Goal: Transaction & Acquisition: Purchase product/service

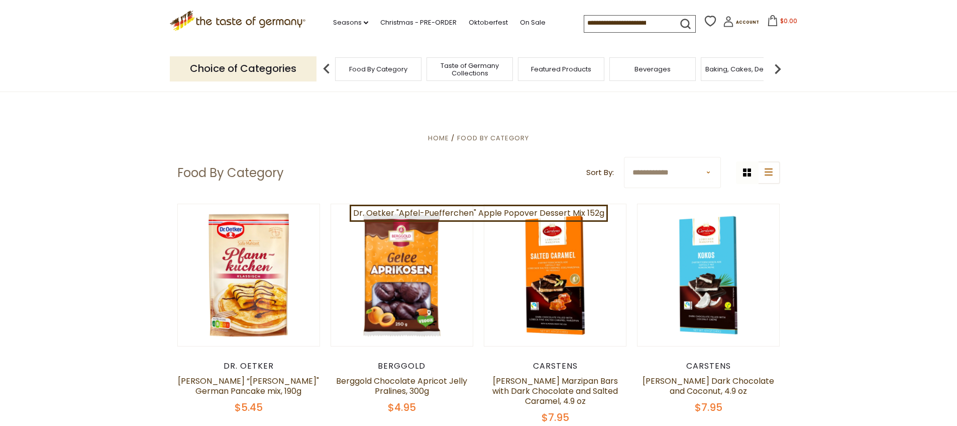
click at [262, 24] on icon ".st0{fill:#EDD300;} .st1{fill:#D33E21;}" at bounding box center [238, 21] width 136 height 21
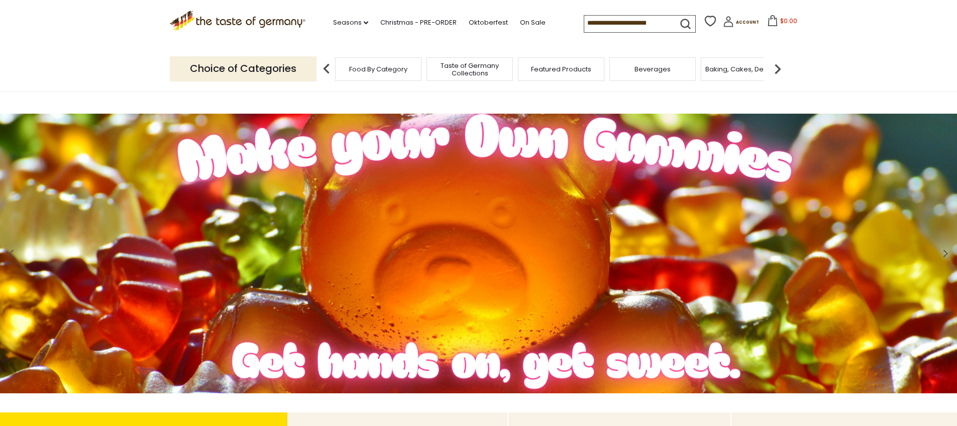
click at [368, 71] on span "Food By Category" at bounding box center [378, 69] width 58 height 8
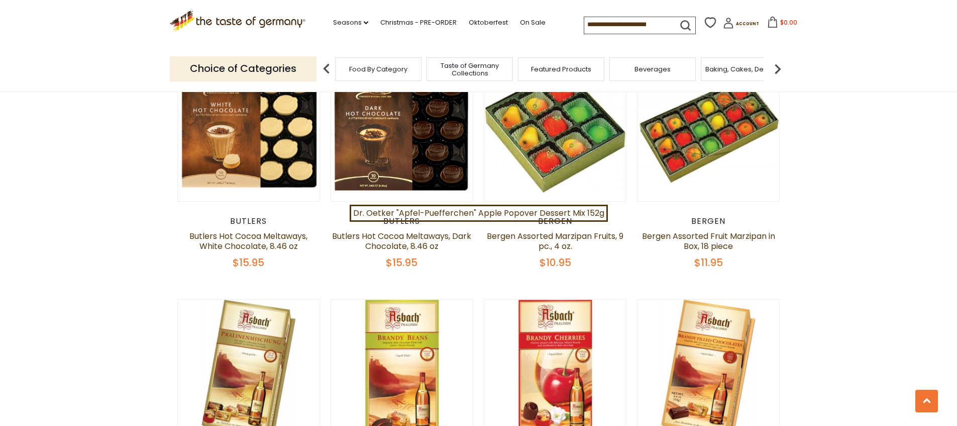
scroll to position [1679, 0]
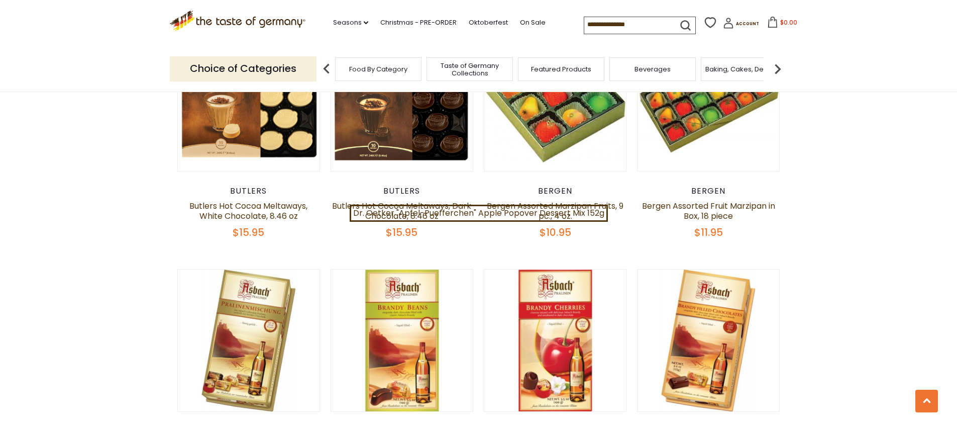
click at [218, 76] on p "Choice of Categories" at bounding box center [243, 68] width 147 height 25
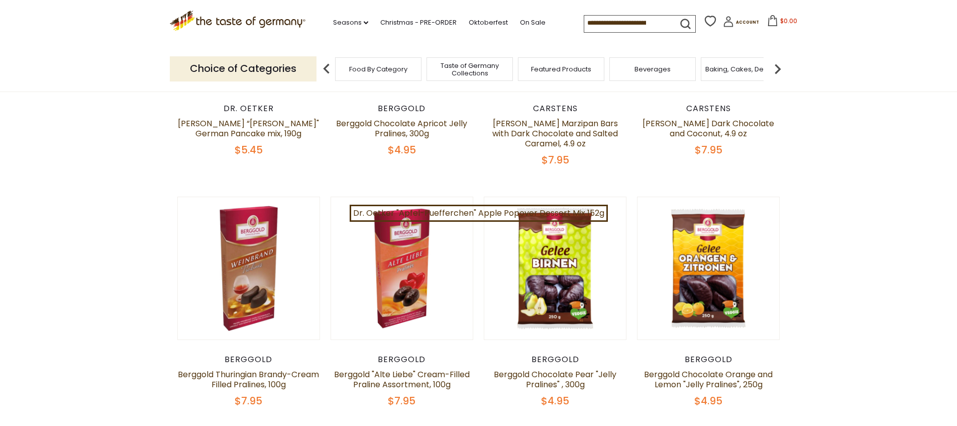
scroll to position [0, 0]
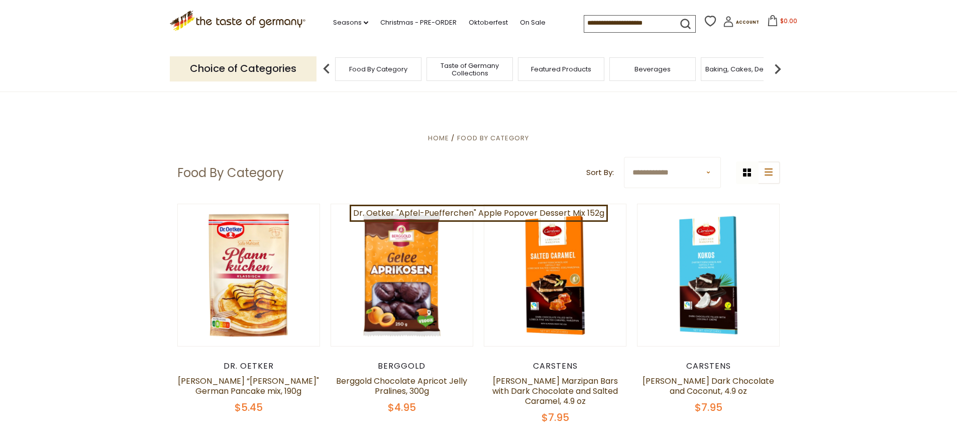
click at [693, 176] on select "**********" at bounding box center [672, 172] width 97 height 31
click at [778, 72] on img at bounding box center [778, 69] width 20 height 20
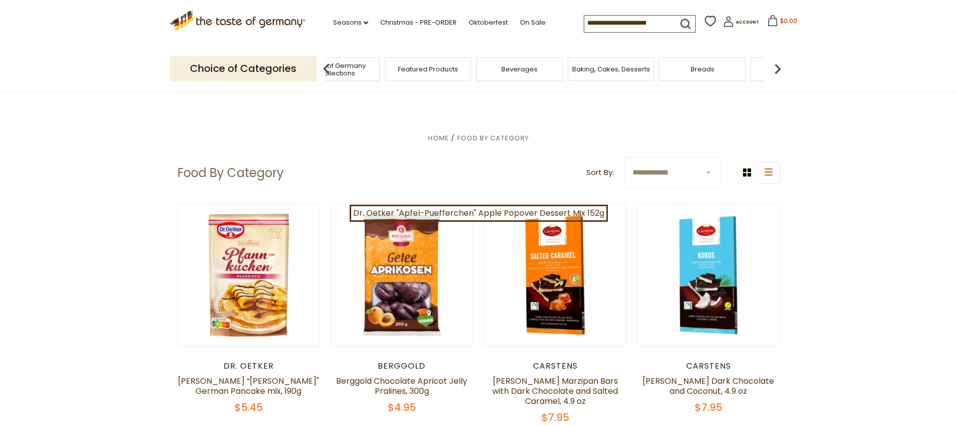
click at [778, 72] on img at bounding box center [778, 69] width 20 height 20
click at [691, 71] on span "Coffee, Cocoa & Tea" at bounding box center [669, 69] width 69 height 8
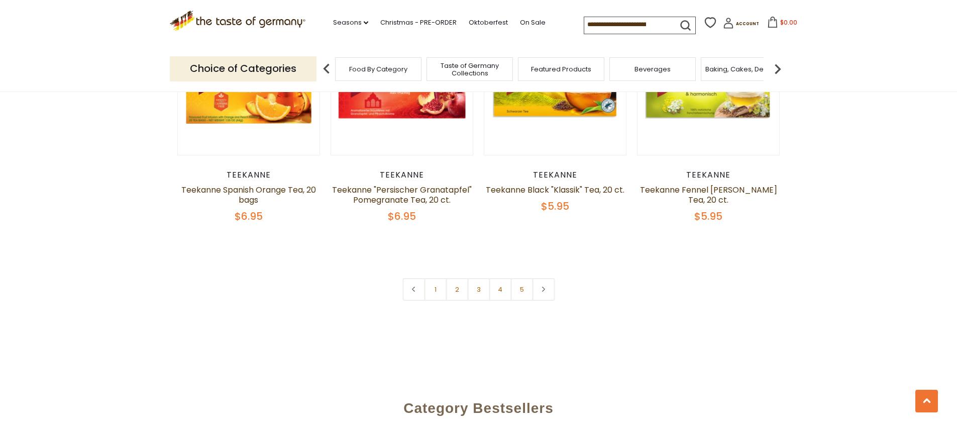
scroll to position [2519, 0]
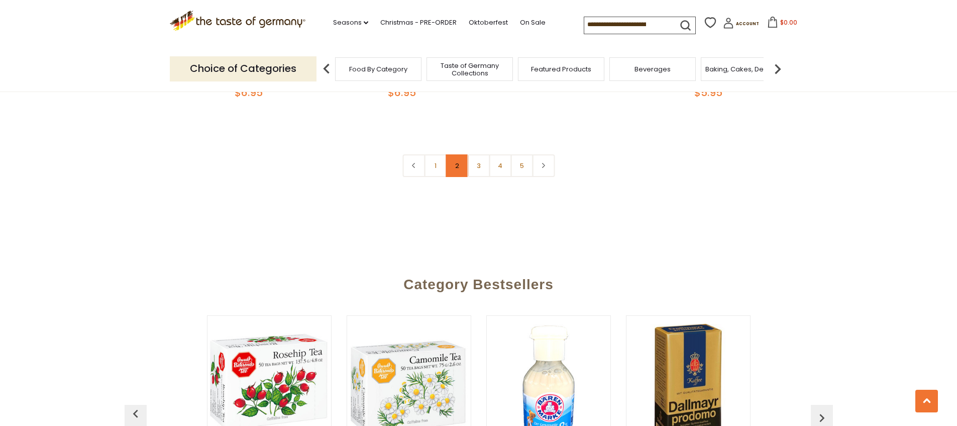
click at [459, 177] on link "2" at bounding box center [457, 165] width 23 height 23
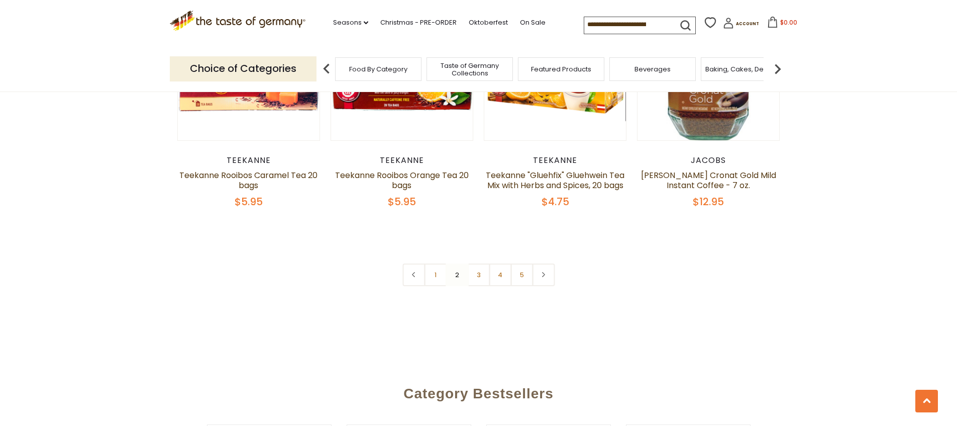
scroll to position [2385, 0]
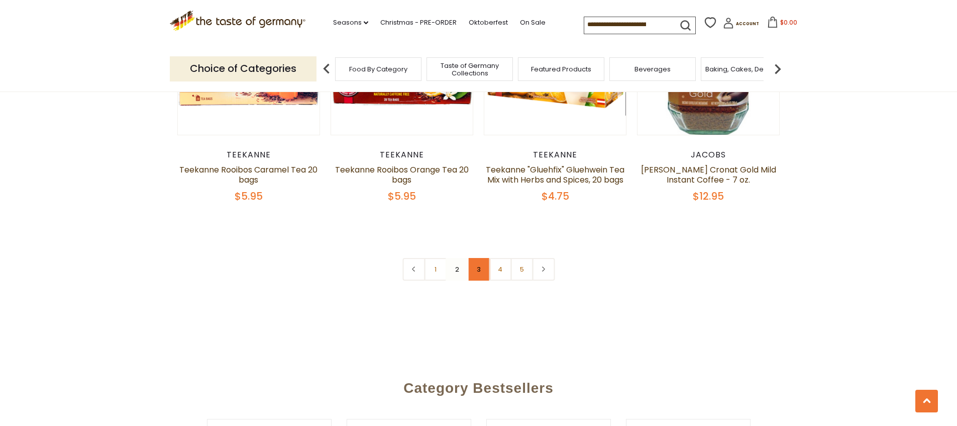
click at [476, 280] on link "3" at bounding box center [478, 269] width 23 height 23
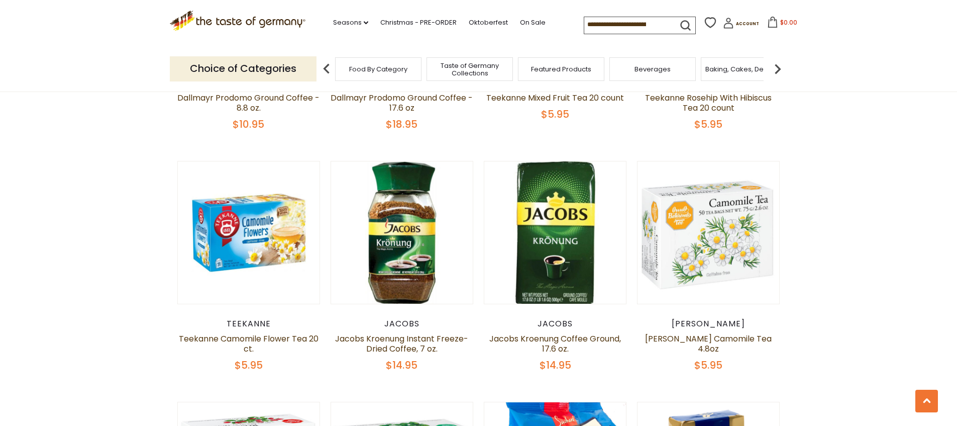
scroll to position [1030, 0]
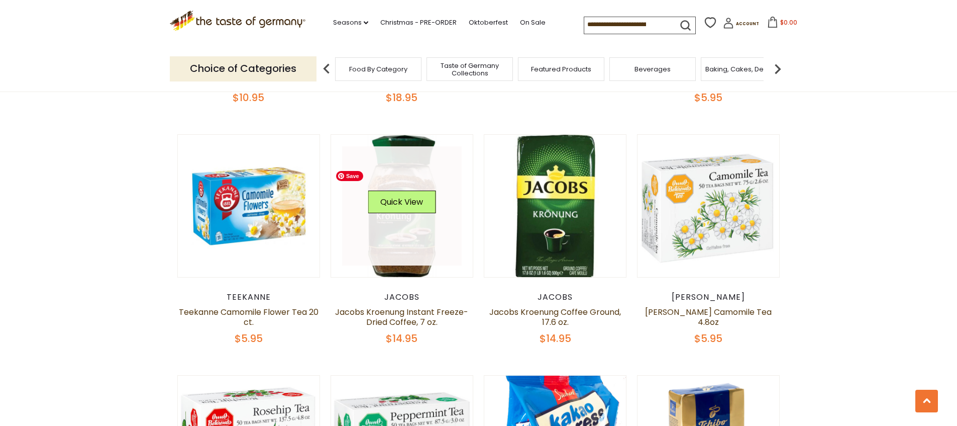
click at [403, 277] on img at bounding box center [402, 206] width 142 height 142
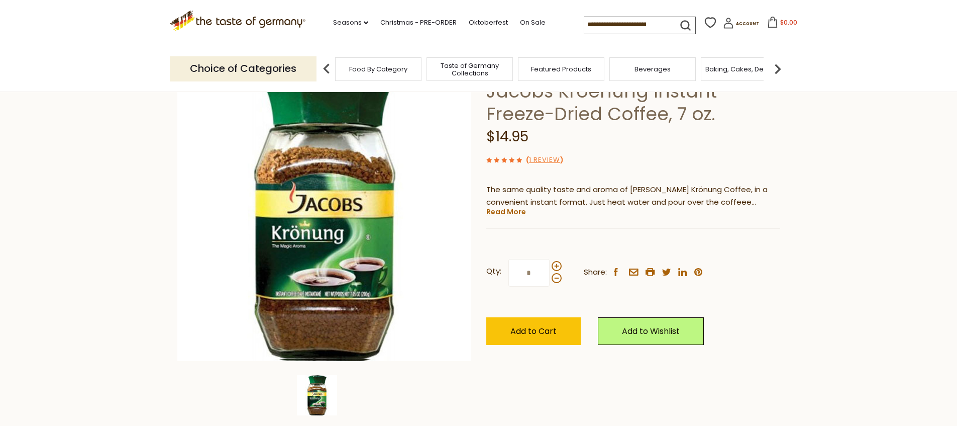
scroll to position [83, 0]
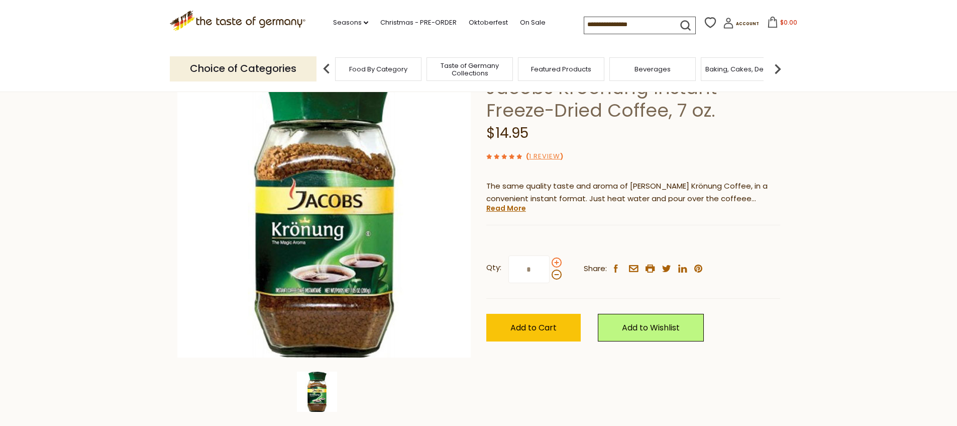
click at [556, 267] on span at bounding box center [557, 262] width 10 height 10
click at [550, 282] on input "*" at bounding box center [529, 269] width 41 height 28
click at [558, 279] on span at bounding box center [557, 274] width 10 height 10
click at [550, 283] on input "*" at bounding box center [529, 269] width 41 height 28
click at [557, 267] on span at bounding box center [557, 262] width 10 height 10
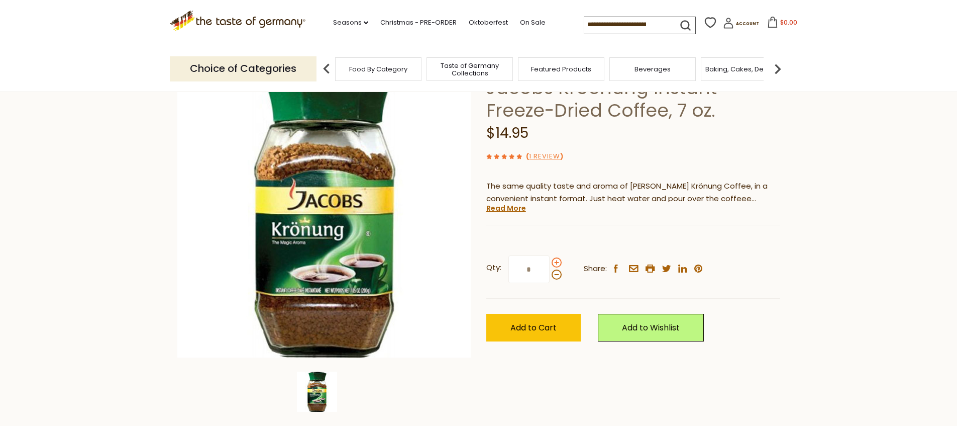
click at [550, 282] on input "*" at bounding box center [529, 269] width 41 height 28
type input "*"
click at [530, 333] on span "Add to Cart" at bounding box center [534, 328] width 46 height 12
click at [557, 279] on span at bounding box center [557, 274] width 10 height 10
click at [550, 283] on input "*" at bounding box center [529, 269] width 41 height 28
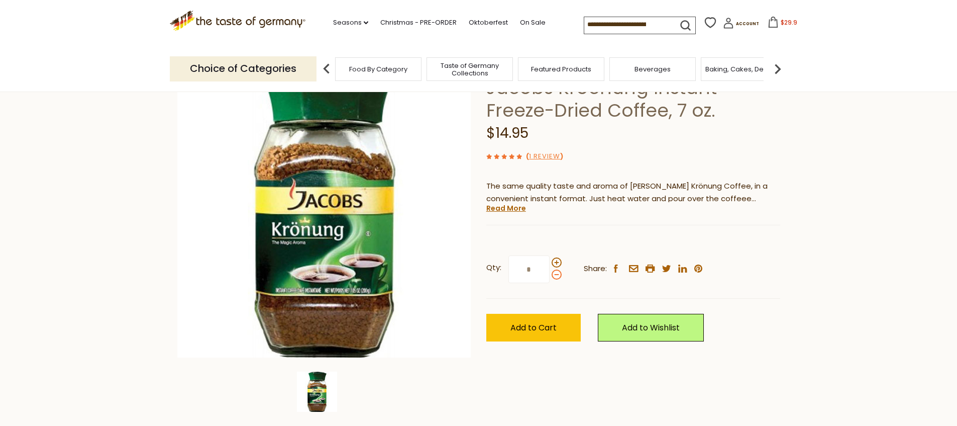
type input "*"
click at [546, 283] on input "*" at bounding box center [529, 269] width 41 height 28
type input "*"
click at [540, 333] on span "Add to Cart" at bounding box center [534, 328] width 46 height 12
click at [769, 25] on icon at bounding box center [770, 22] width 11 height 11
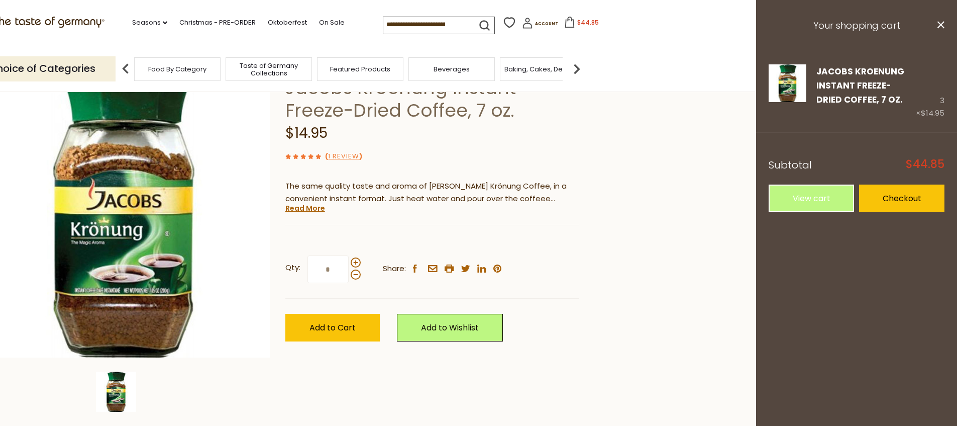
click at [944, 27] on h3 "Your shopping cart" at bounding box center [856, 26] width 201 height 52
click at [938, 31] on button "close" at bounding box center [941, 26] width 8 height 13
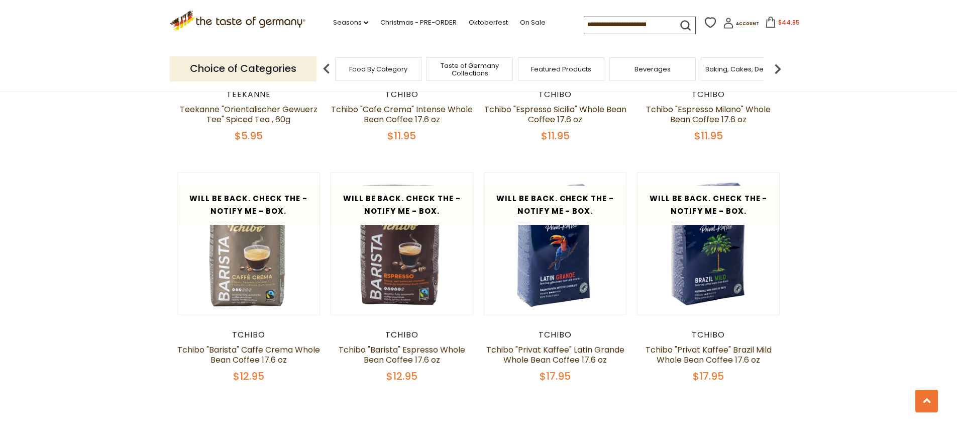
scroll to position [2487, 0]
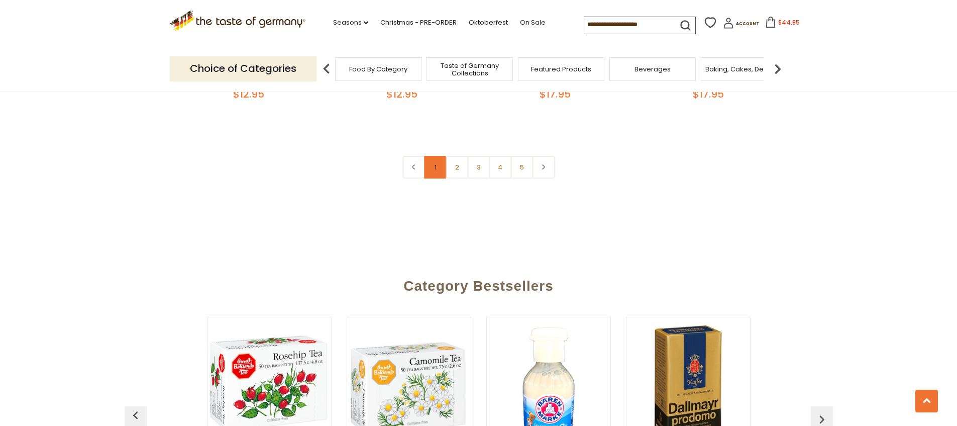
click at [439, 178] on link "1" at bounding box center [435, 167] width 23 height 23
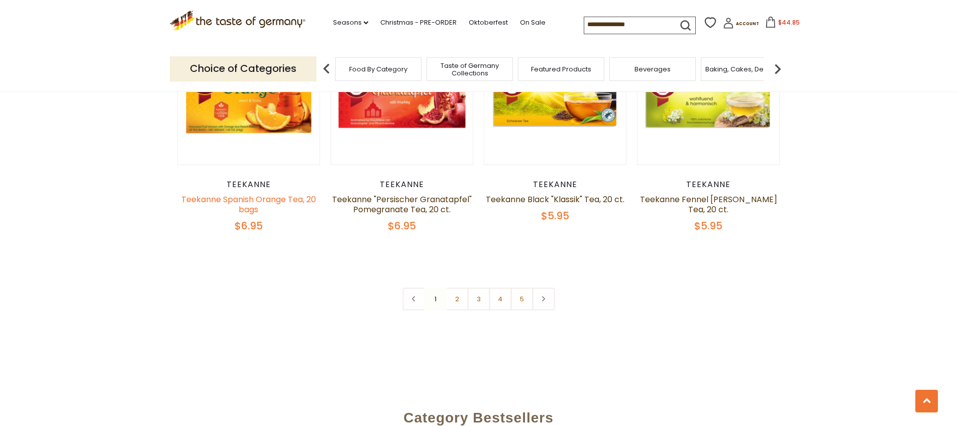
scroll to position [2388, 0]
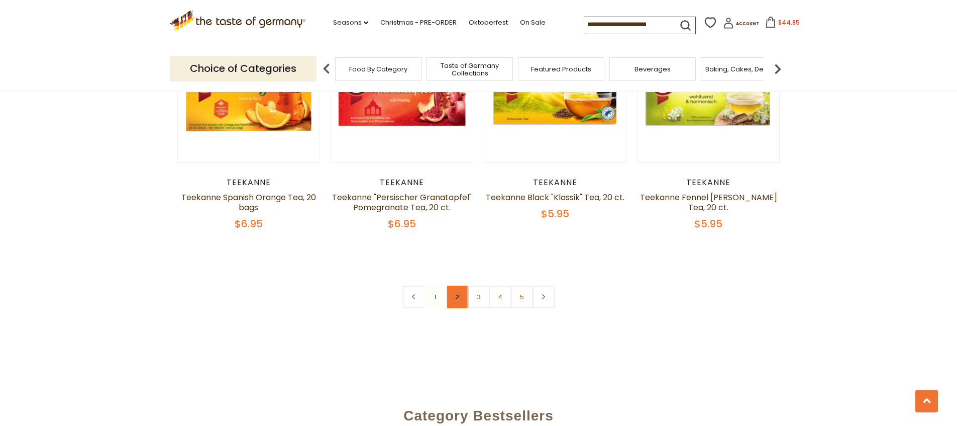
click at [456, 308] on link "2" at bounding box center [457, 296] width 23 height 23
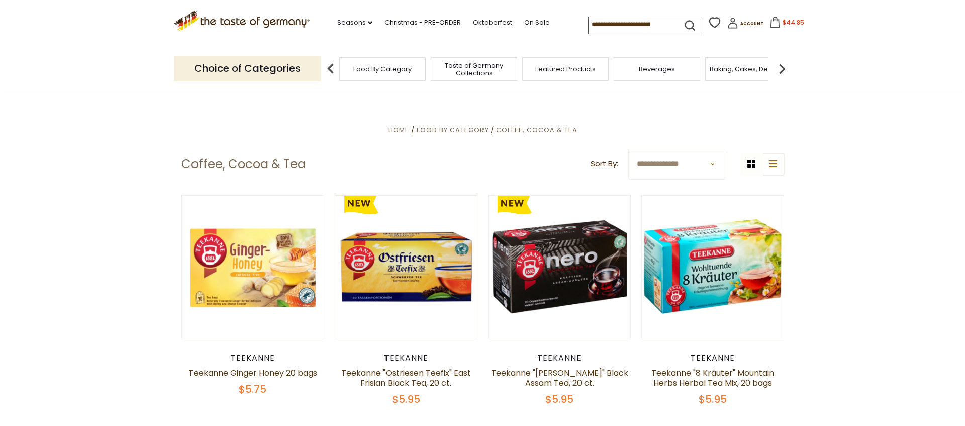
scroll to position [251, 0]
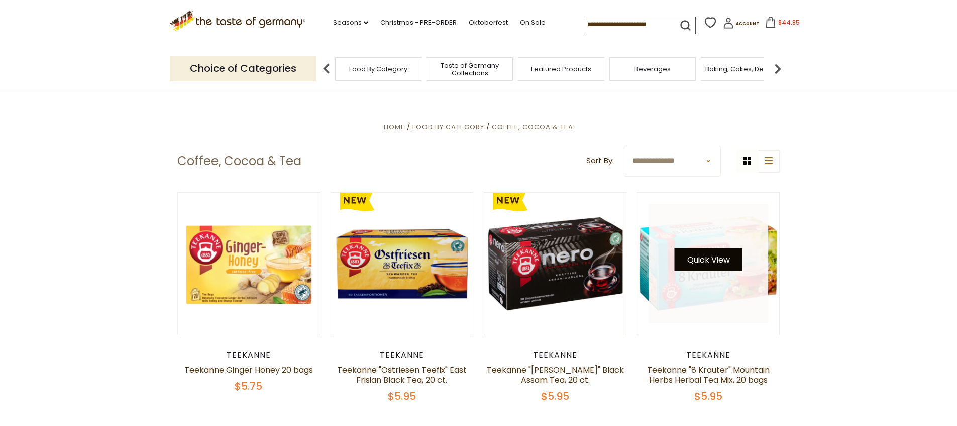
click at [716, 271] on button "Quick View" at bounding box center [709, 259] width 68 height 23
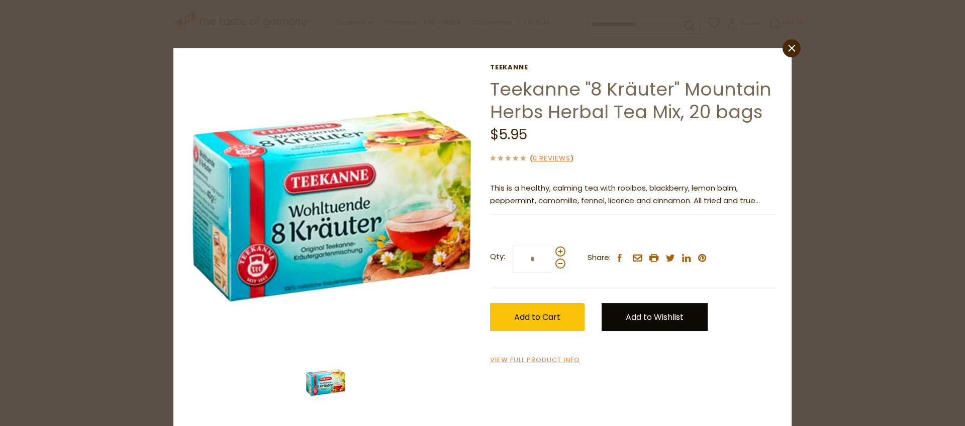
click at [643, 331] on link "Add to Wishlist" at bounding box center [655, 317] width 106 height 28
click at [671, 356] on link "Christmas/Yule" at bounding box center [651, 351] width 58 height 11
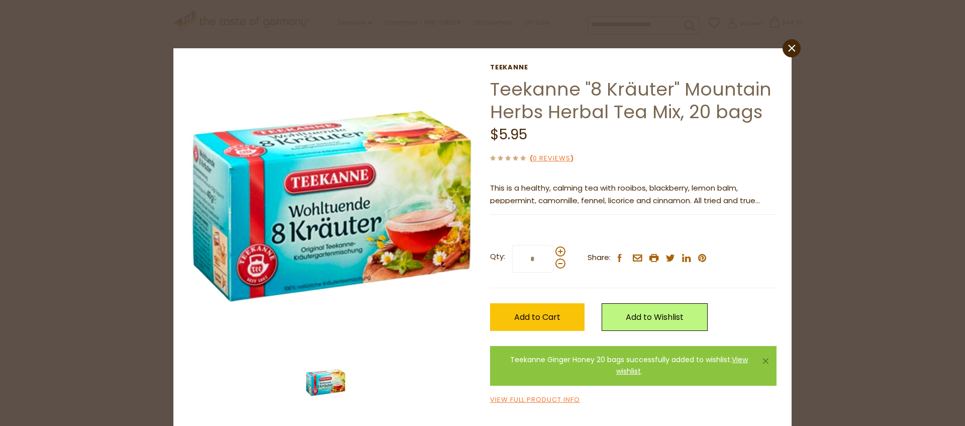
scroll to position [40, 0]
click at [762, 361] on link "×" at bounding box center [765, 361] width 6 height 6
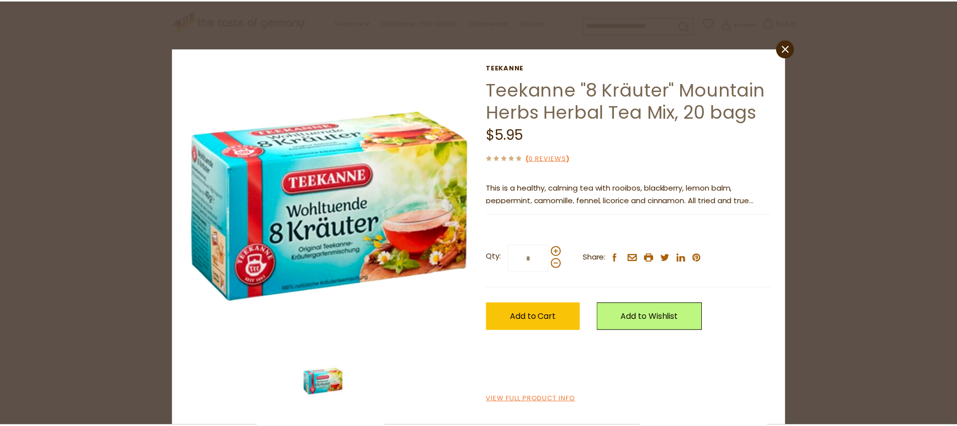
scroll to position [2, 0]
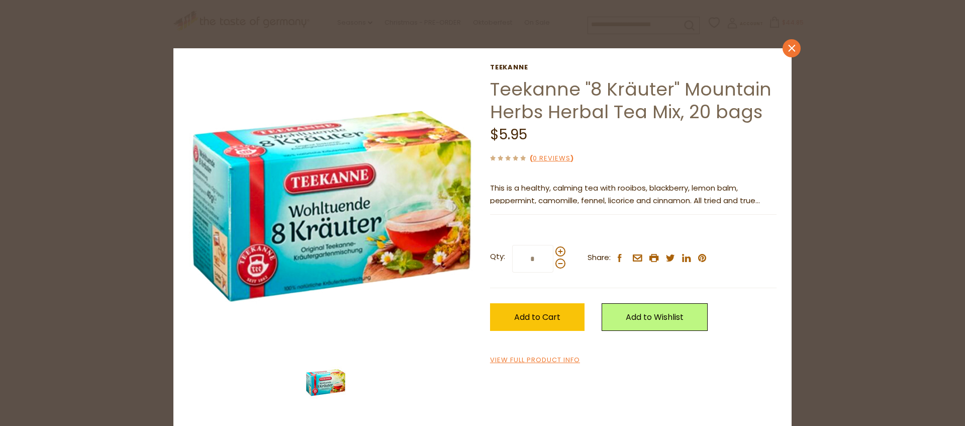
click at [788, 48] on icon "close" at bounding box center [792, 49] width 8 height 8
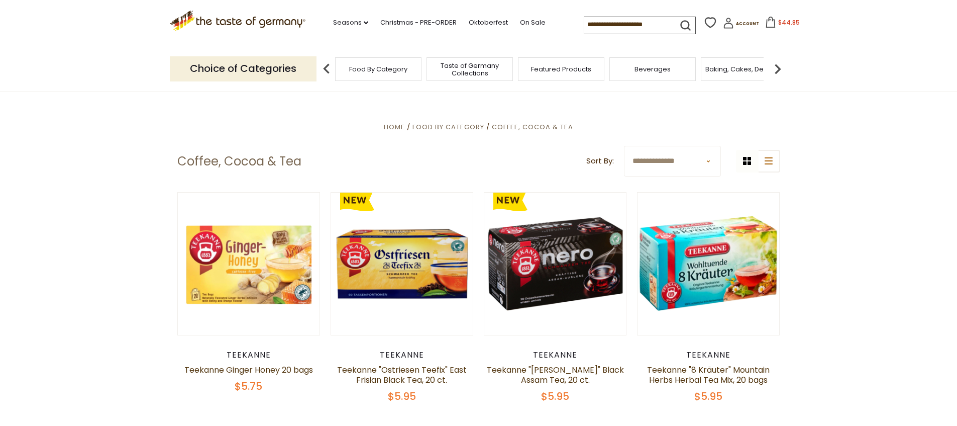
click at [712, 25] on icon at bounding box center [710, 22] width 15 height 15
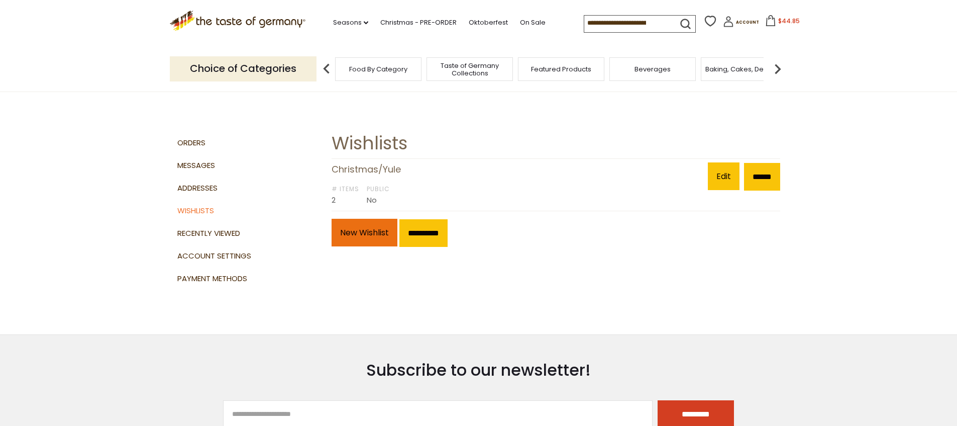
click at [367, 239] on link "New Wishlist" at bounding box center [365, 233] width 66 height 28
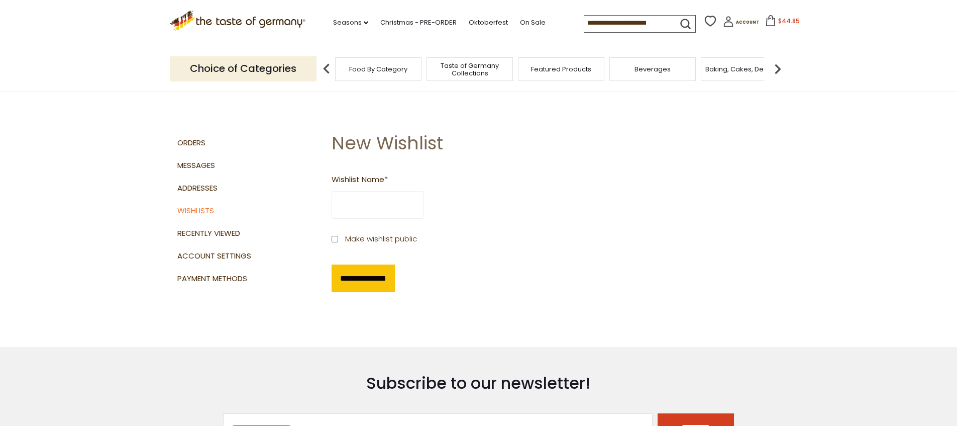
click at [375, 219] on input "Wishlist Name *" at bounding box center [378, 205] width 92 height 28
type input "*"
type input "*********"
click at [382, 289] on input "**********" at bounding box center [363, 278] width 63 height 28
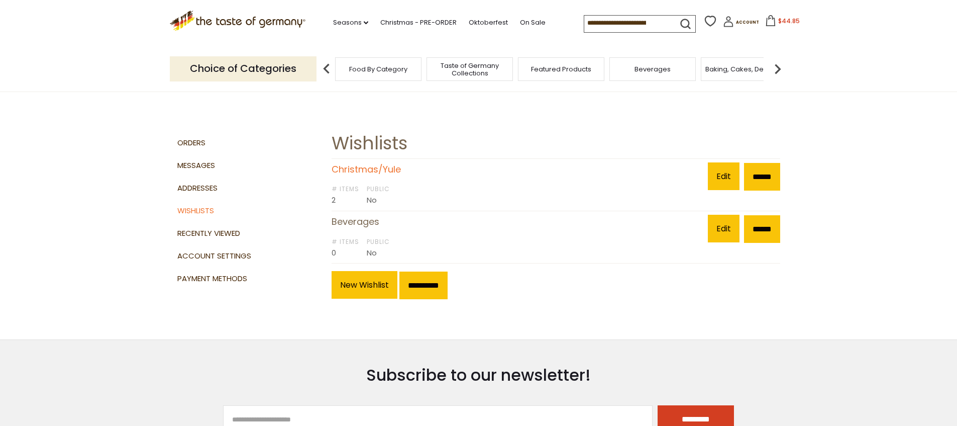
click at [364, 175] on link "Christmas/Yule" at bounding box center [366, 169] width 69 height 13
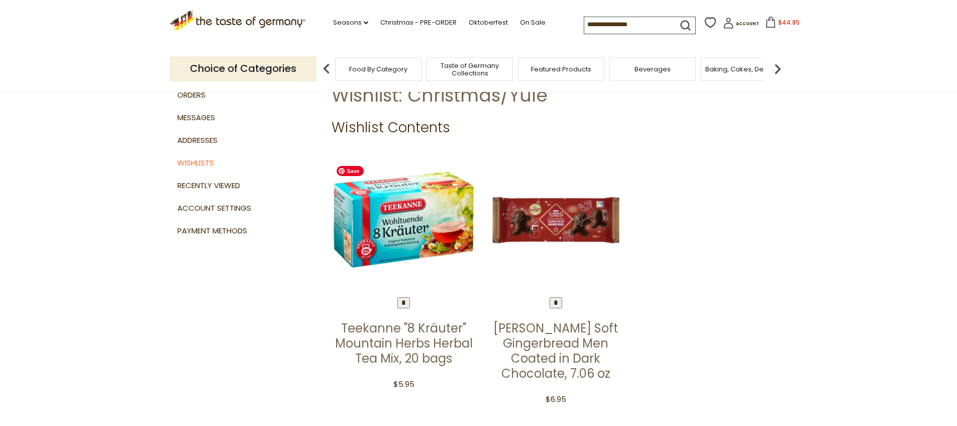
scroll to position [20, 0]
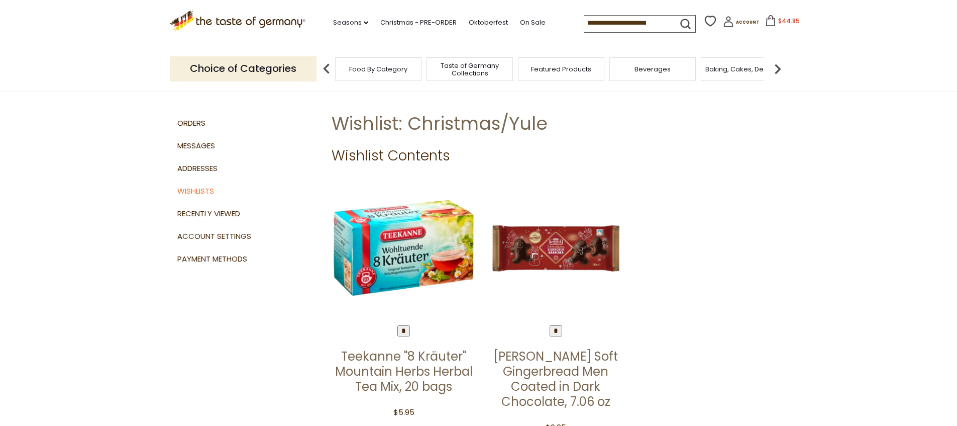
click at [402, 336] on input "*" at bounding box center [404, 330] width 13 height 11
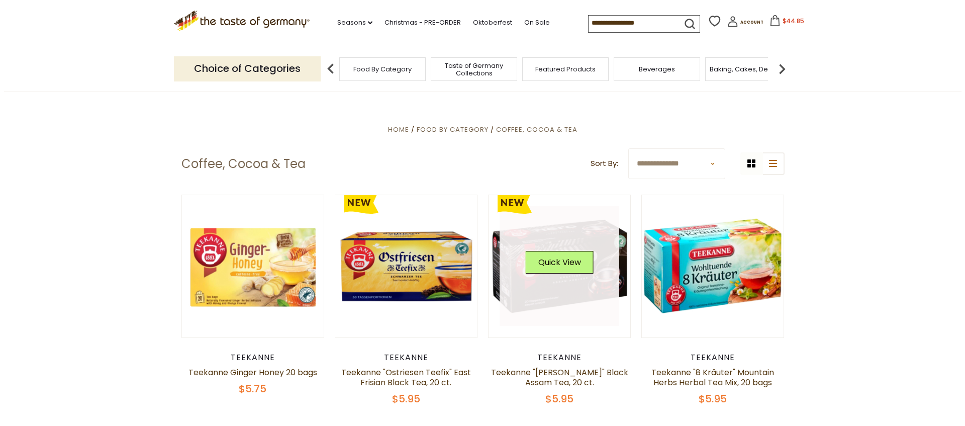
scroll to position [251, 0]
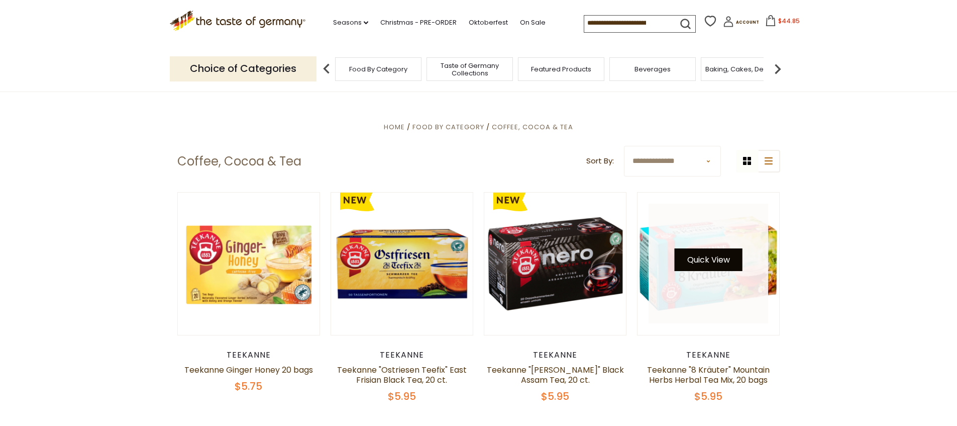
click at [707, 271] on button "Quick View" at bounding box center [709, 259] width 68 height 23
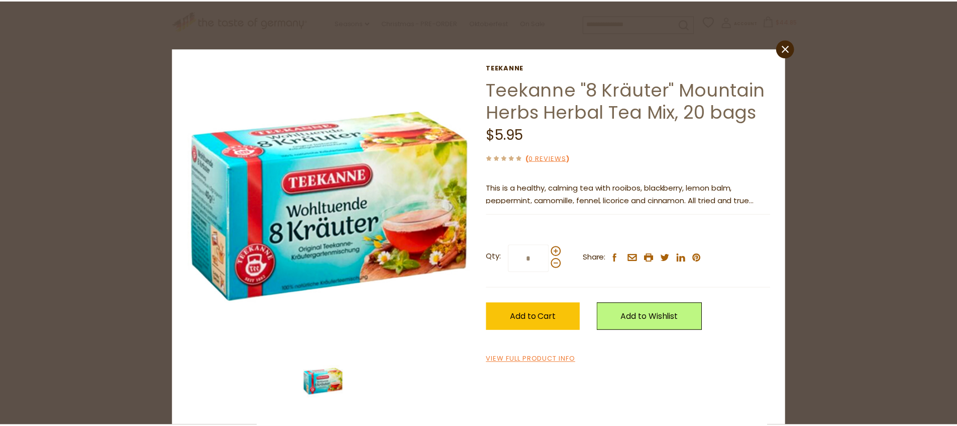
scroll to position [2, 0]
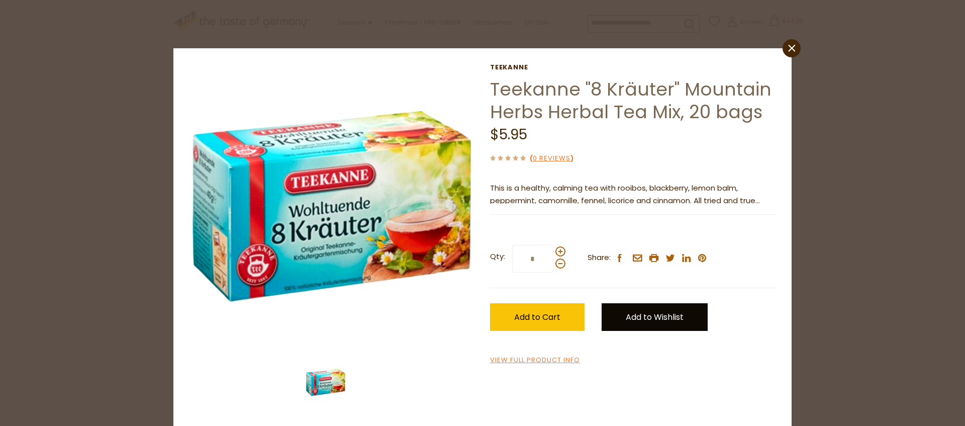
click at [674, 331] on link "Add to Wishlist" at bounding box center [655, 317] width 106 height 28
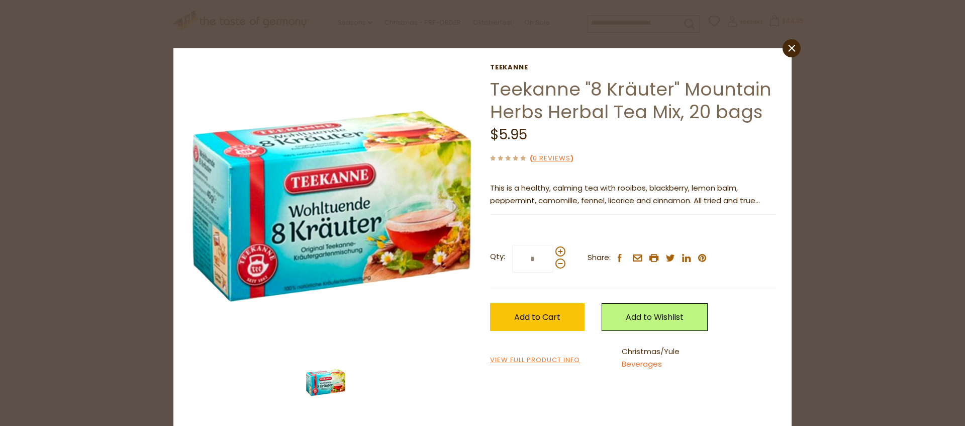
click at [634, 369] on link "Beverages" at bounding box center [642, 363] width 40 height 11
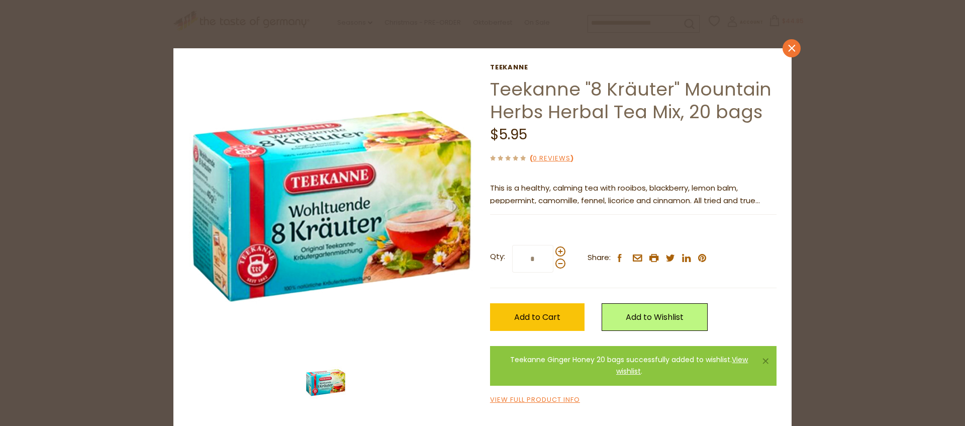
click at [783, 52] on link "close" at bounding box center [792, 48] width 18 height 18
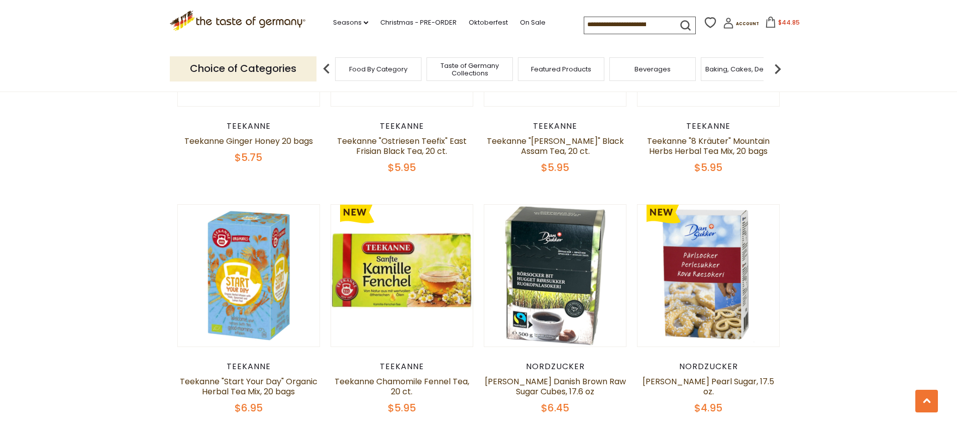
scroll to position [484, 0]
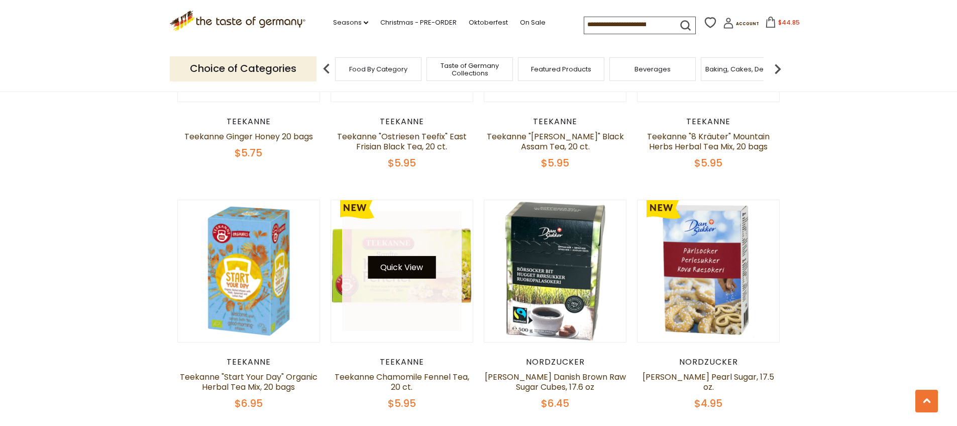
click at [413, 278] on button "Quick View" at bounding box center [402, 267] width 68 height 23
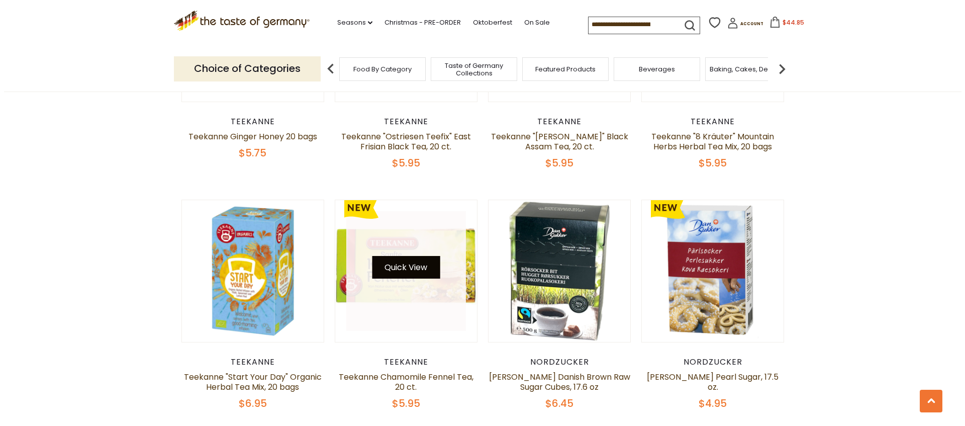
scroll to position [486, 0]
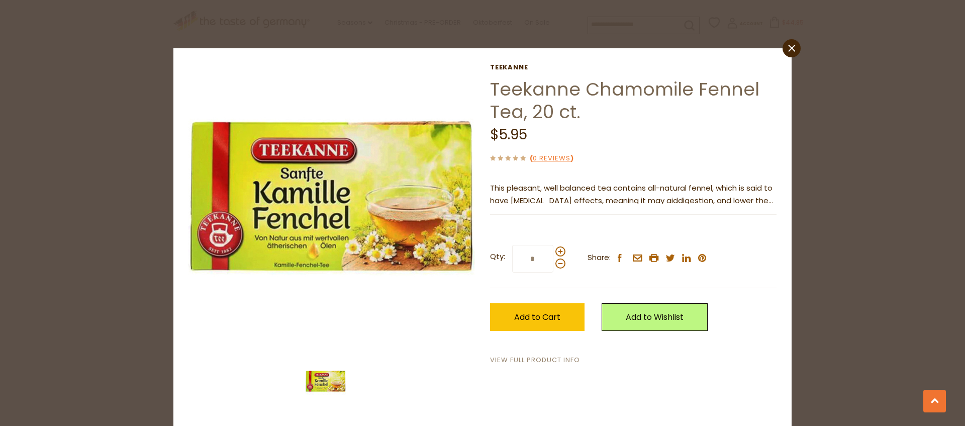
click at [544, 365] on link "View Full Product Info" at bounding box center [535, 360] width 90 height 11
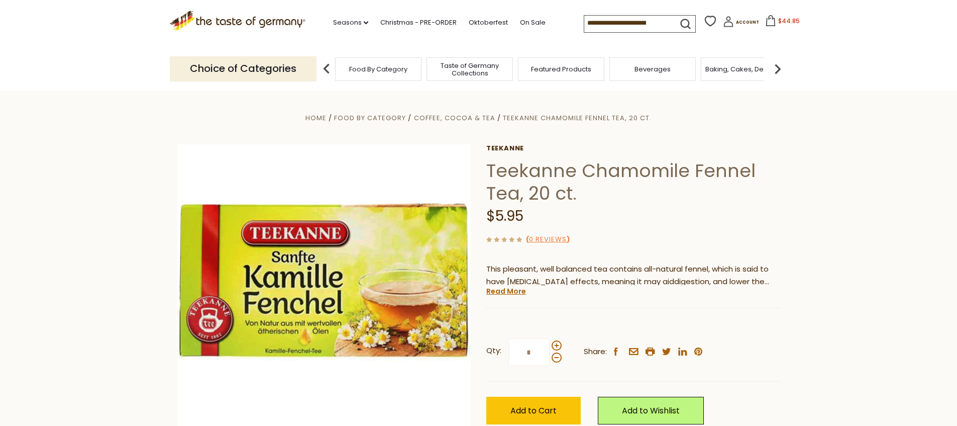
scroll to position [2, 0]
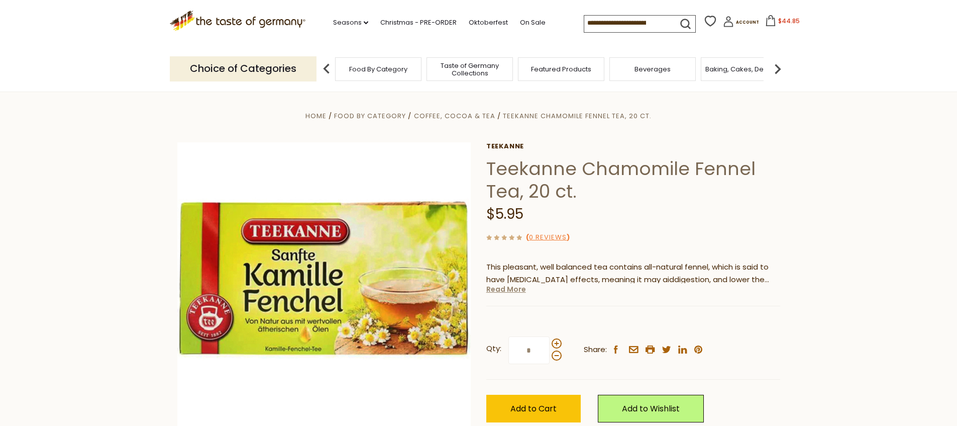
click at [502, 294] on link "Read More" at bounding box center [507, 289] width 40 height 10
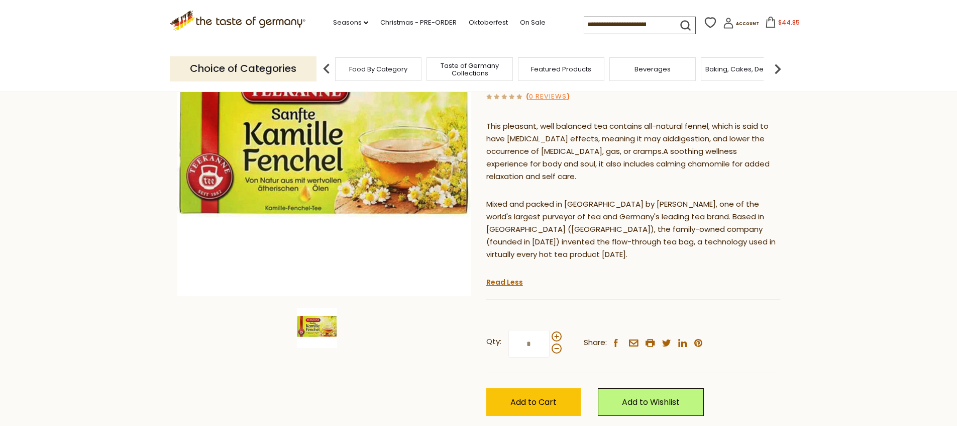
scroll to position [221, 0]
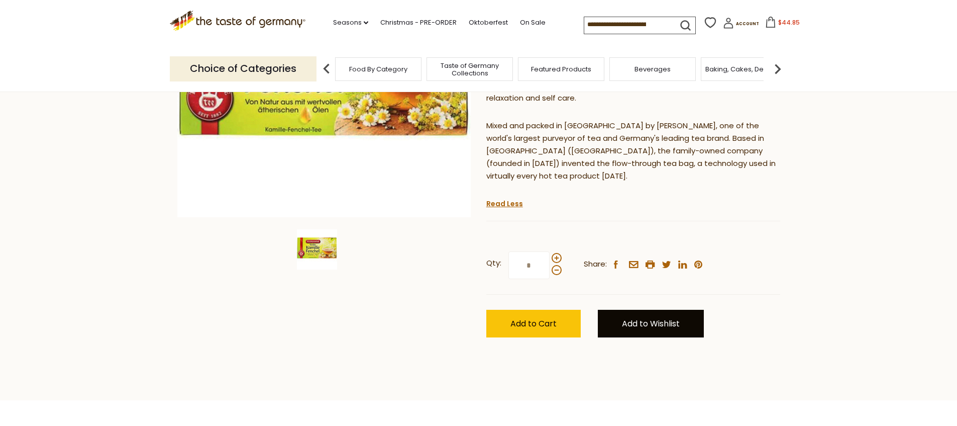
click at [687, 326] on link "Add to Wishlist" at bounding box center [651, 324] width 106 height 28
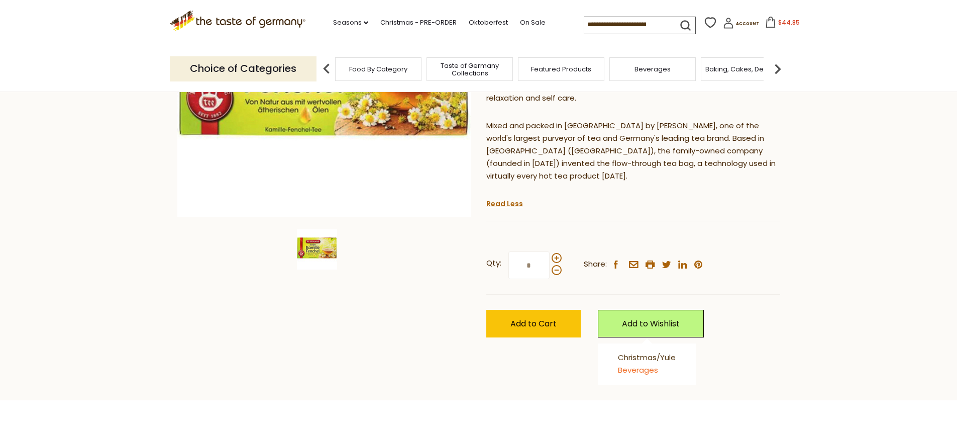
click at [649, 375] on link "Beverages" at bounding box center [638, 369] width 40 height 11
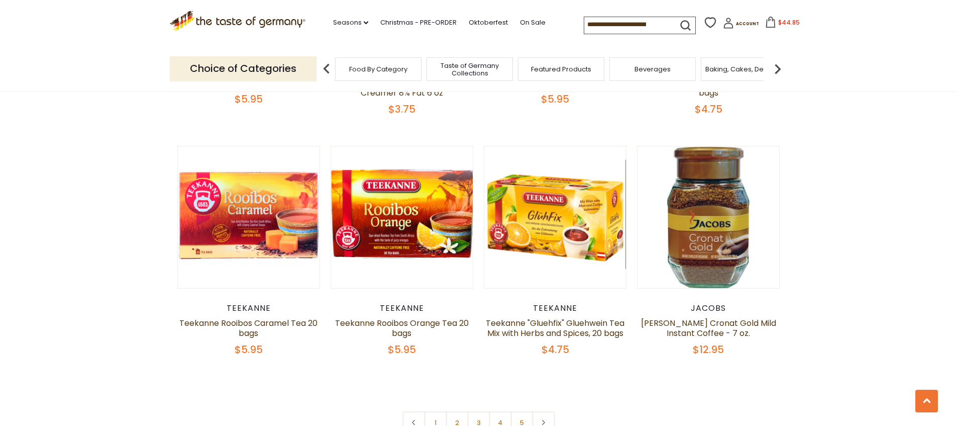
scroll to position [2405, 0]
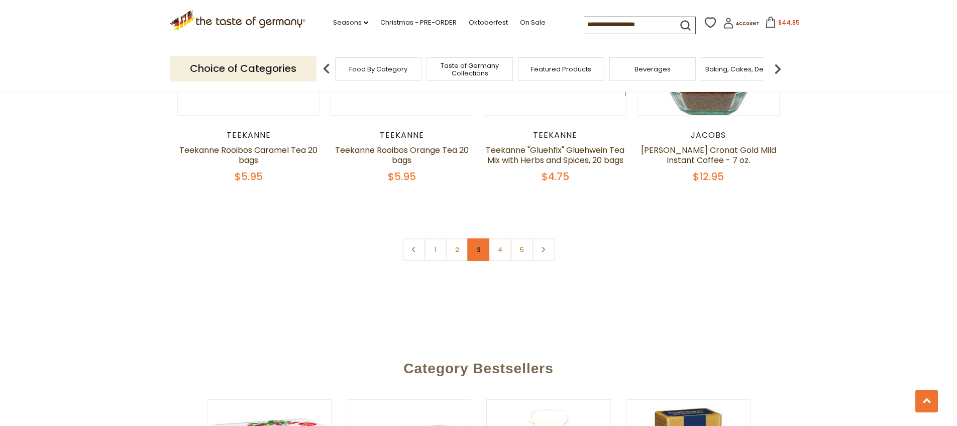
click at [486, 261] on link "3" at bounding box center [478, 249] width 23 height 23
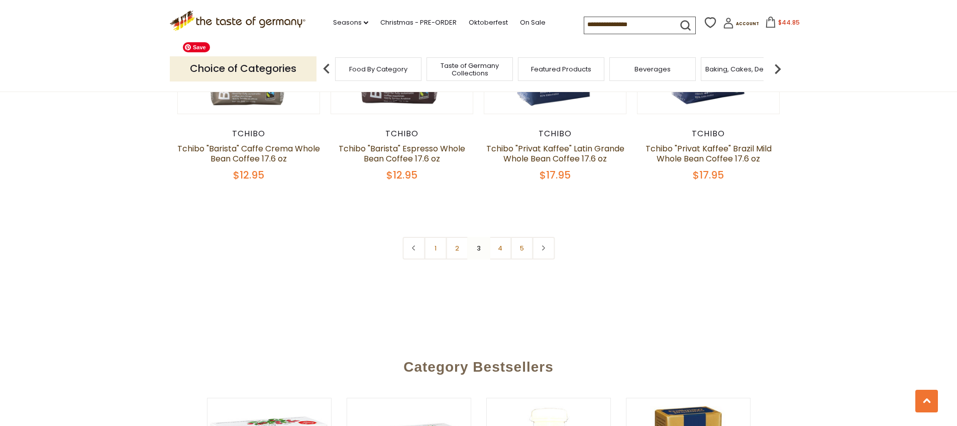
scroll to position [2420, 0]
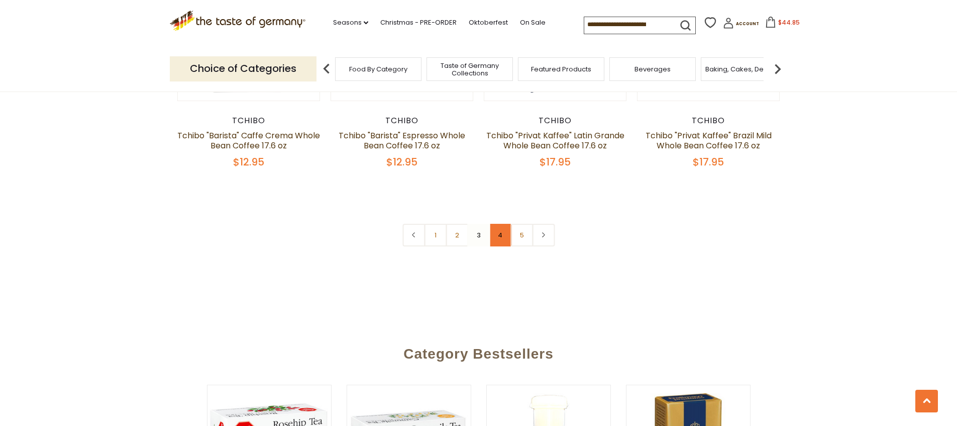
click at [500, 246] on link "4" at bounding box center [500, 235] width 23 height 23
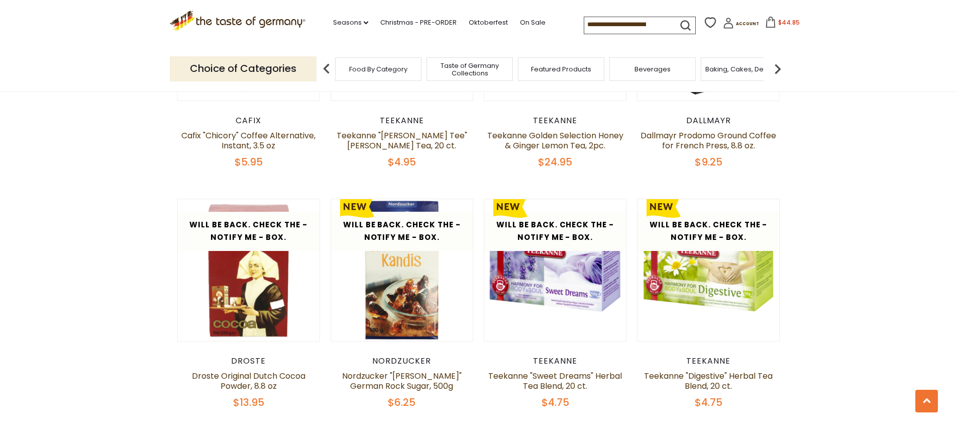
scroll to position [2191, 0]
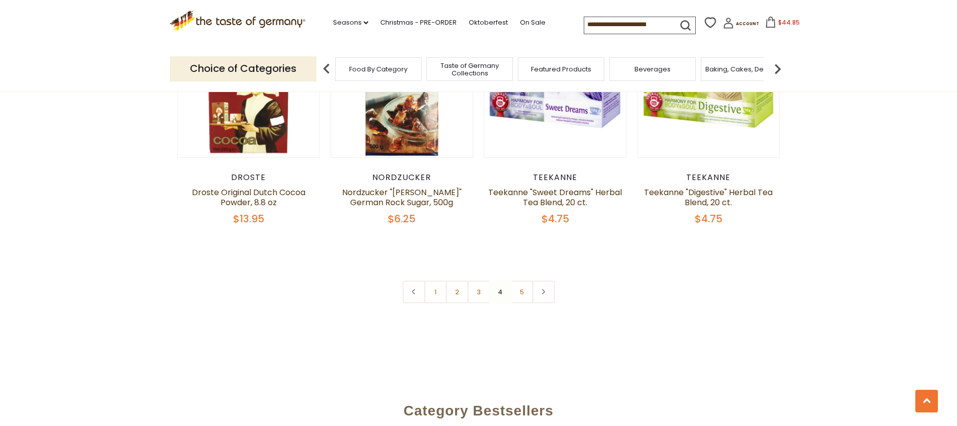
click at [521, 303] on link "5" at bounding box center [522, 291] width 23 height 23
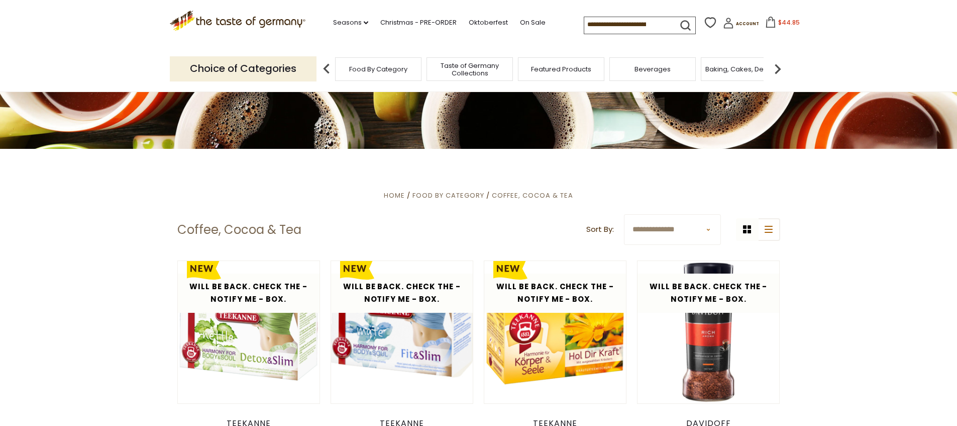
scroll to position [182, 0]
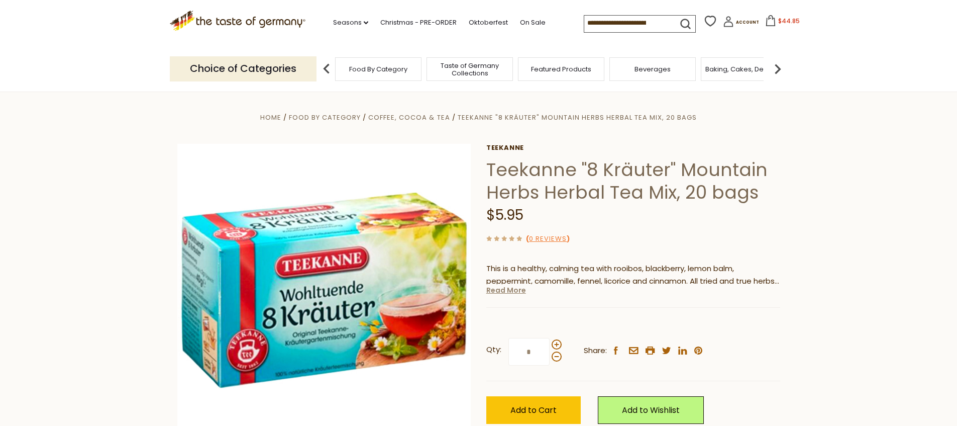
click at [504, 295] on link "Read More" at bounding box center [507, 290] width 40 height 10
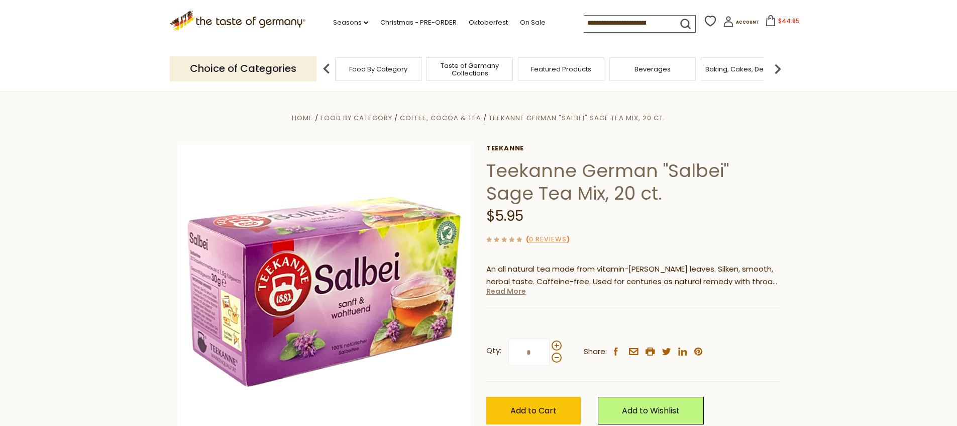
click at [509, 296] on link "Read More" at bounding box center [507, 291] width 40 height 10
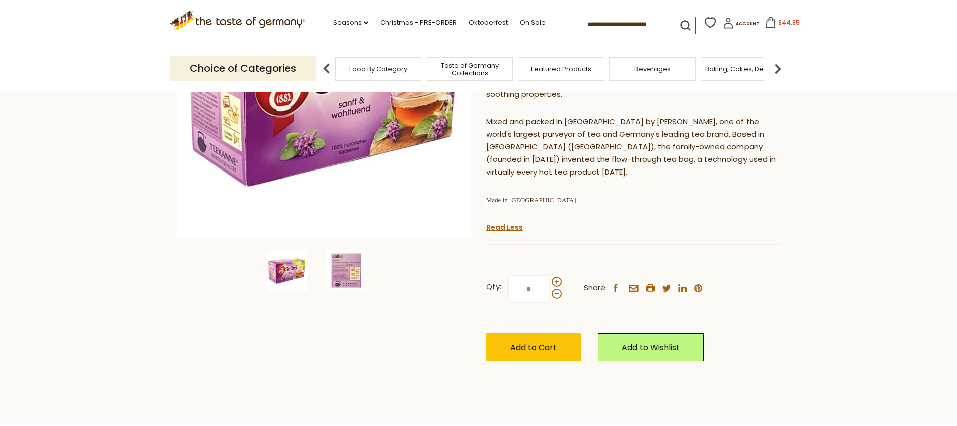
scroll to position [203, 0]
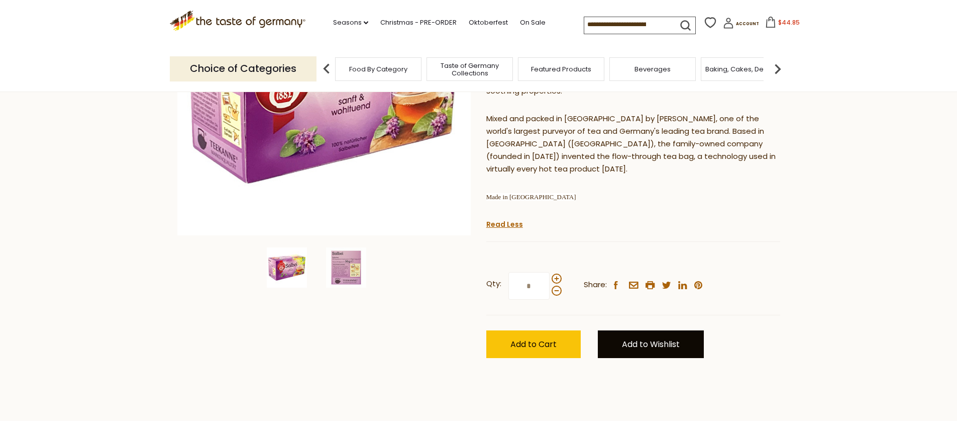
click at [664, 358] on link "Add to Wishlist" at bounding box center [651, 344] width 106 height 28
click at [654, 396] on link "Beverages" at bounding box center [638, 390] width 40 height 11
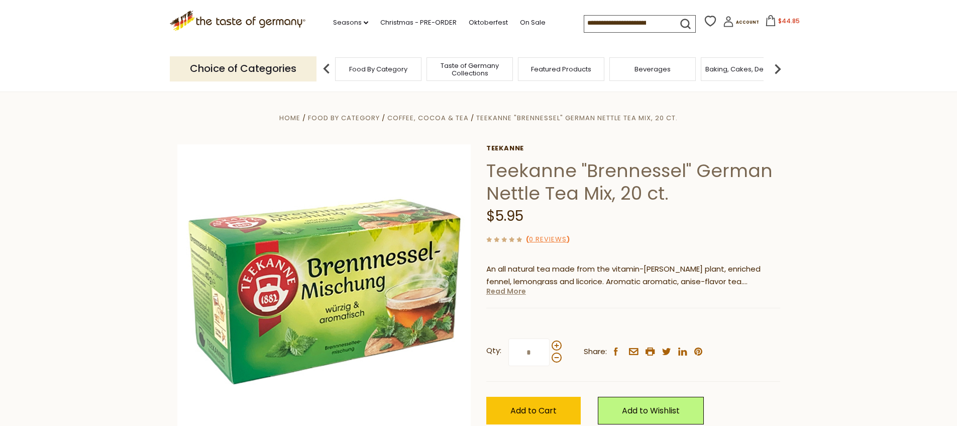
click at [514, 296] on link "Read More" at bounding box center [507, 291] width 40 height 10
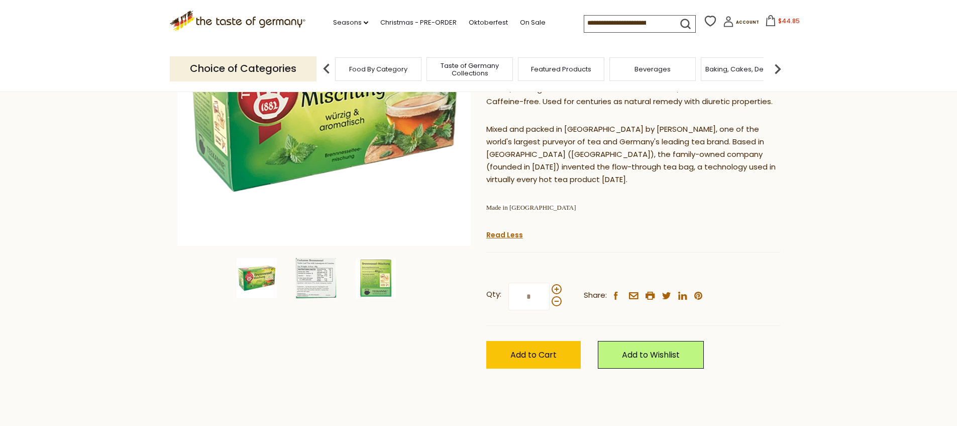
scroll to position [266, 0]
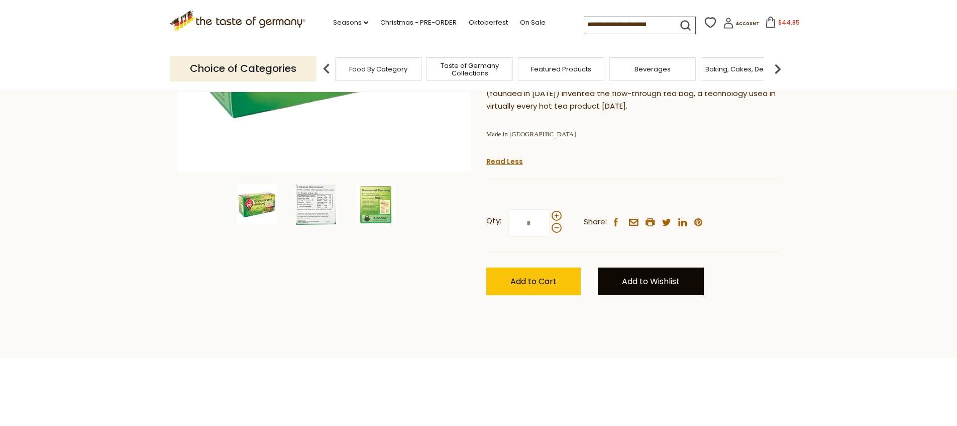
click at [687, 295] on link "Add to Wishlist" at bounding box center [651, 281] width 106 height 28
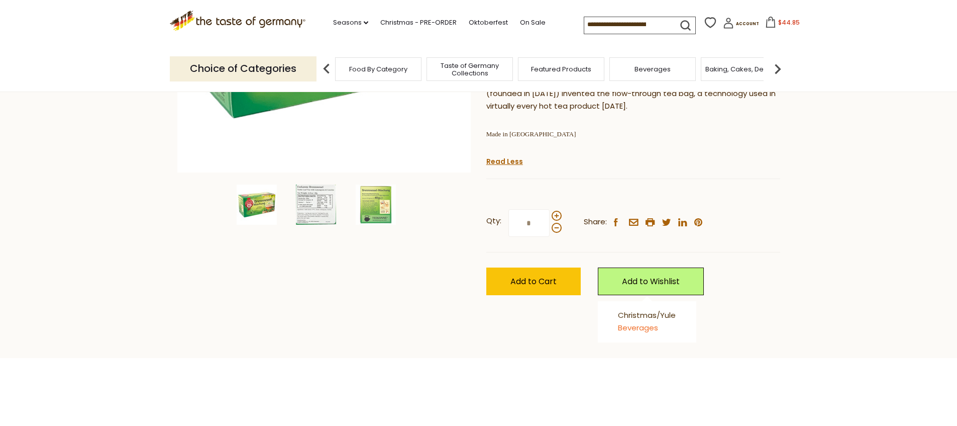
click at [642, 333] on link "Beverages" at bounding box center [638, 327] width 40 height 11
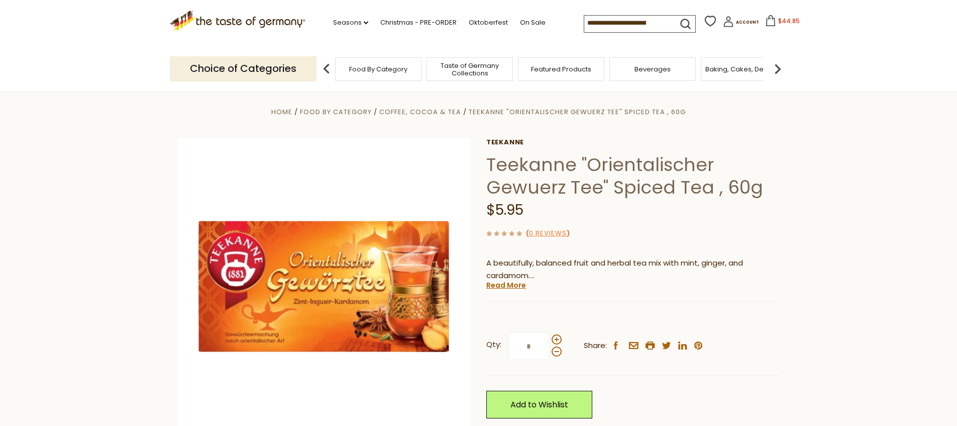
scroll to position [14, 0]
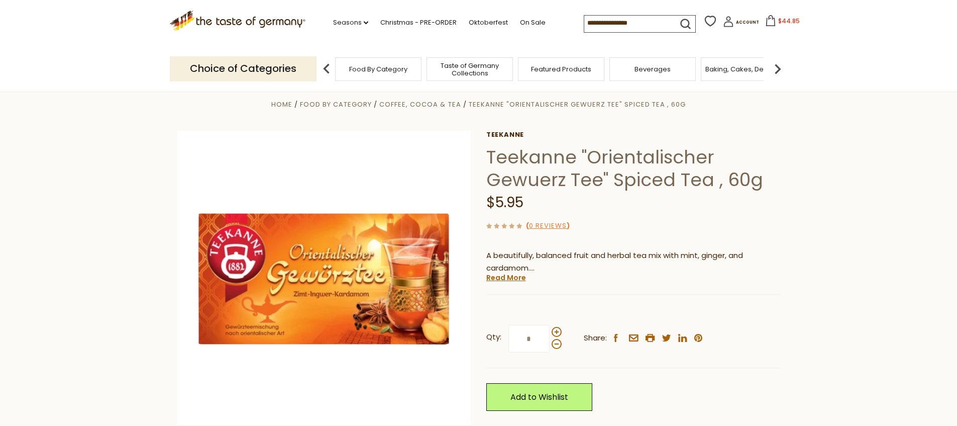
click at [515, 282] on link "Read More" at bounding box center [507, 277] width 40 height 10
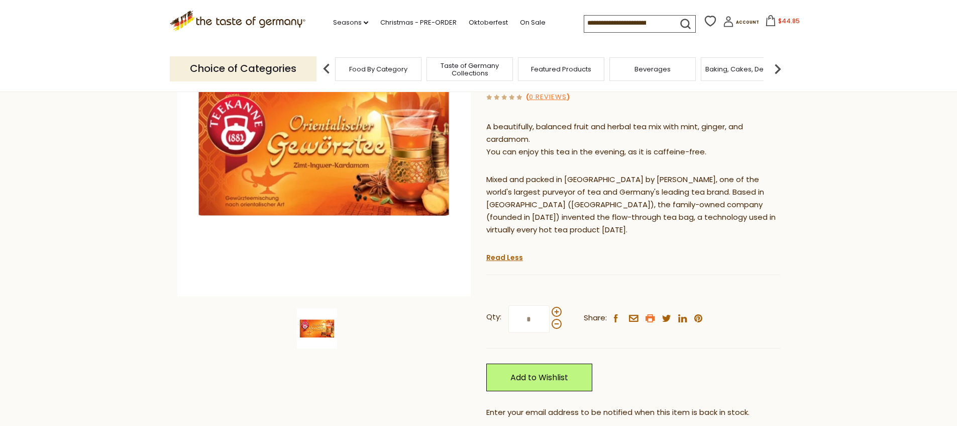
scroll to position [294, 0]
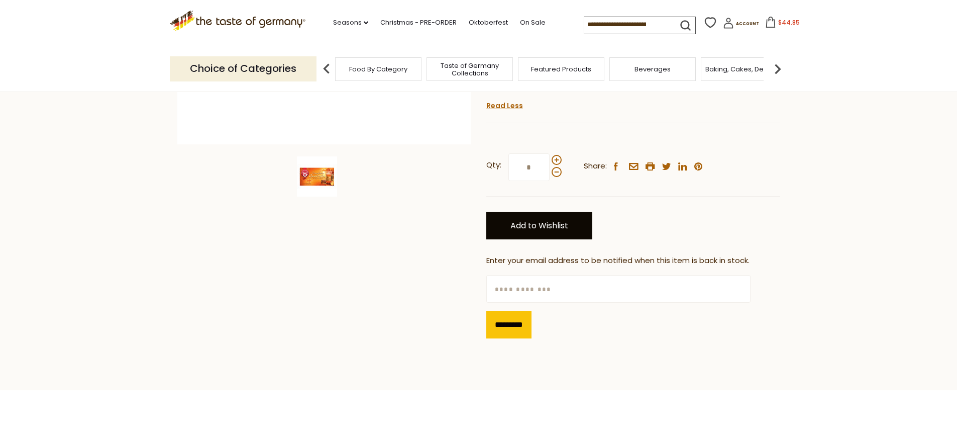
click at [549, 239] on link "Add to Wishlist" at bounding box center [540, 226] width 106 height 28
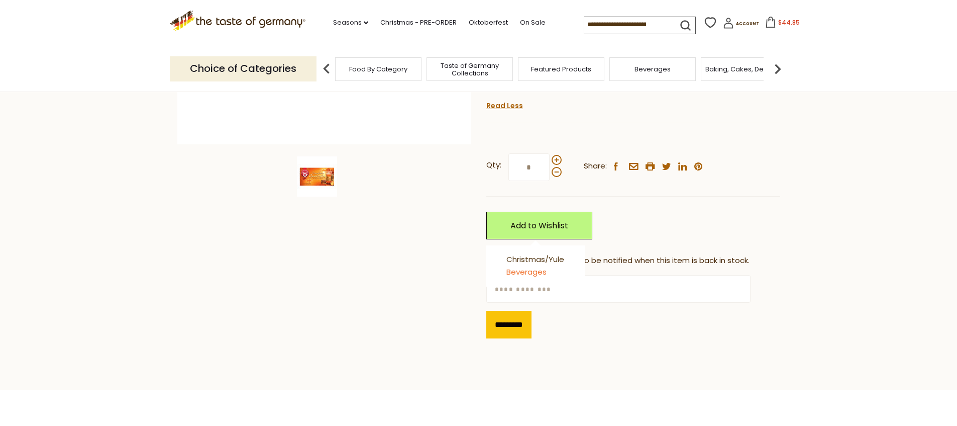
click at [540, 277] on link "Beverages" at bounding box center [527, 271] width 40 height 11
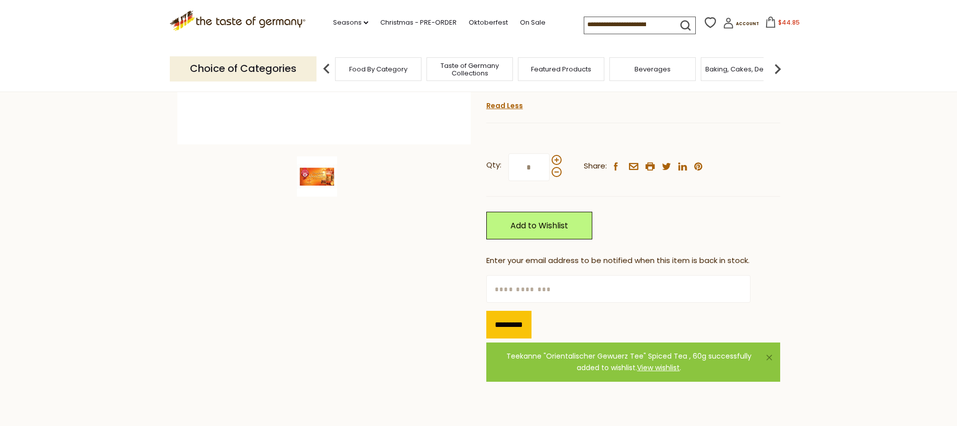
click at [559, 303] on input "text" at bounding box center [619, 289] width 264 height 28
type input "**********"
click at [437, 347] on div "Home Food By Category Coffee, Cocoa & Tea Teekanne "Orientalischer Gewuerz Tee"…" at bounding box center [479, 103] width 618 height 571
click at [497, 338] on input "*********" at bounding box center [509, 325] width 45 height 28
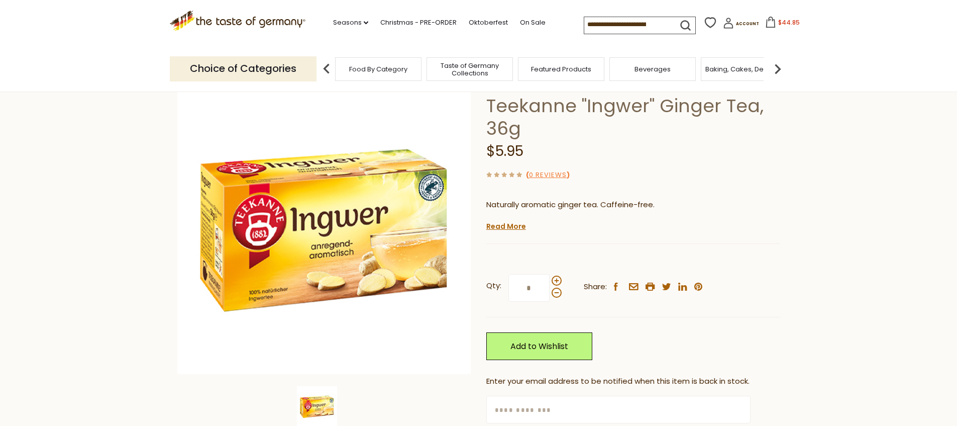
scroll to position [97, 0]
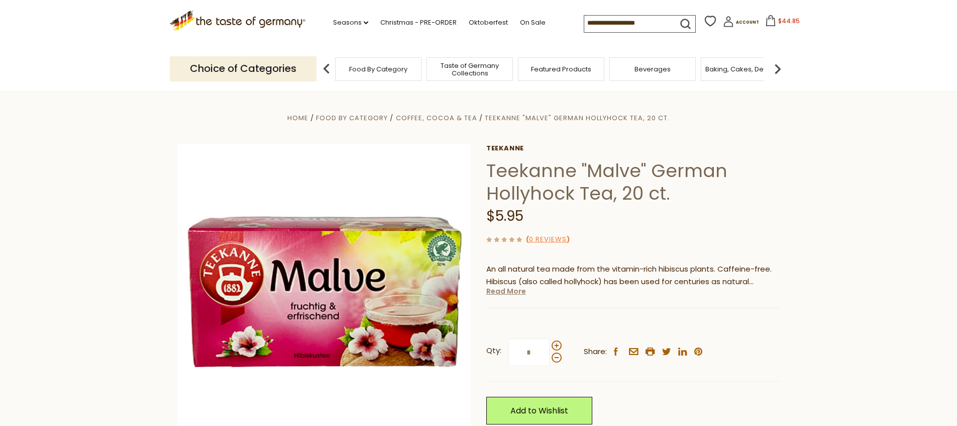
click at [504, 296] on link "Read More" at bounding box center [507, 291] width 40 height 10
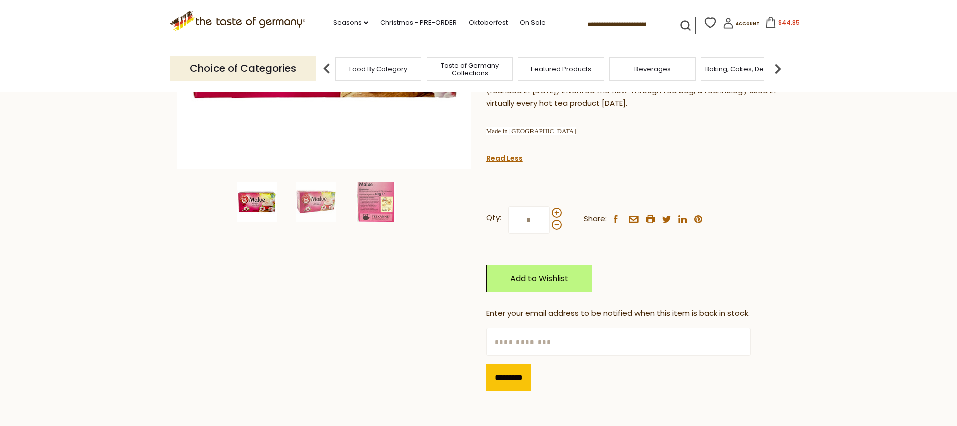
scroll to position [281, 0]
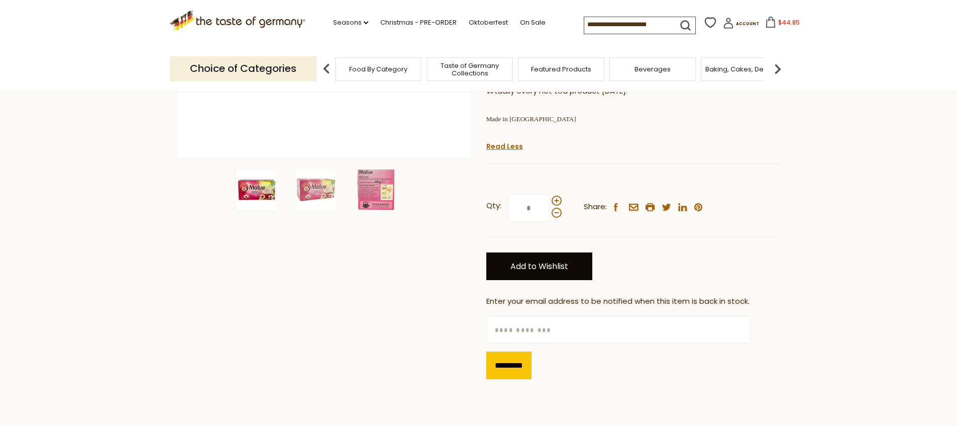
click at [567, 280] on link "Add to Wishlist" at bounding box center [540, 266] width 106 height 28
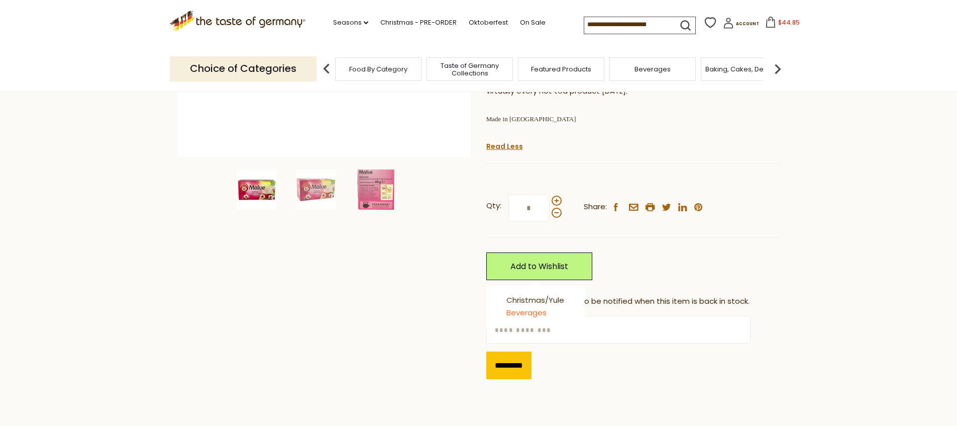
click at [544, 318] on link "Beverages" at bounding box center [527, 312] width 40 height 11
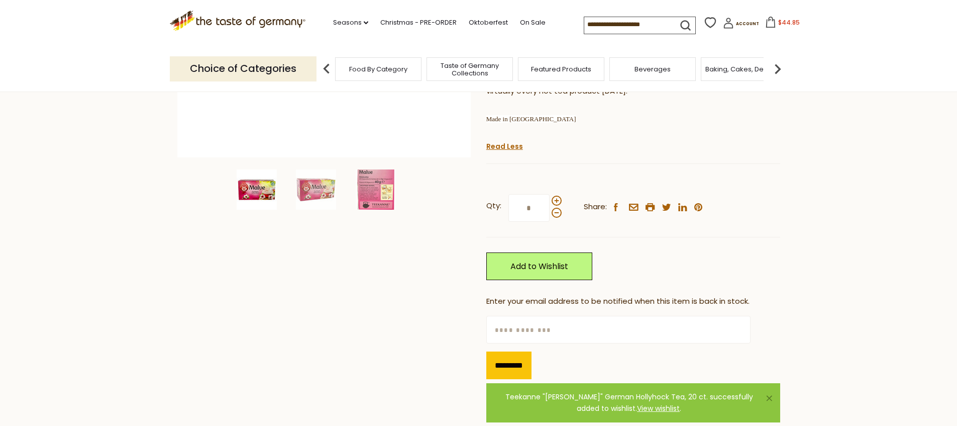
click at [587, 343] on input "text" at bounding box center [619, 330] width 264 height 28
type input "**********"
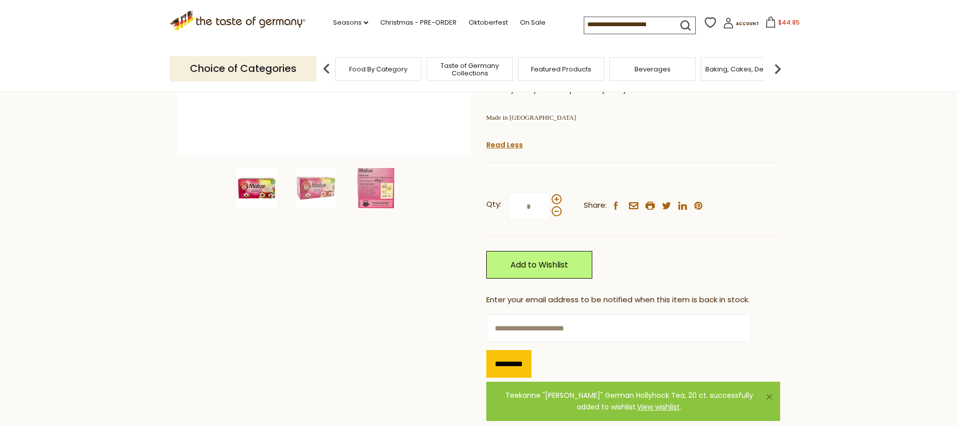
click at [845, 337] on section "Home Food By Category Coffee, Cocoa & Tea Teekanne "Malve" German Hollyhock Tea…" at bounding box center [478, 138] width 957 height 659
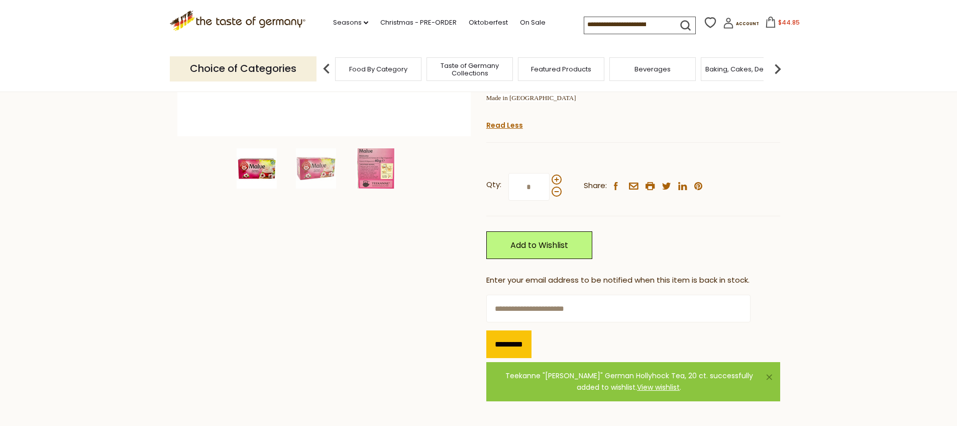
scroll to position [341, 0]
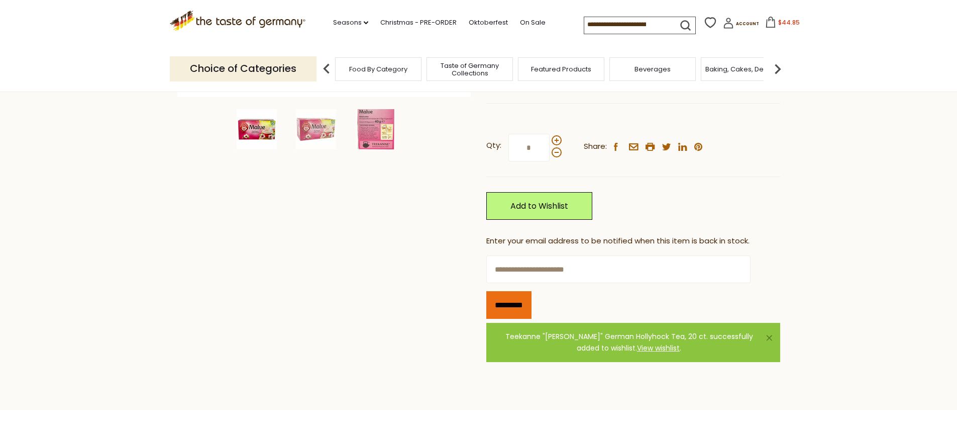
click at [502, 319] on input "*********" at bounding box center [509, 305] width 45 height 28
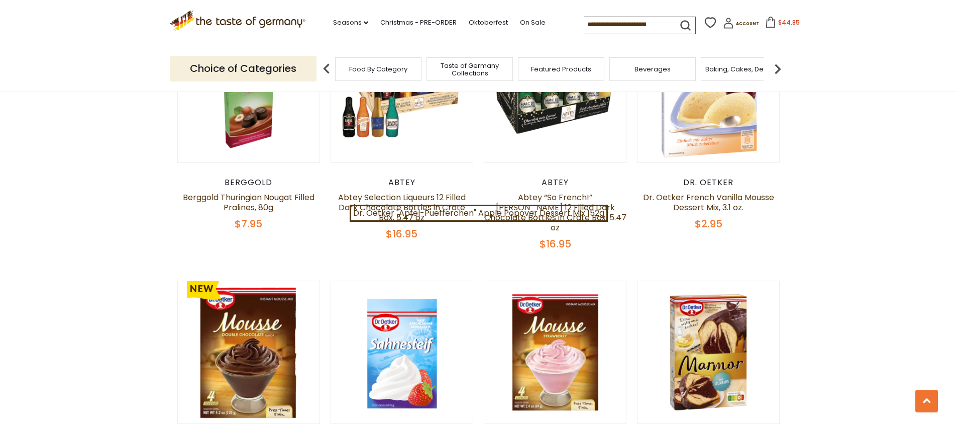
scroll to position [711, 0]
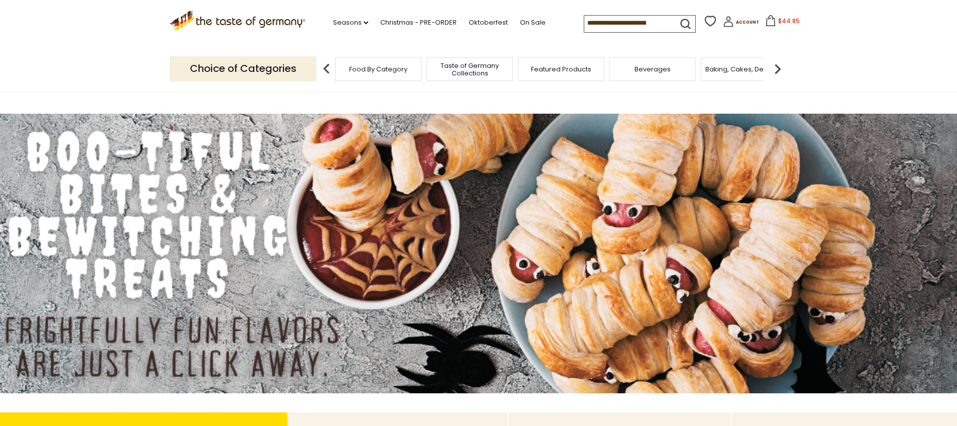
click at [779, 70] on img at bounding box center [778, 69] width 20 height 20
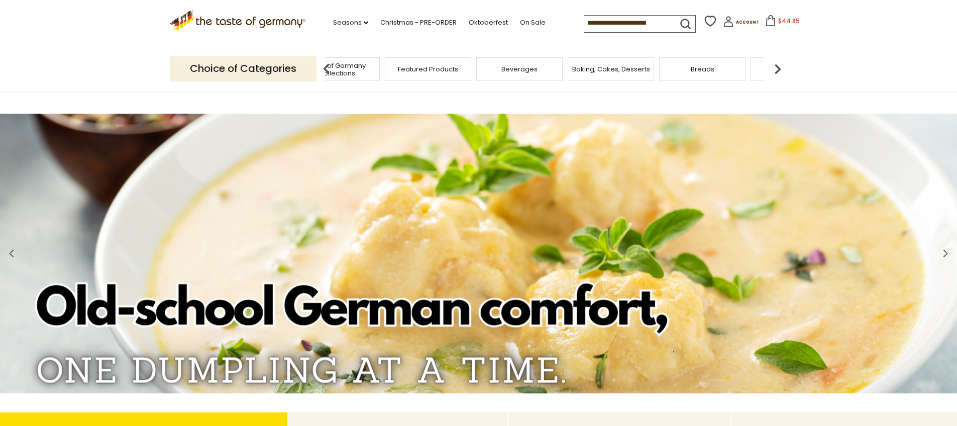
click at [775, 70] on img at bounding box center [778, 69] width 20 height 20
click at [697, 69] on span "Coffee, Cocoa & Tea" at bounding box center [669, 69] width 69 height 8
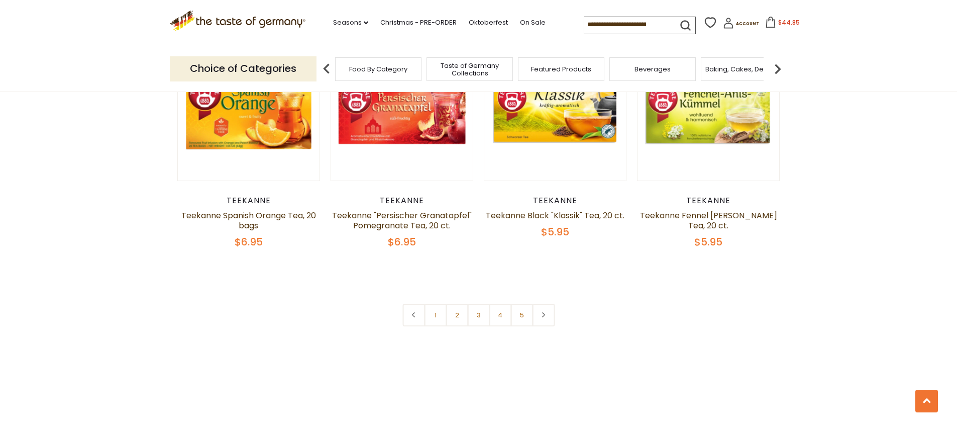
scroll to position [2372, 0]
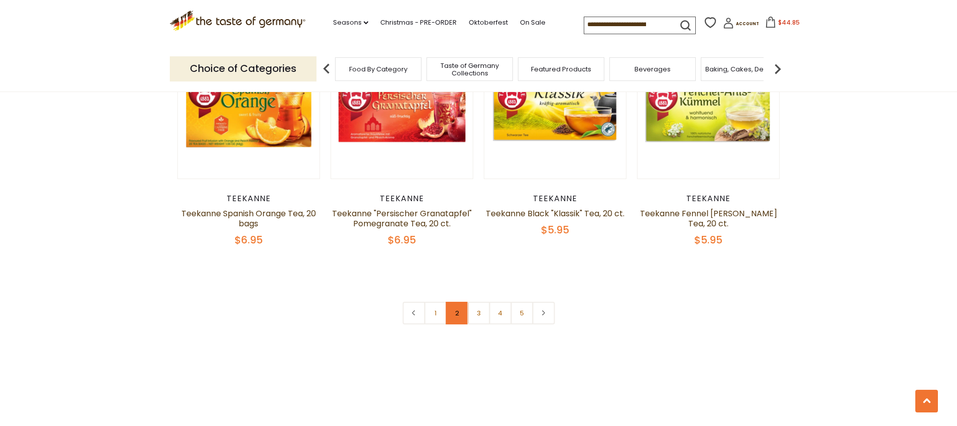
click at [456, 324] on link "2" at bounding box center [457, 313] width 23 height 23
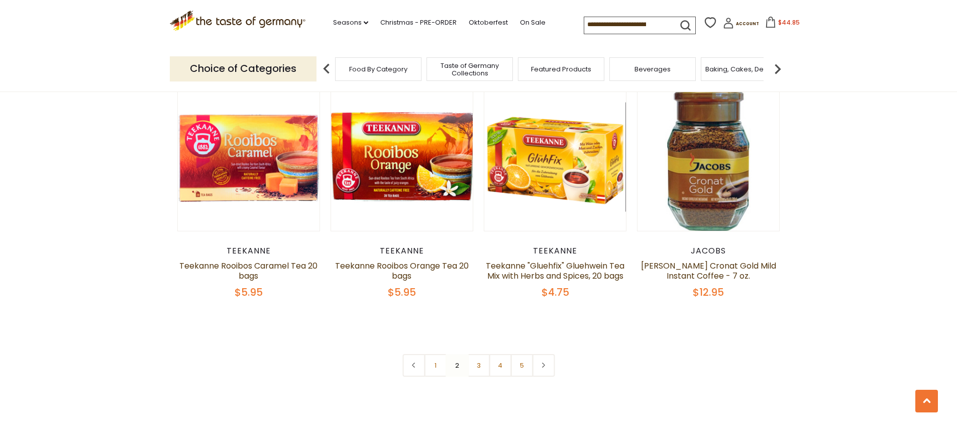
scroll to position [2384, 0]
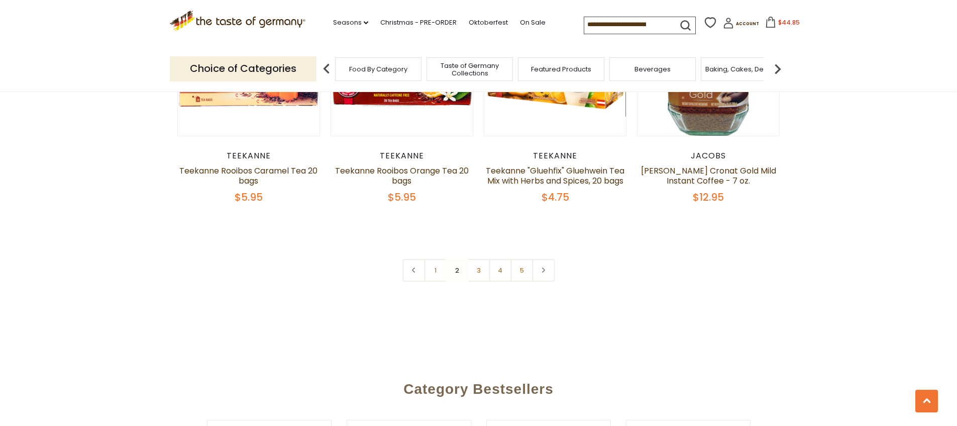
click at [480, 281] on link "3" at bounding box center [478, 270] width 23 height 23
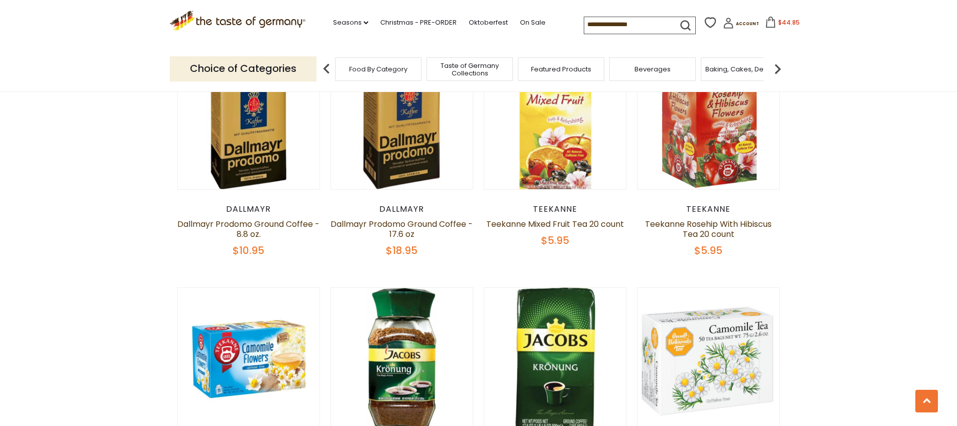
scroll to position [861, 0]
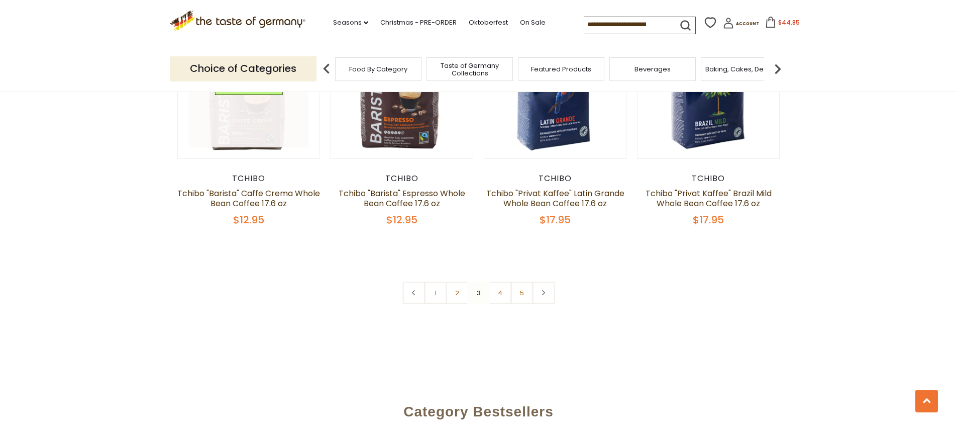
scroll to position [2558, 0]
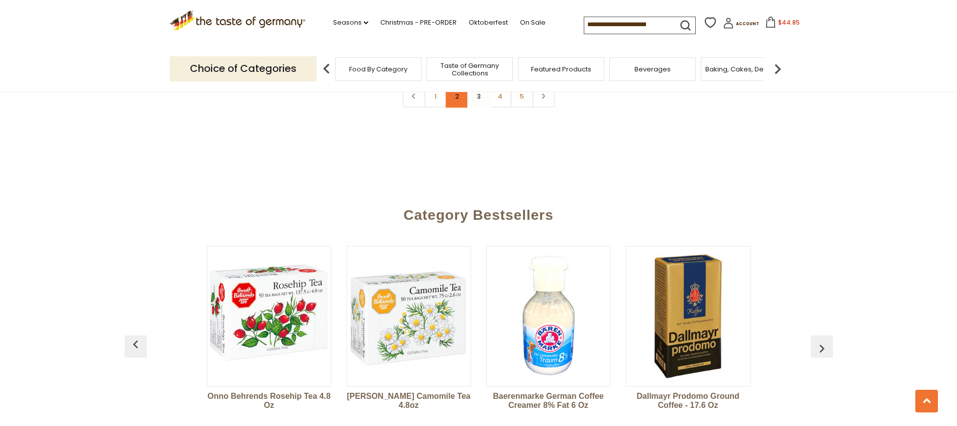
click at [462, 108] on link "2" at bounding box center [457, 96] width 23 height 23
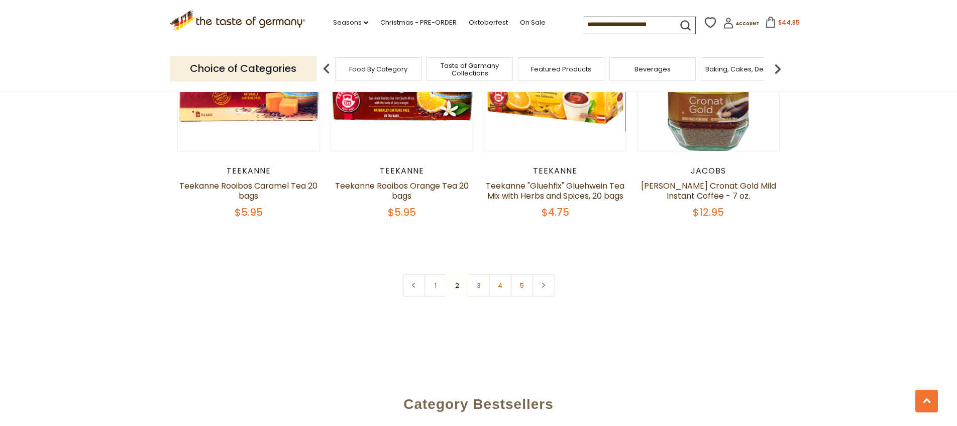
scroll to position [2377, 0]
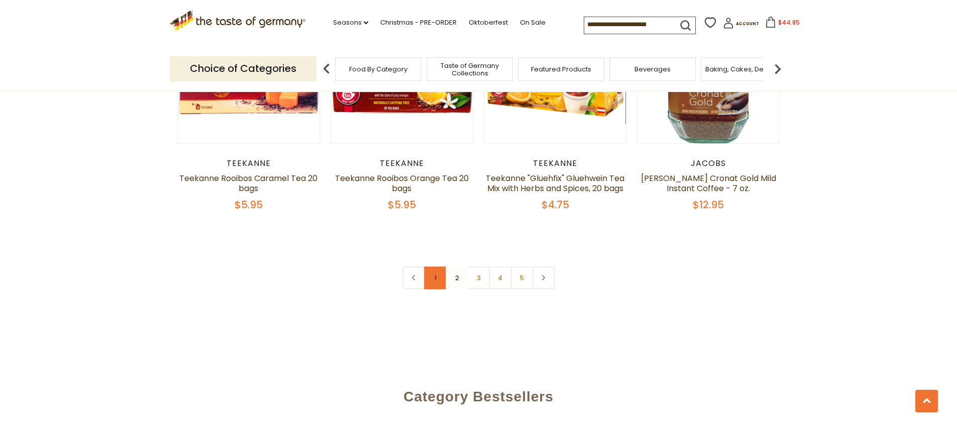
click at [433, 289] on link "1" at bounding box center [435, 277] width 23 height 23
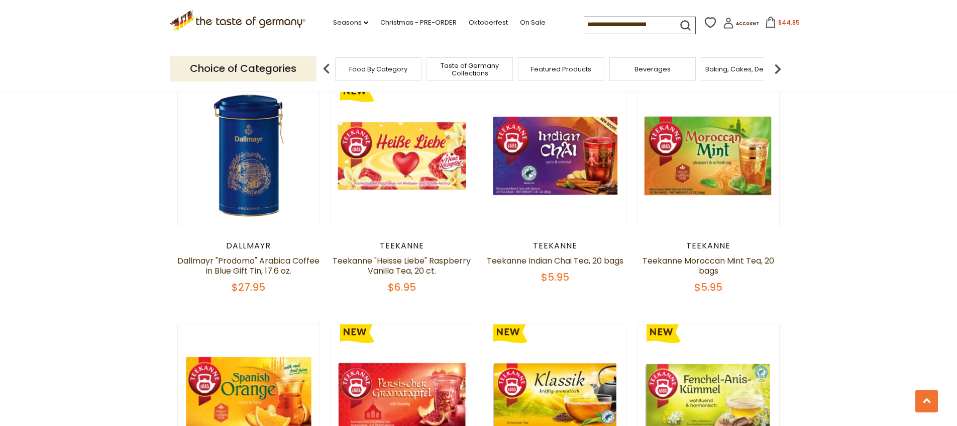
scroll to position [2083, 0]
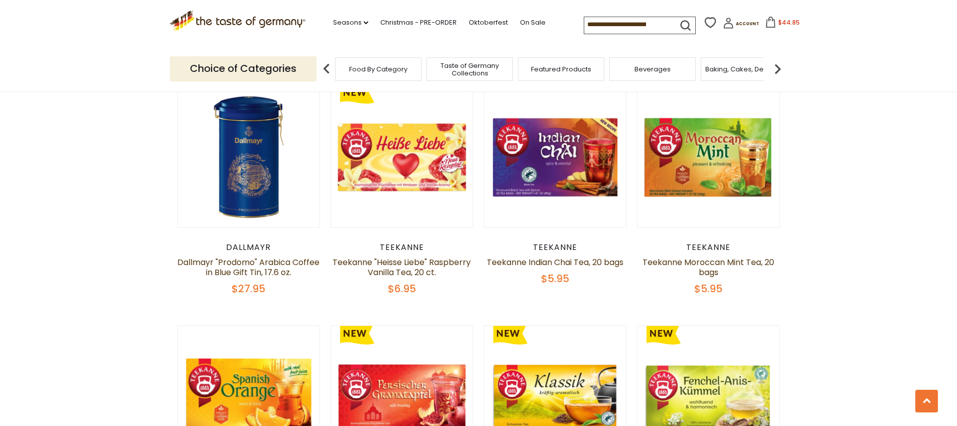
click at [655, 71] on span "Beverages" at bounding box center [653, 69] width 36 height 8
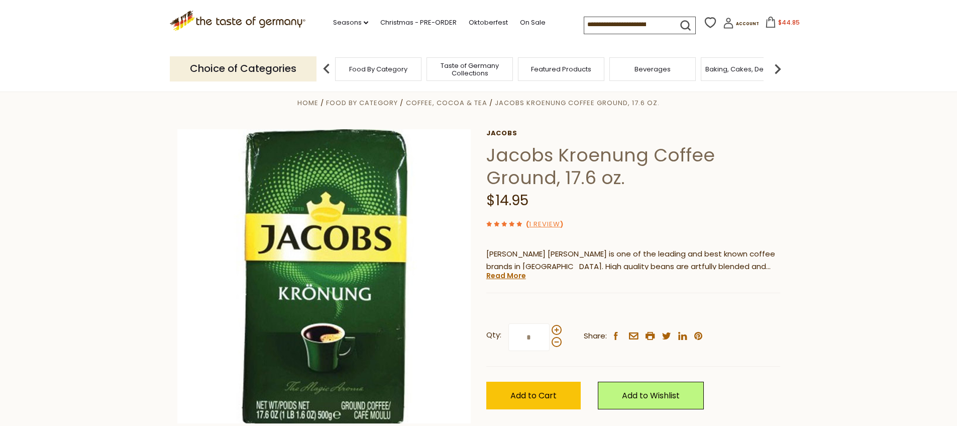
scroll to position [117, 0]
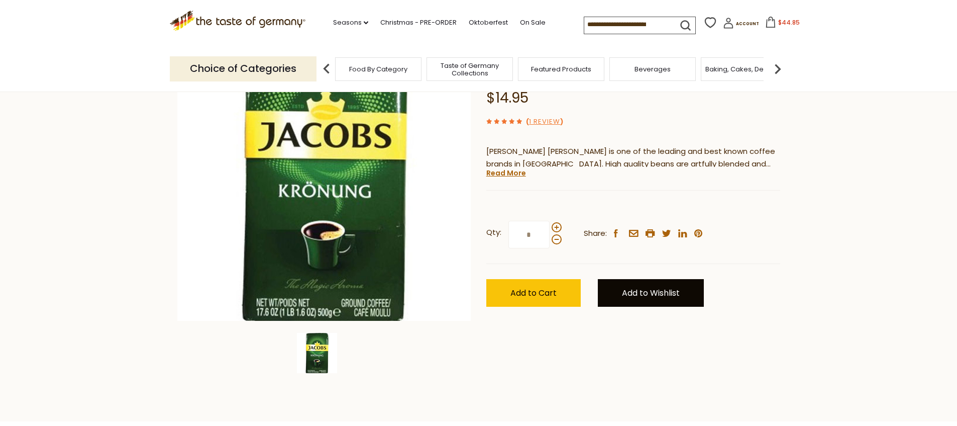
click at [686, 307] on link "Add to Wishlist" at bounding box center [651, 293] width 106 height 28
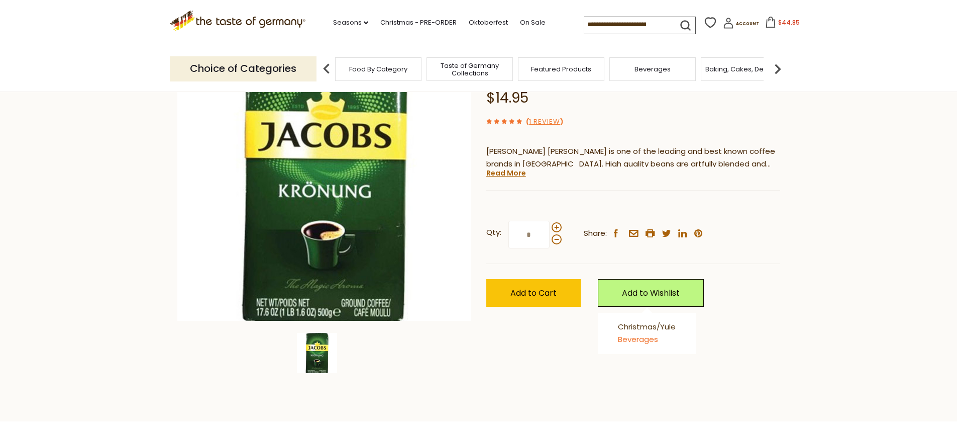
click at [648, 344] on link "Beverages" at bounding box center [638, 339] width 40 height 11
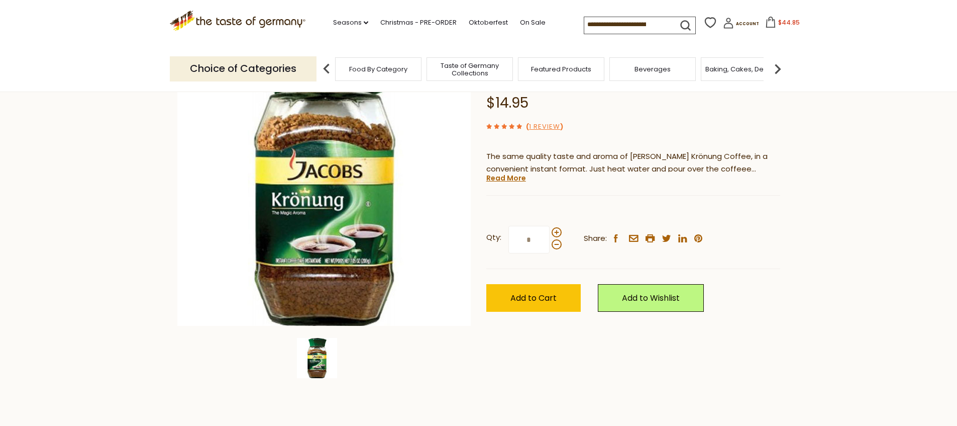
scroll to position [122, 0]
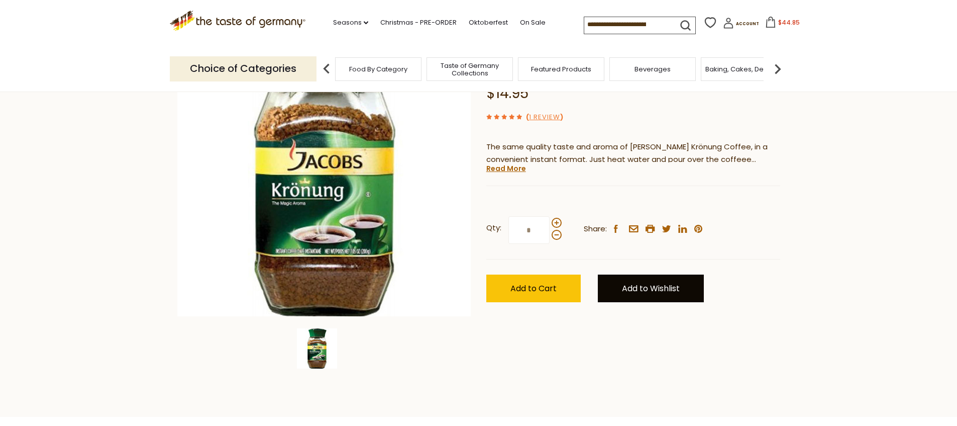
click at [658, 302] on link "Add to Wishlist" at bounding box center [651, 288] width 106 height 28
click at [647, 340] on link "Beverages" at bounding box center [638, 334] width 40 height 11
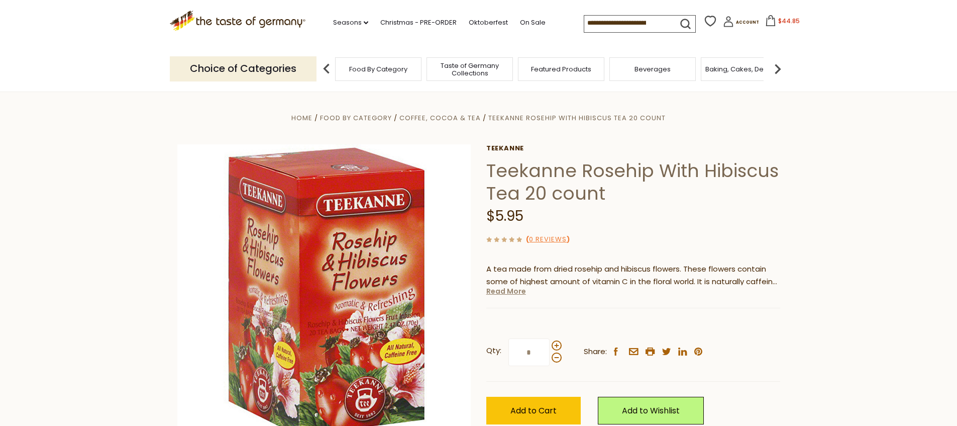
click at [499, 296] on link "Read More" at bounding box center [507, 291] width 40 height 10
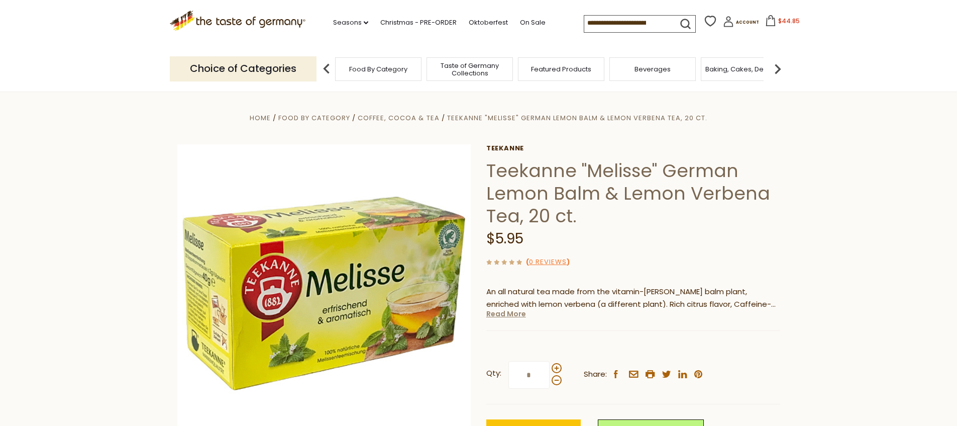
click at [511, 319] on link "Read More" at bounding box center [507, 314] width 40 height 10
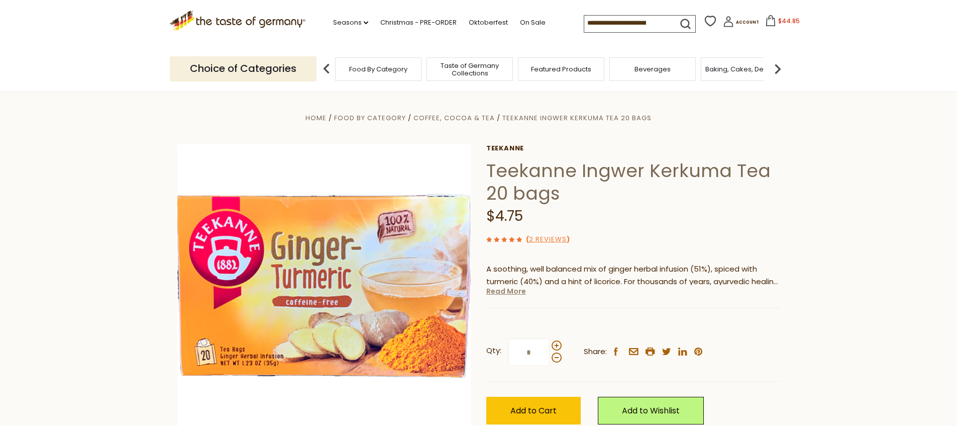
click at [508, 296] on link "Read More" at bounding box center [507, 291] width 40 height 10
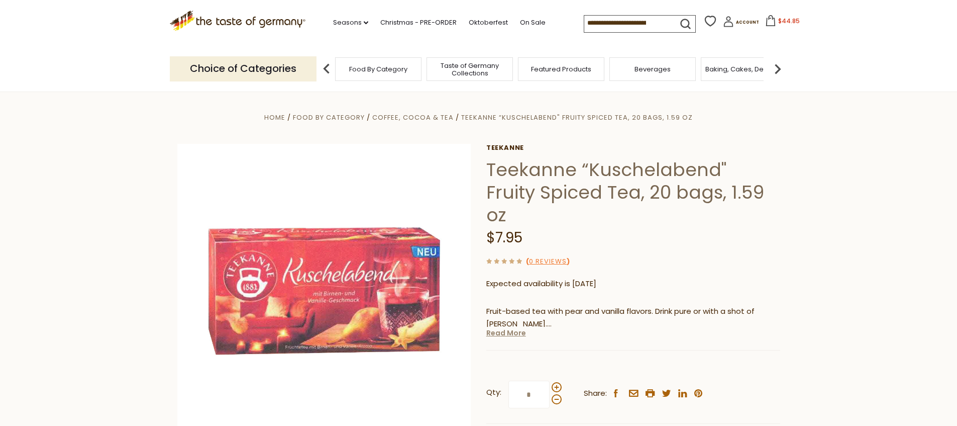
click at [509, 338] on link "Read More" at bounding box center [507, 333] width 40 height 10
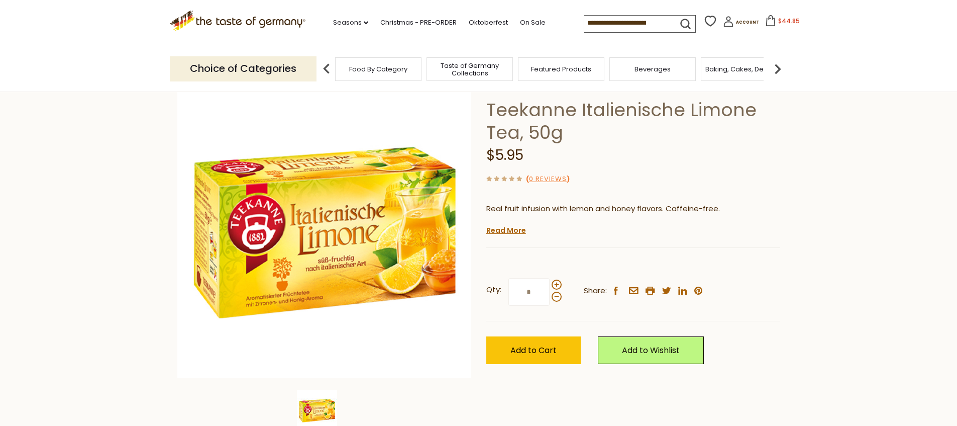
scroll to position [95, 0]
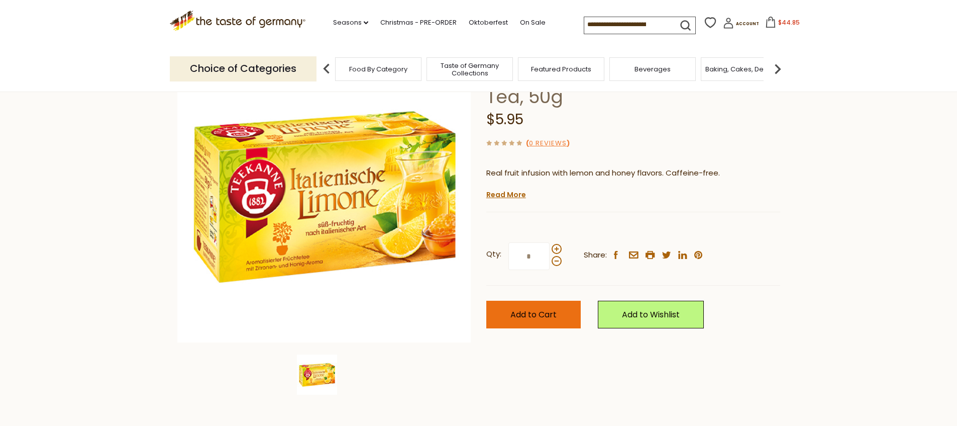
click at [532, 328] on button "Add to Cart" at bounding box center [534, 315] width 94 height 28
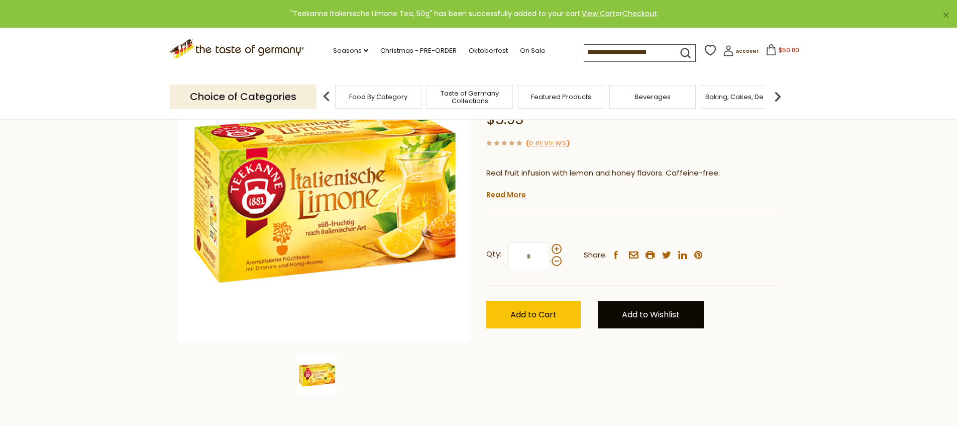
click at [656, 328] on link "Add to Wishlist" at bounding box center [651, 315] width 106 height 28
click at [650, 366] on link "Beverages" at bounding box center [638, 360] width 40 height 11
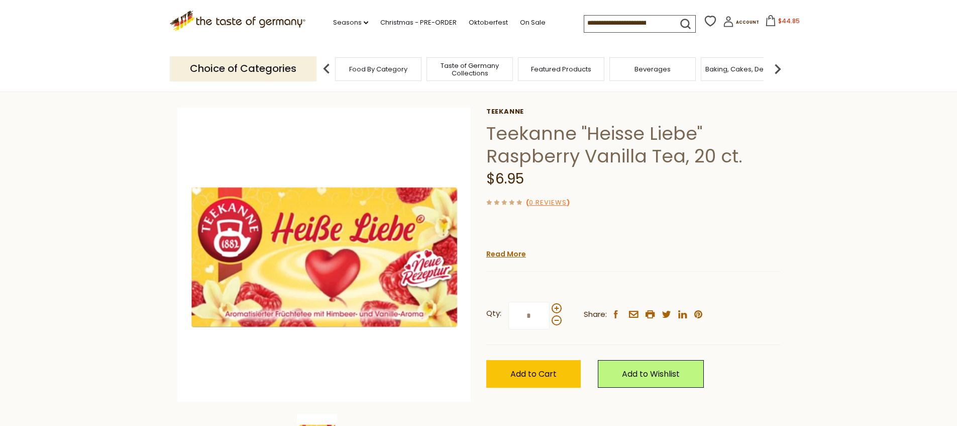
scroll to position [42, 0]
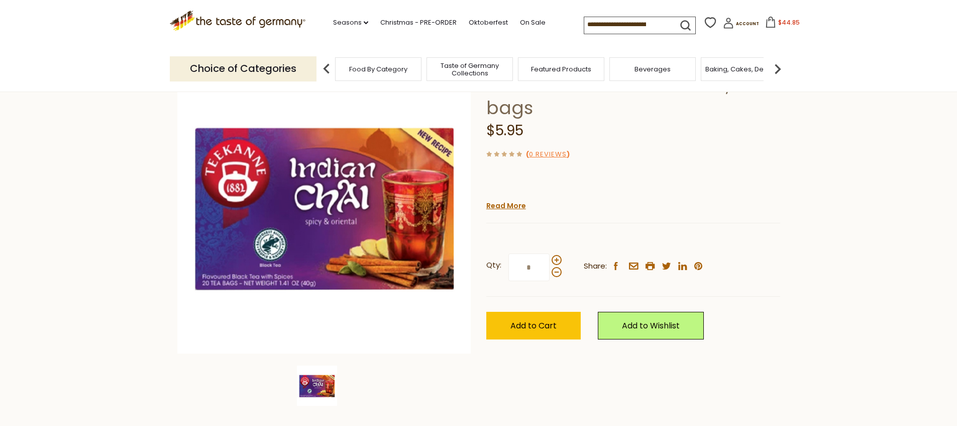
scroll to position [47, 0]
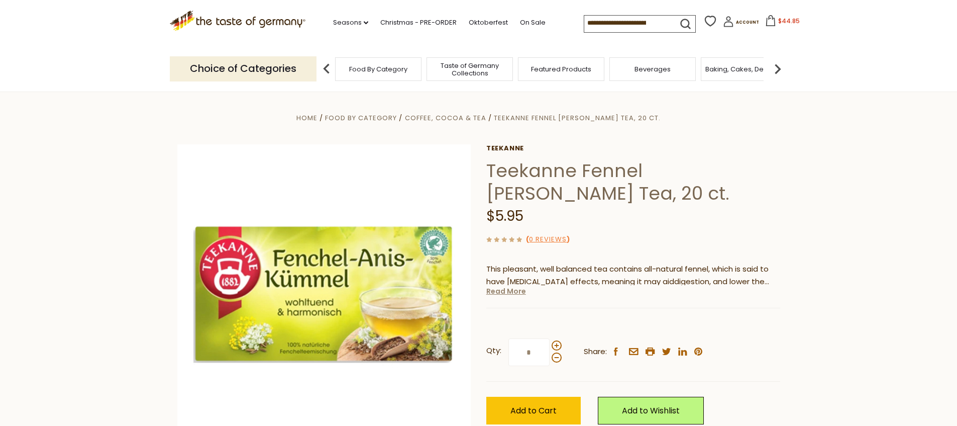
click at [499, 296] on link "Read More" at bounding box center [507, 291] width 40 height 10
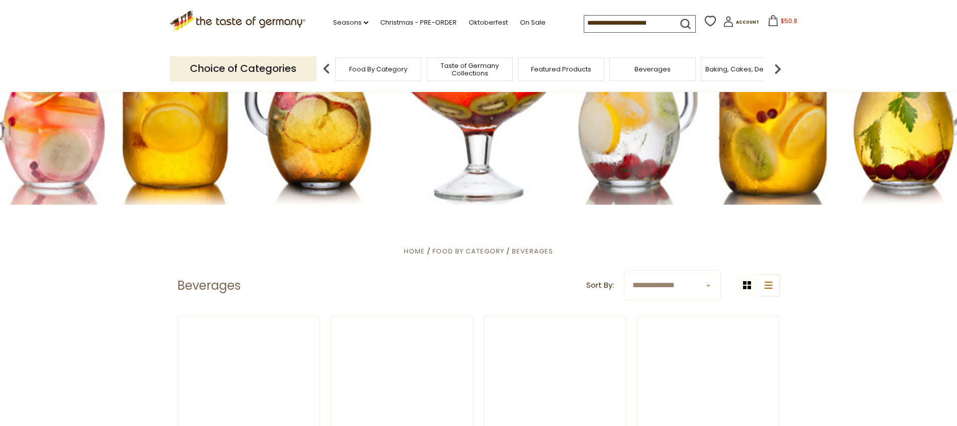
scroll to position [127, 0]
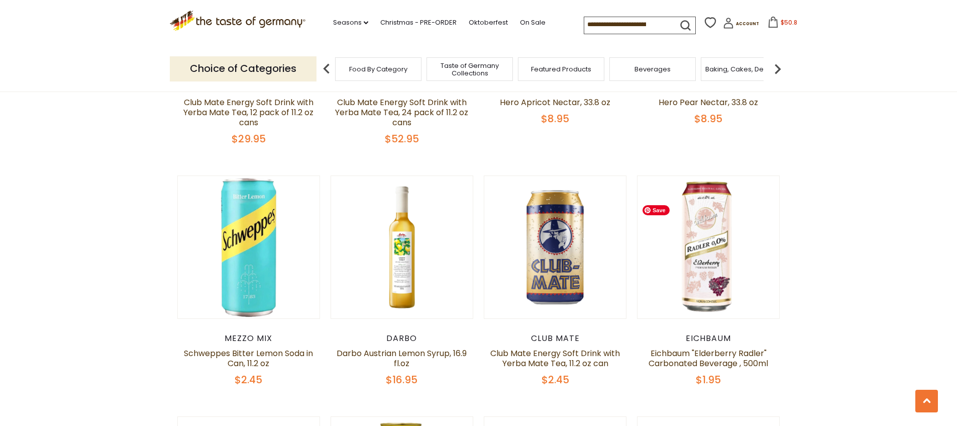
scroll to position [669, 0]
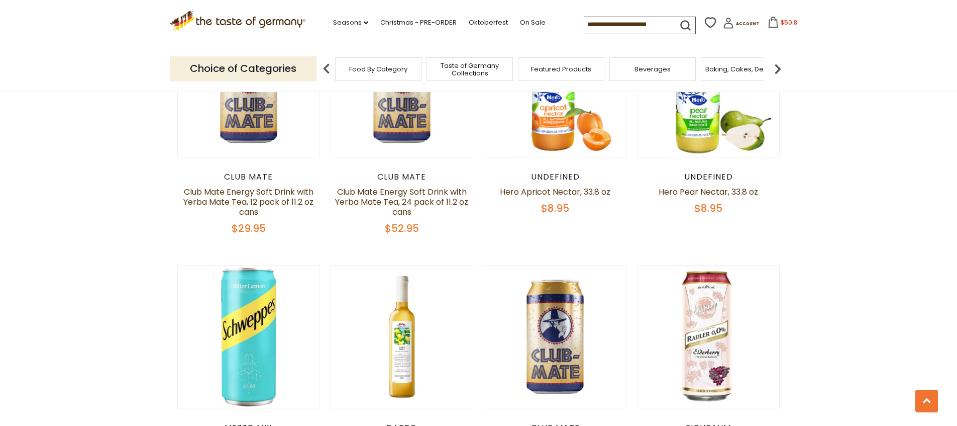
click at [776, 68] on img at bounding box center [778, 69] width 20 height 20
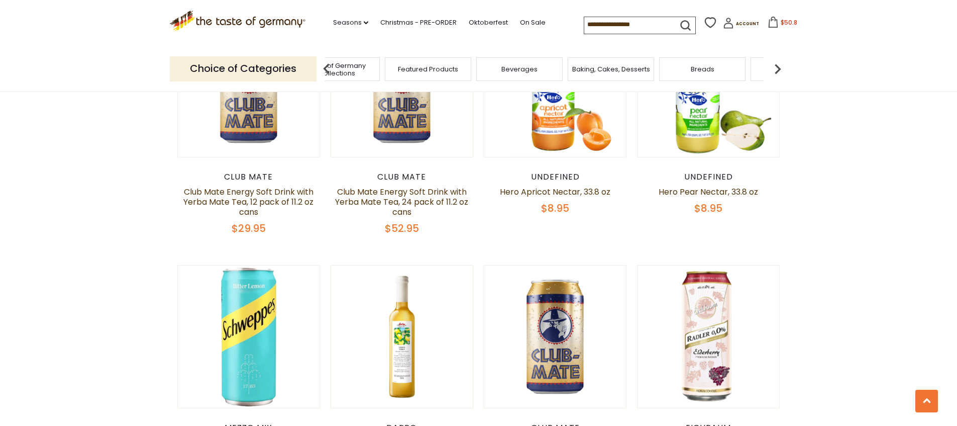
click at [777, 68] on img at bounding box center [778, 69] width 20 height 20
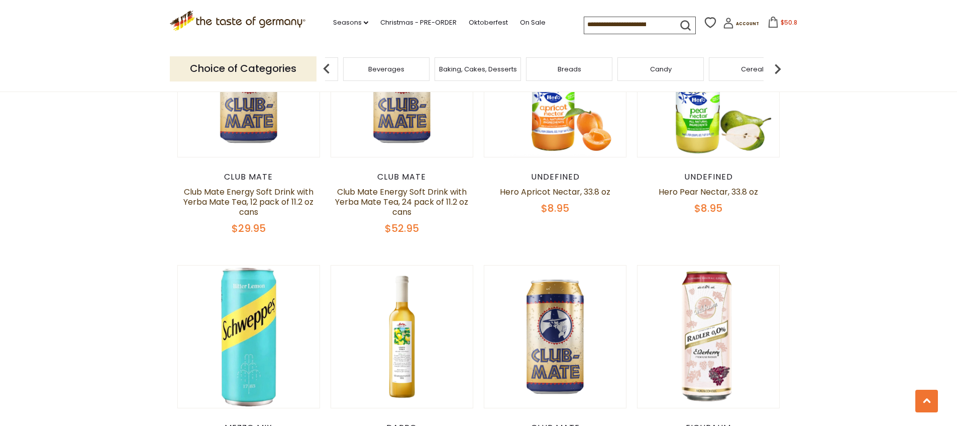
click at [777, 69] on img at bounding box center [778, 69] width 20 height 20
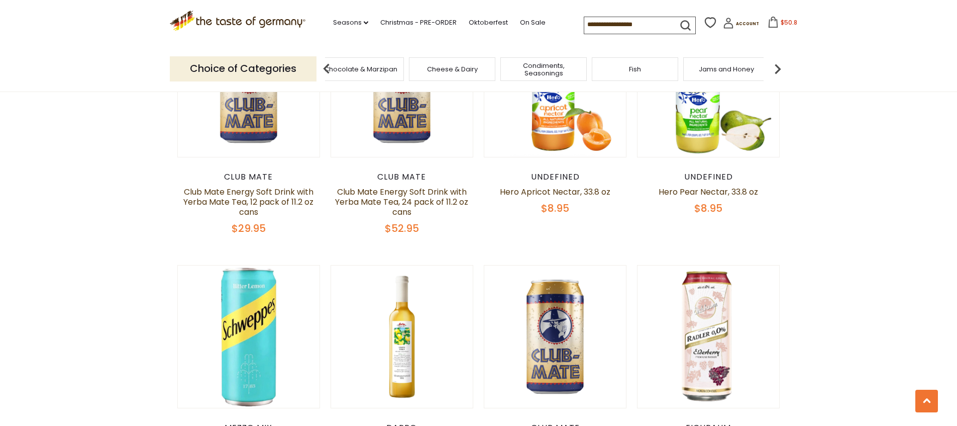
click at [777, 69] on img at bounding box center [778, 69] width 20 height 20
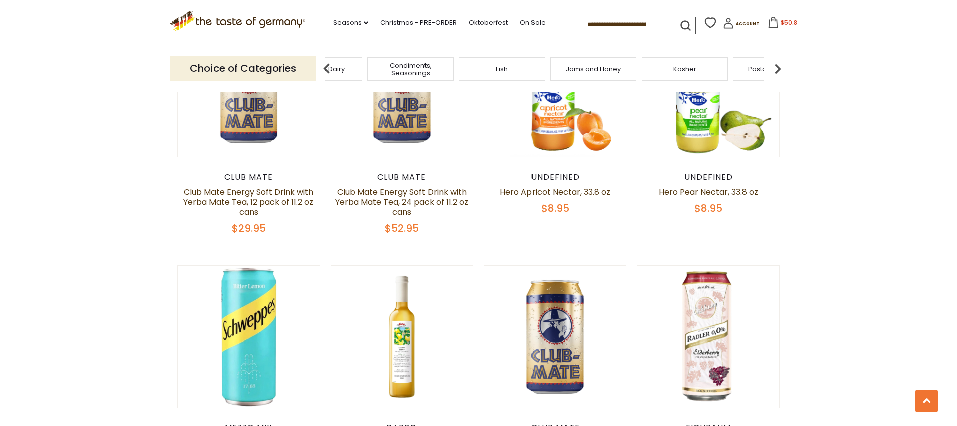
click at [777, 69] on img at bounding box center [778, 69] width 20 height 20
click at [590, 74] on div "Savory Snacks" at bounding box center [609, 69] width 86 height 24
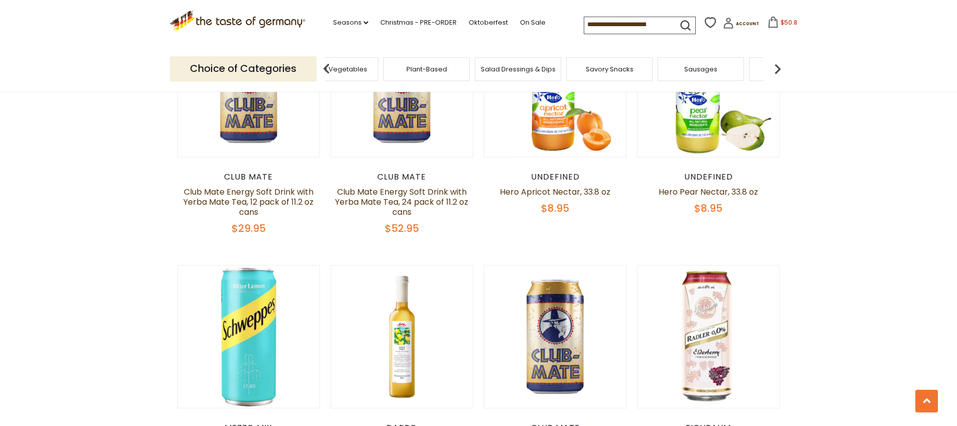
click at [620, 69] on span "Savory Snacks" at bounding box center [610, 69] width 48 height 8
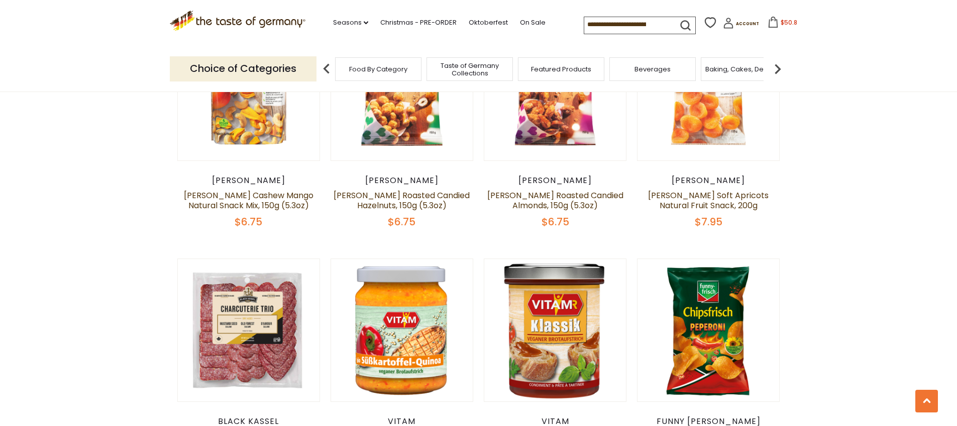
scroll to position [990, 0]
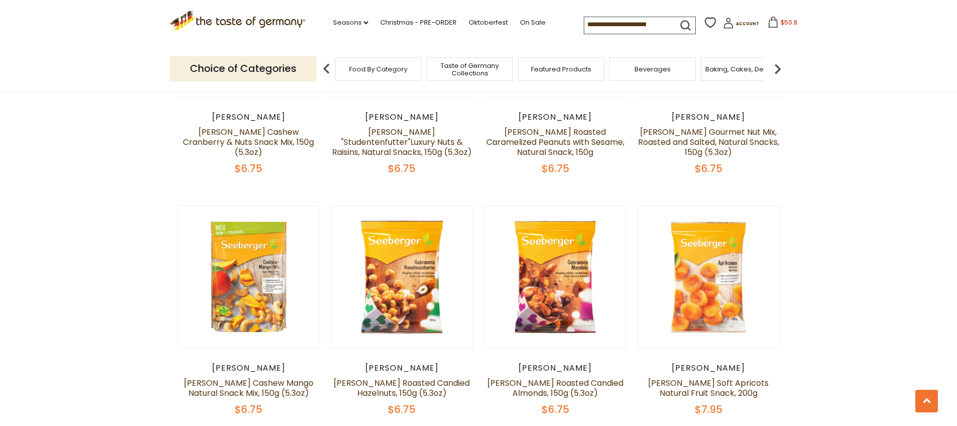
click at [777, 70] on img at bounding box center [778, 69] width 20 height 20
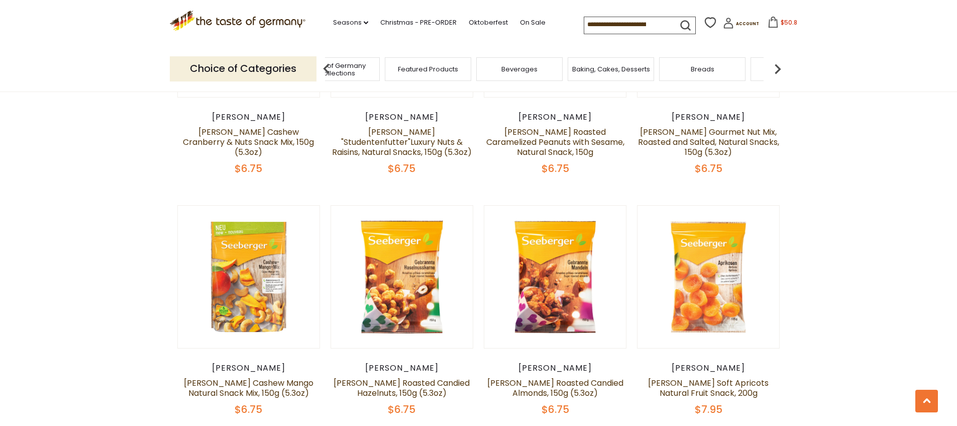
click at [777, 70] on img at bounding box center [778, 69] width 20 height 20
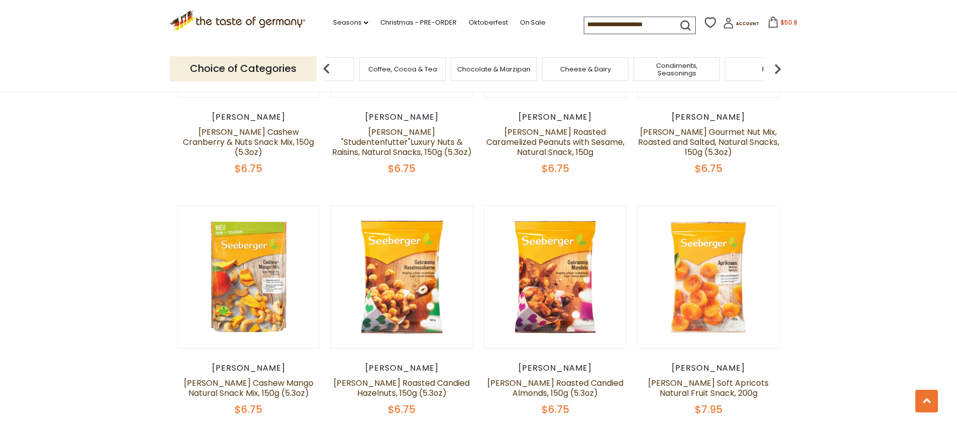
click at [777, 70] on img at bounding box center [778, 69] width 20 height 20
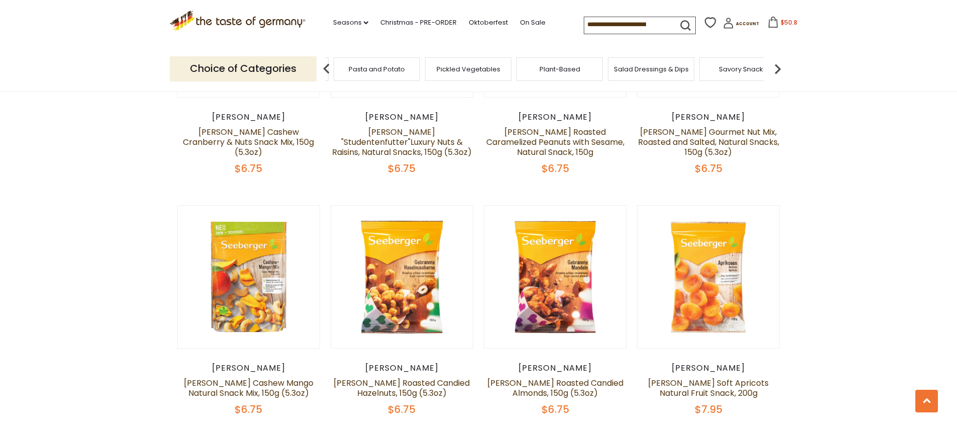
click at [777, 70] on img at bounding box center [778, 69] width 20 height 20
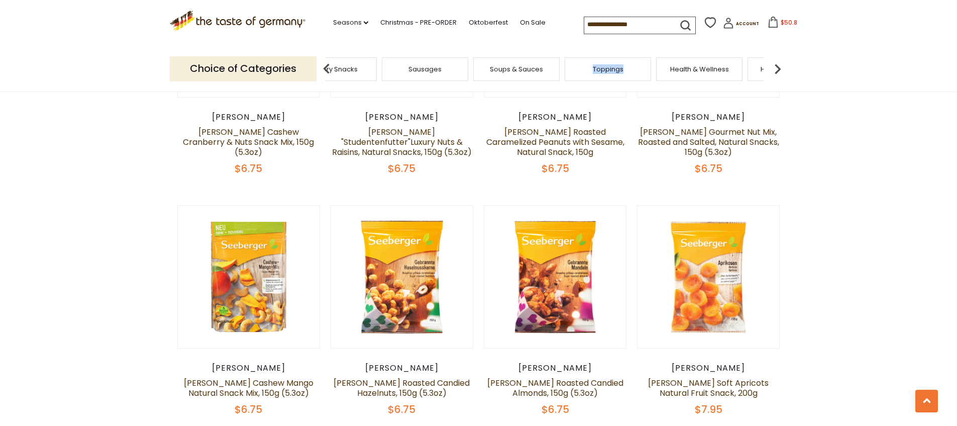
click at [778, 70] on img at bounding box center [778, 69] width 20 height 20
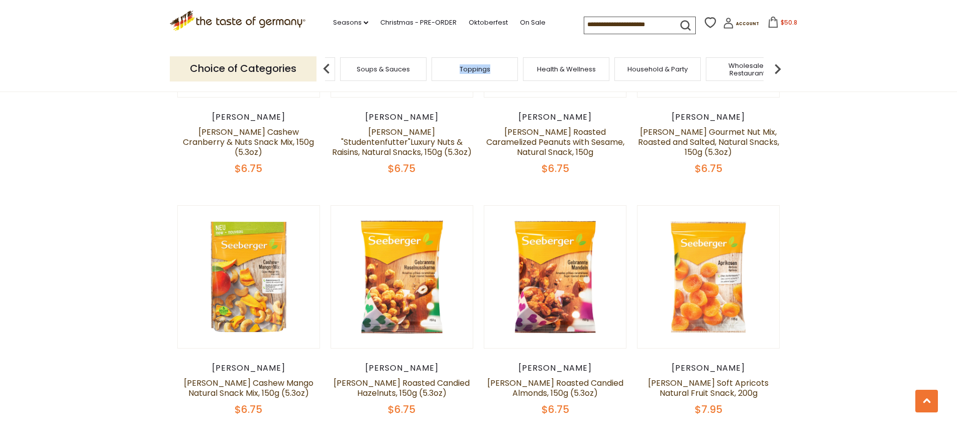
click at [778, 70] on img at bounding box center [778, 69] width 20 height 20
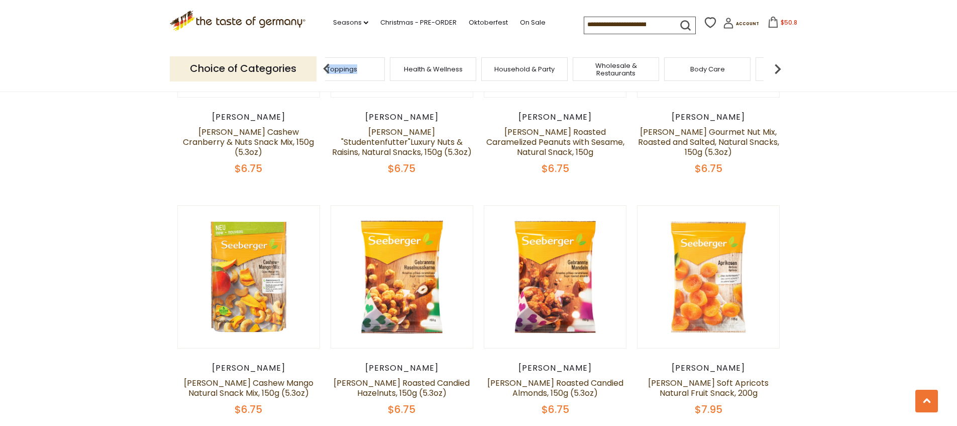
click at [778, 70] on img at bounding box center [778, 69] width 20 height 20
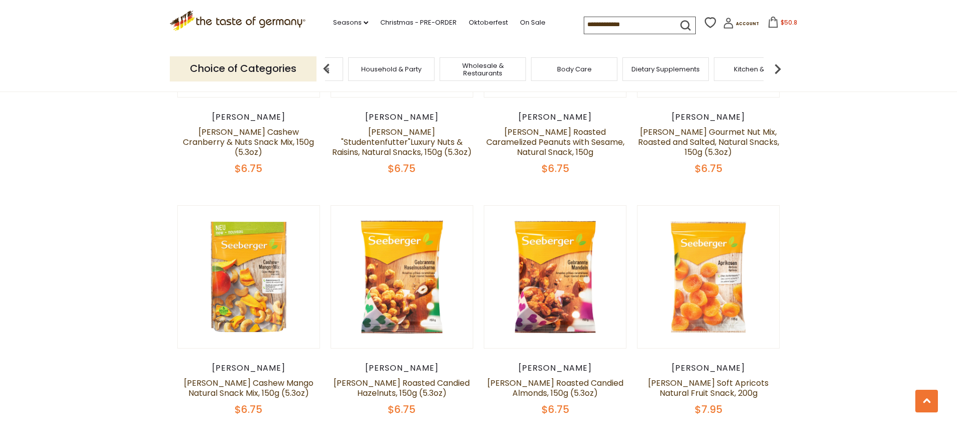
click at [778, 70] on img at bounding box center [778, 69] width 20 height 20
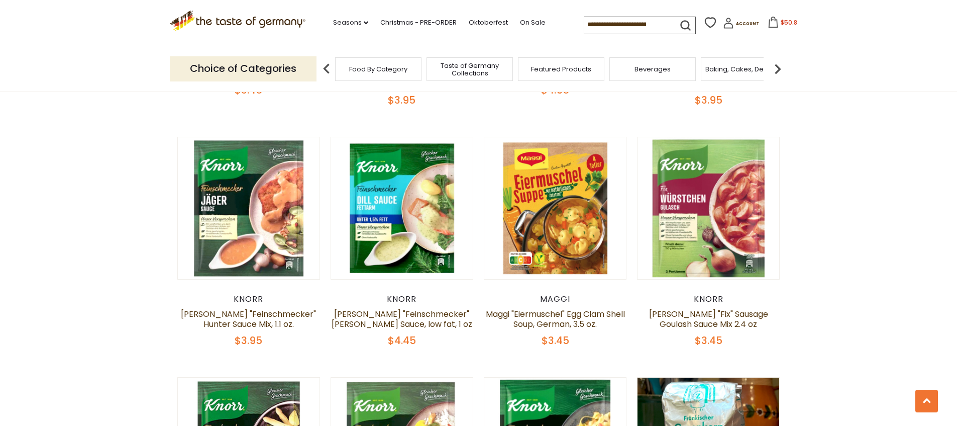
scroll to position [1808, 0]
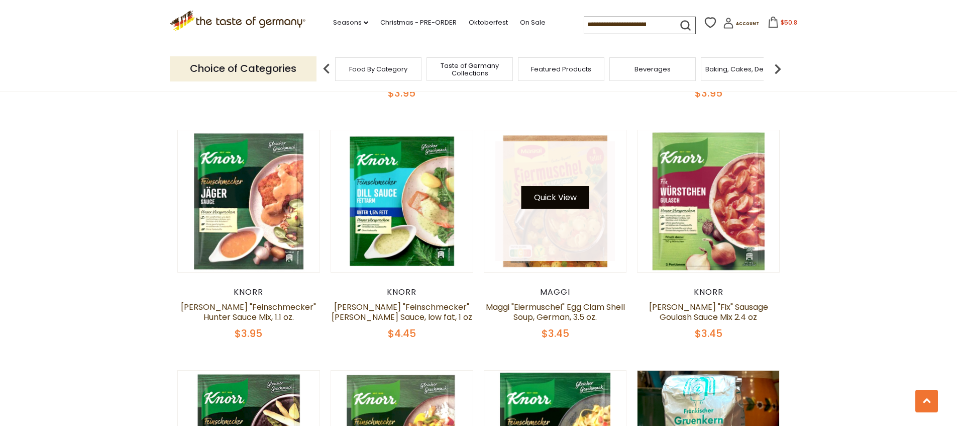
click at [553, 209] on button "Quick View" at bounding box center [556, 197] width 68 height 23
click at [566, 209] on button "Quick View" at bounding box center [556, 197] width 68 height 23
click at [534, 209] on button "Quick View" at bounding box center [556, 197] width 68 height 23
click at [551, 261] on link at bounding box center [556, 201] width 120 height 120
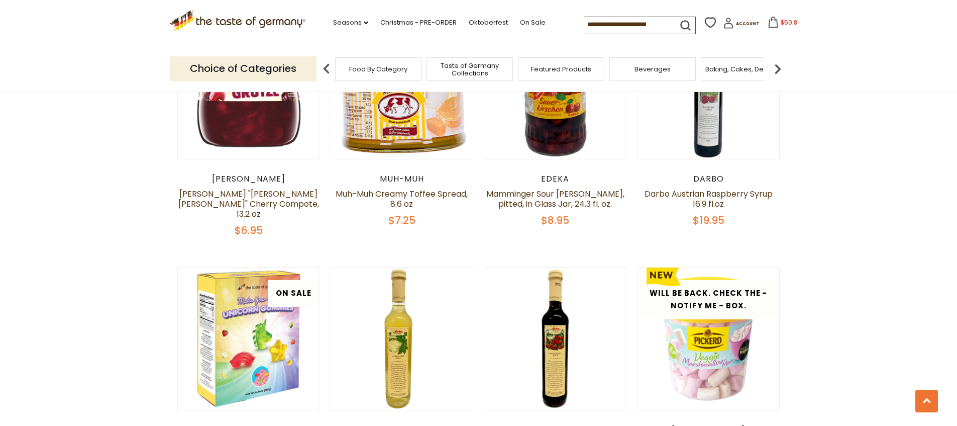
scroll to position [937, 0]
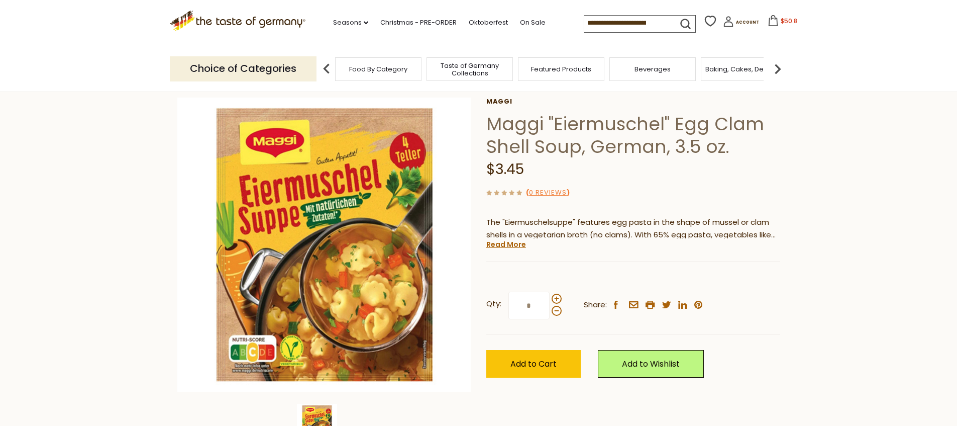
scroll to position [47, 0]
click at [558, 303] on span at bounding box center [557, 298] width 10 height 10
click at [550, 319] on input "*" at bounding box center [529, 305] width 41 height 28
type input "*"
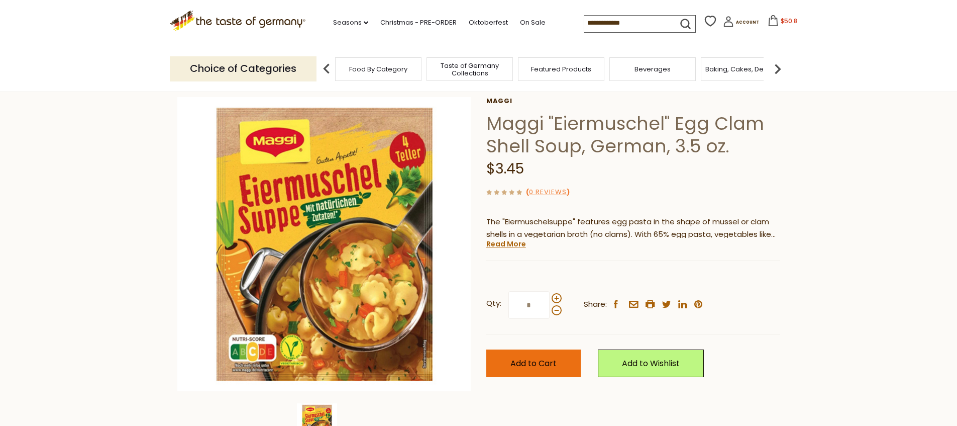
type input "*"
click at [537, 369] on span "Add to Cart" at bounding box center [534, 363] width 46 height 12
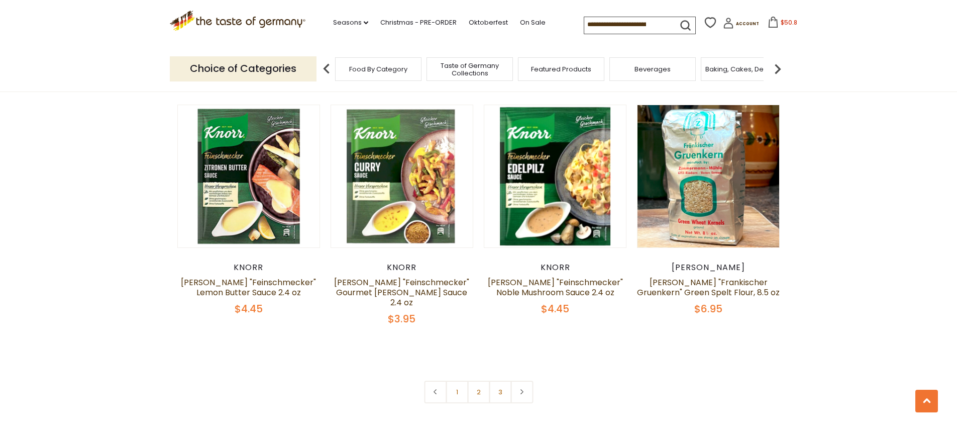
scroll to position [2108, 0]
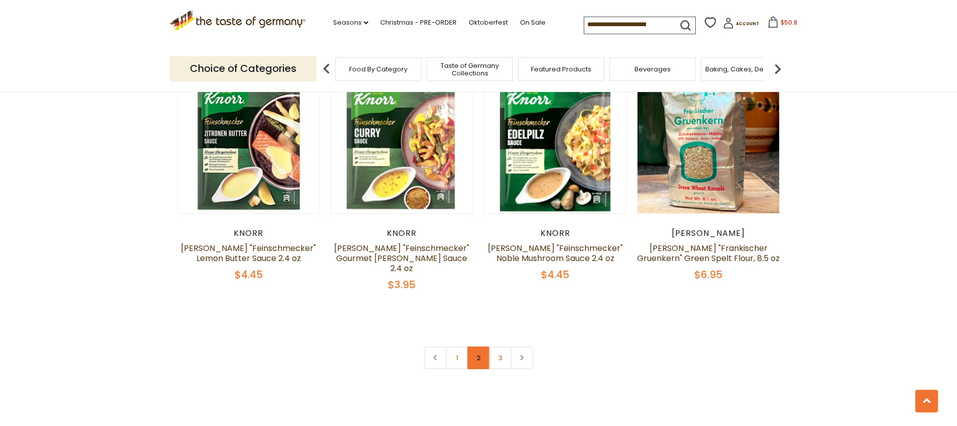
click at [482, 369] on link "2" at bounding box center [478, 357] width 23 height 23
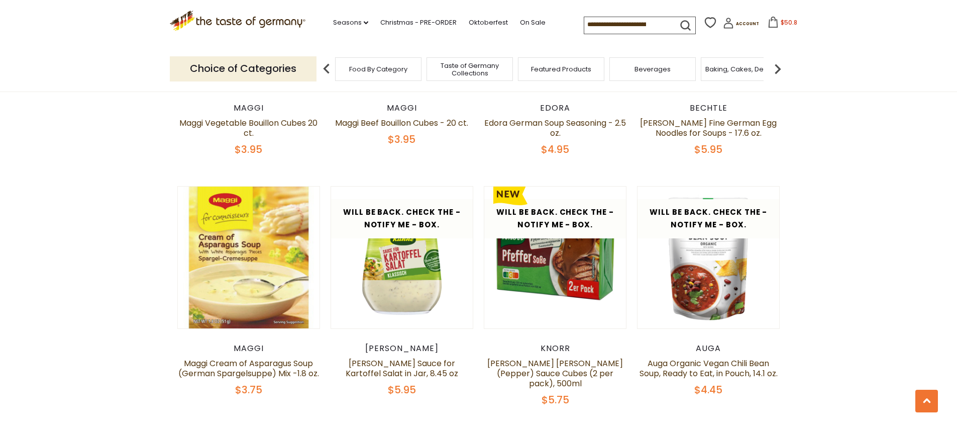
scroll to position [1740, 0]
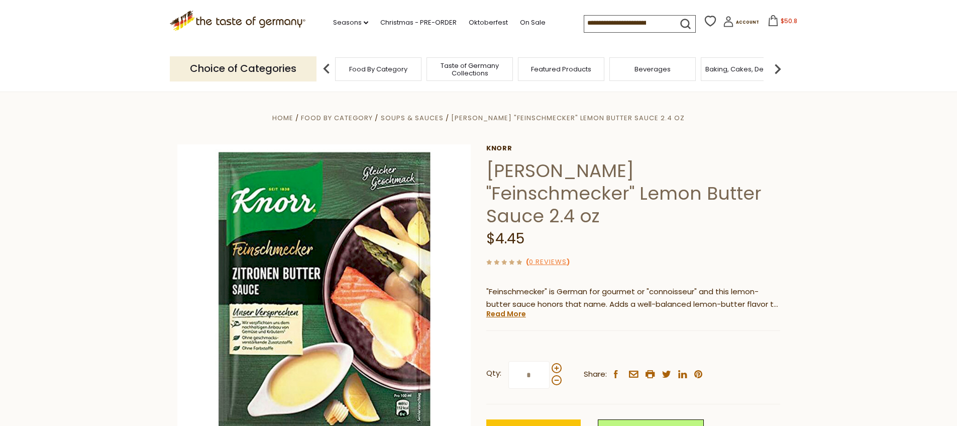
click at [541, 369] on input "*" at bounding box center [529, 375] width 41 height 28
click at [540, 370] on input "*" at bounding box center [529, 375] width 41 height 28
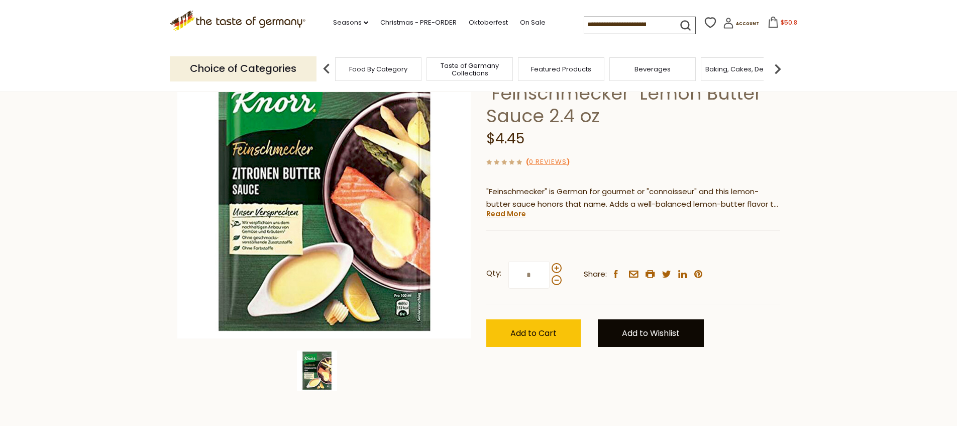
scroll to position [108, 0]
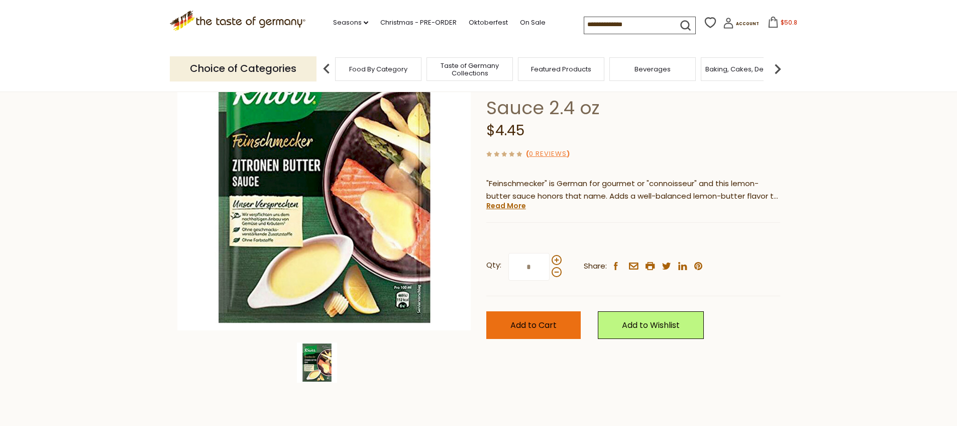
type input "*"
click at [543, 323] on span "Add to Cart" at bounding box center [534, 325] width 46 height 12
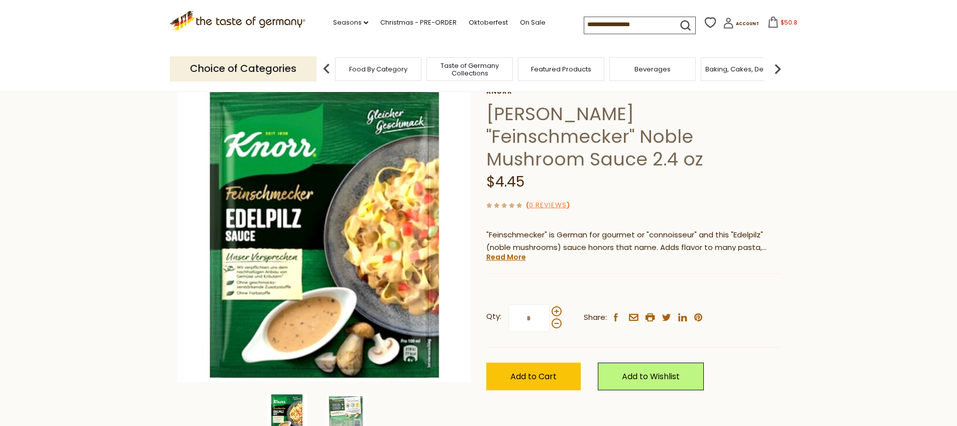
scroll to position [58, 0]
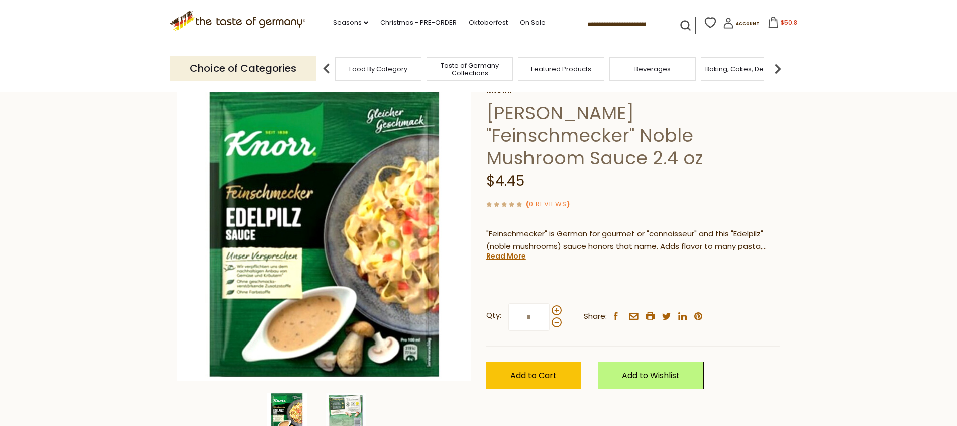
click at [533, 319] on input "*" at bounding box center [529, 317] width 41 height 28
type input "*"
click at [498, 372] on button "Add to Cart" at bounding box center [534, 375] width 94 height 28
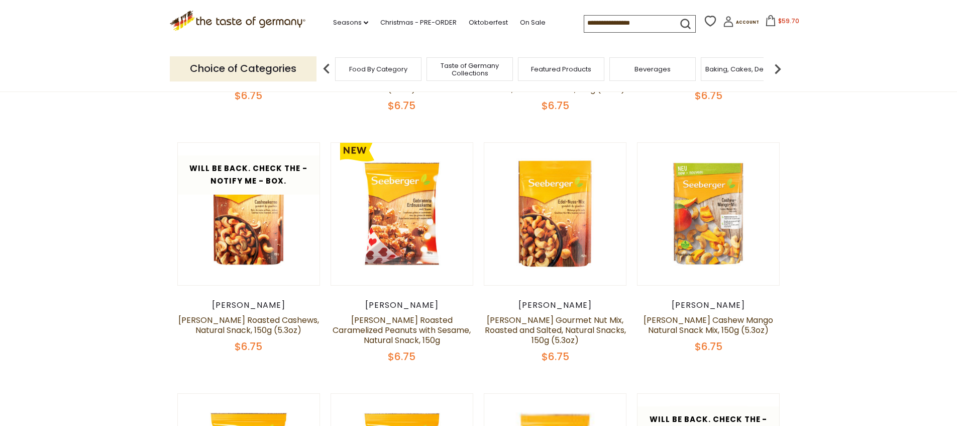
scroll to position [556, 0]
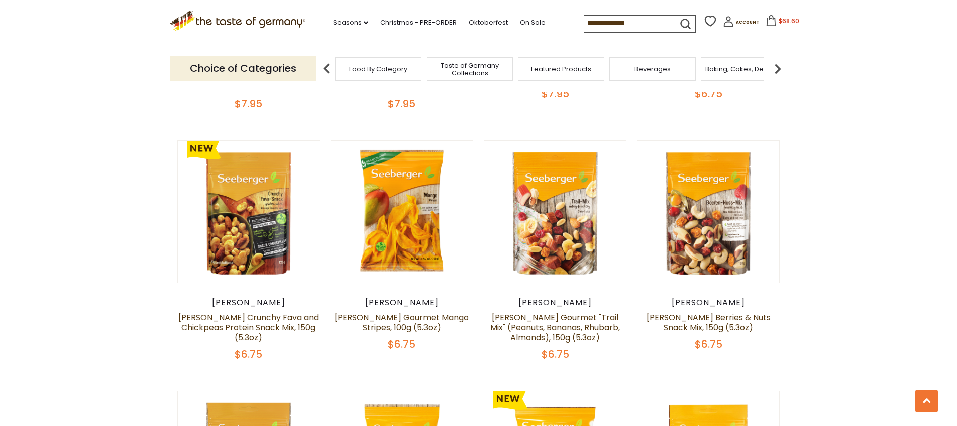
scroll to position [556, 0]
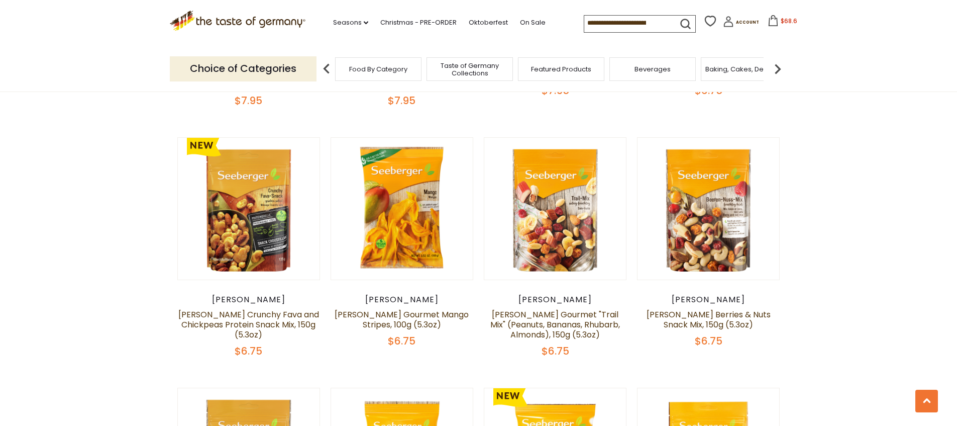
click at [778, 70] on img at bounding box center [778, 69] width 20 height 20
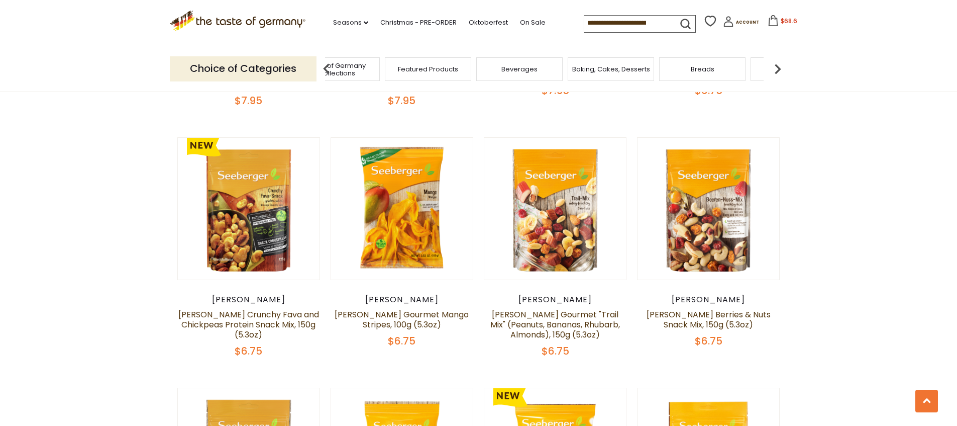
click at [778, 70] on img at bounding box center [778, 69] width 20 height 20
click at [650, 77] on div "Chocolate & Marzipan" at bounding box center [627, 69] width 86 height 24
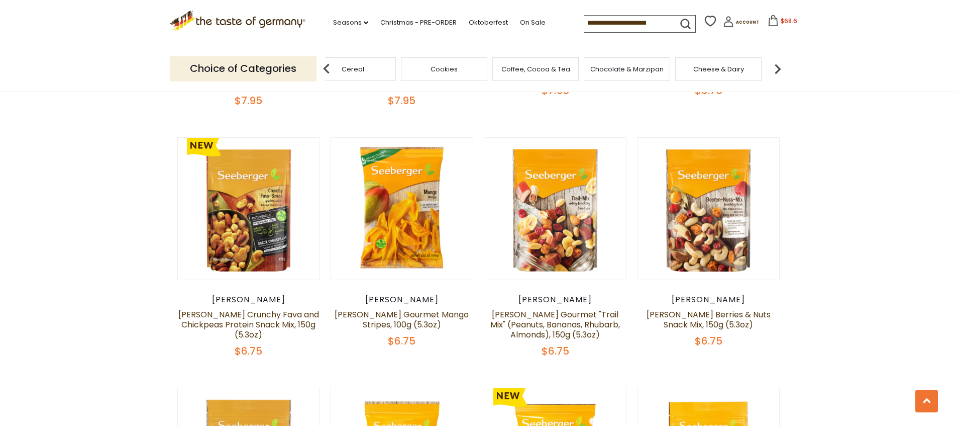
click at [624, 67] on span "Chocolate & Marzipan" at bounding box center [627, 69] width 73 height 8
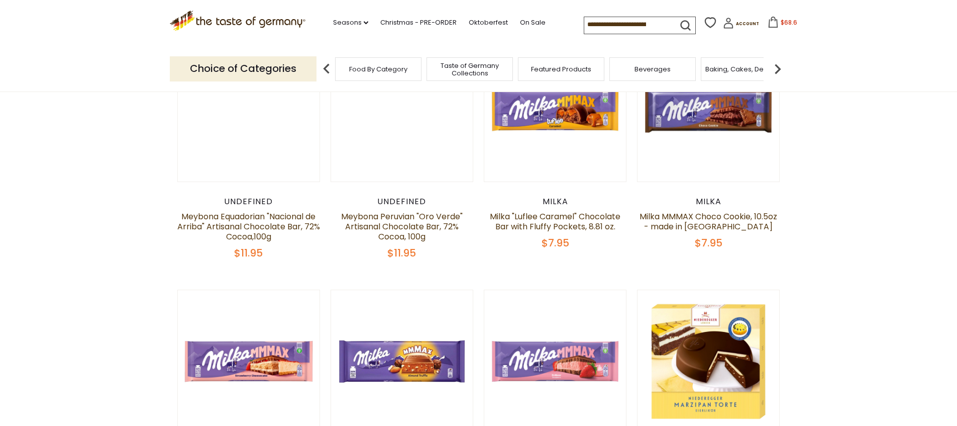
scroll to position [244, 0]
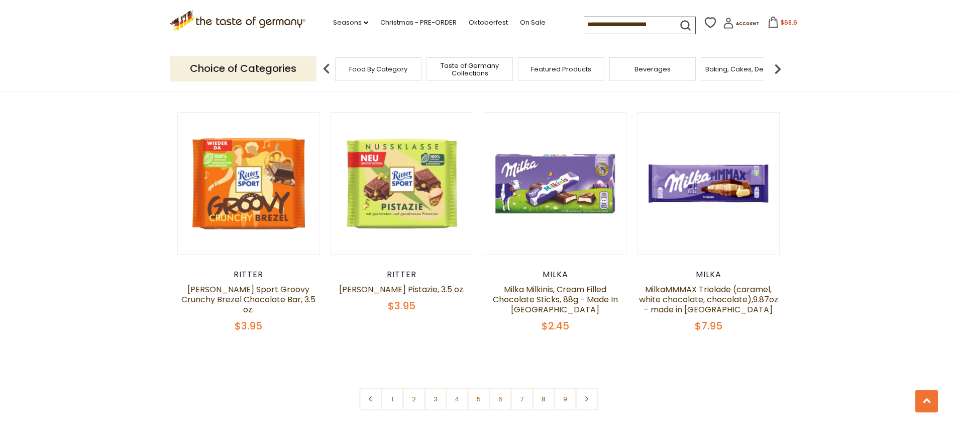
scroll to position [2469, 0]
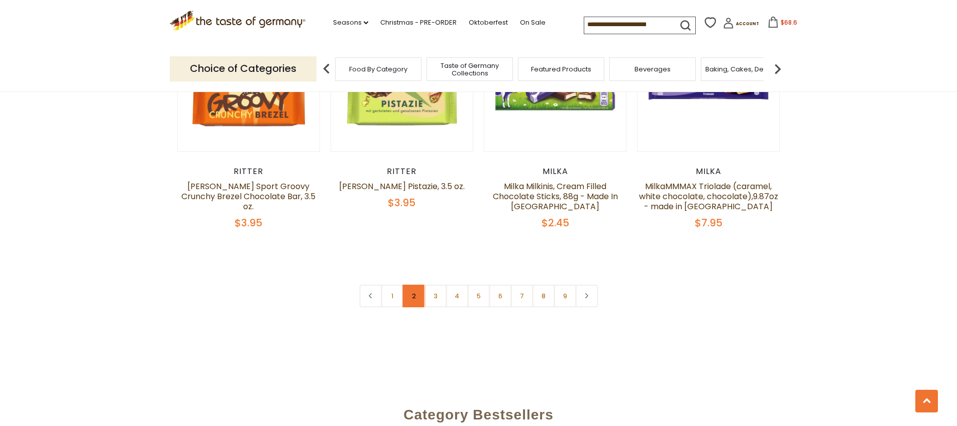
click at [411, 307] on link "2" at bounding box center [414, 295] width 23 height 23
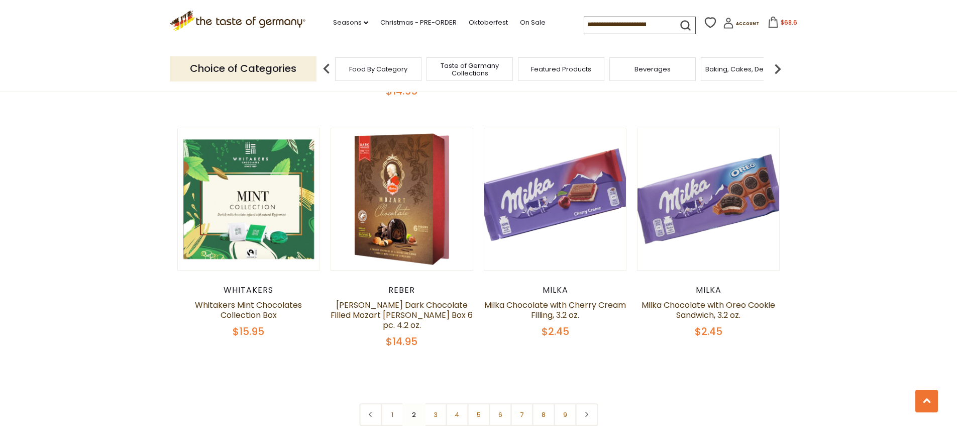
scroll to position [2437, 0]
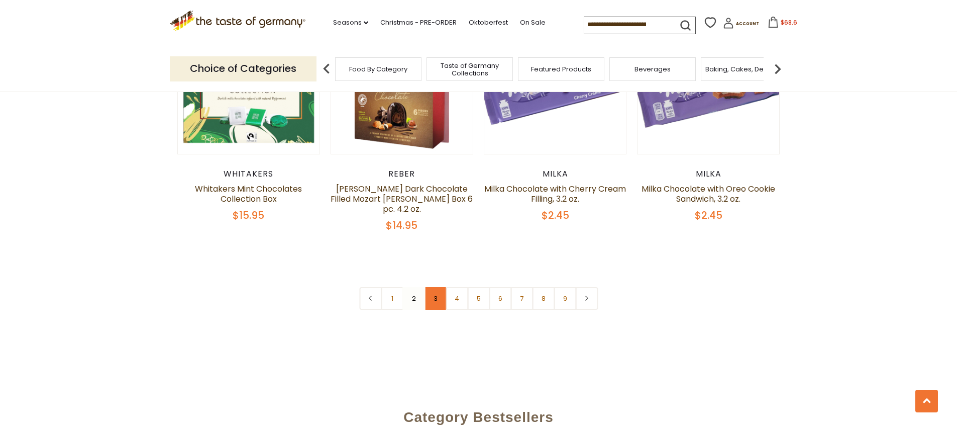
click at [434, 310] on link "3" at bounding box center [435, 298] width 23 height 23
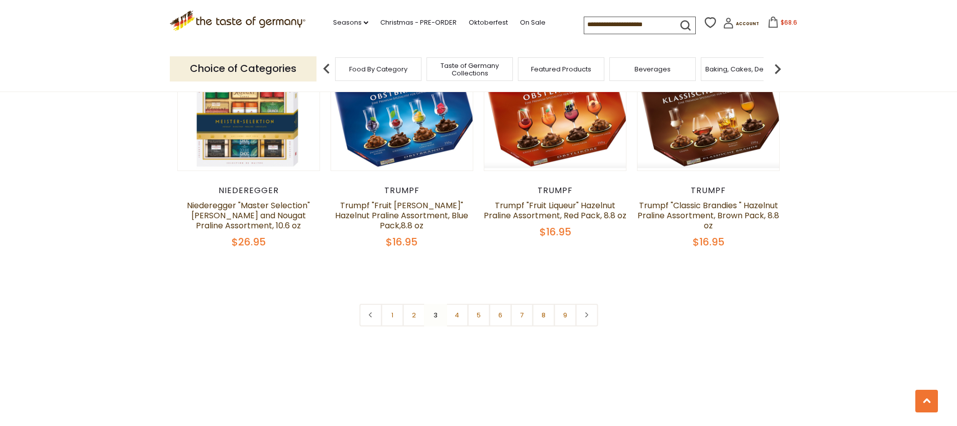
scroll to position [2474, 0]
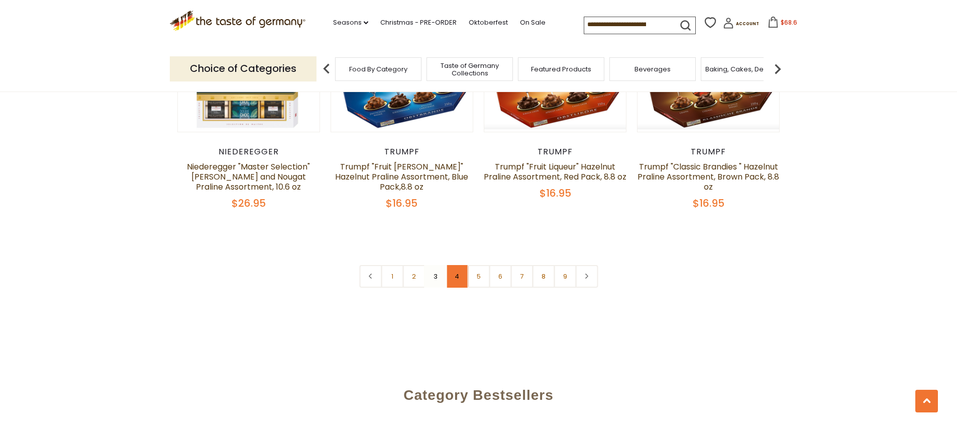
click at [453, 287] on link "4" at bounding box center [457, 276] width 23 height 23
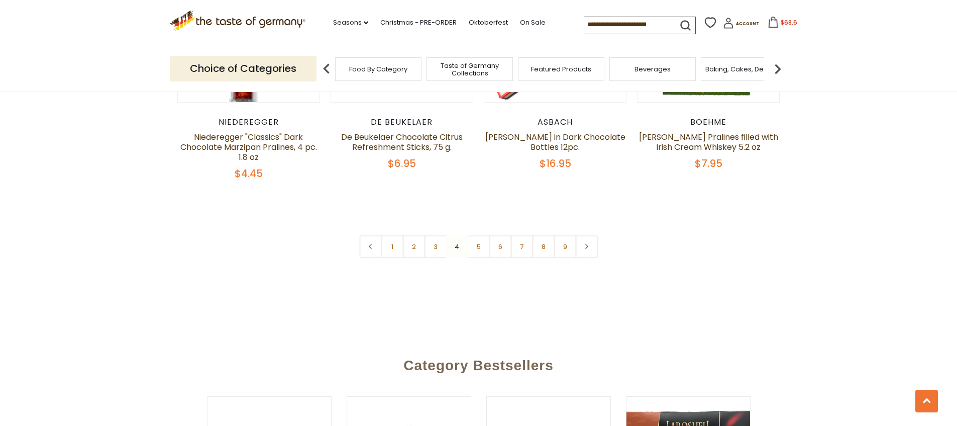
scroll to position [2507, 0]
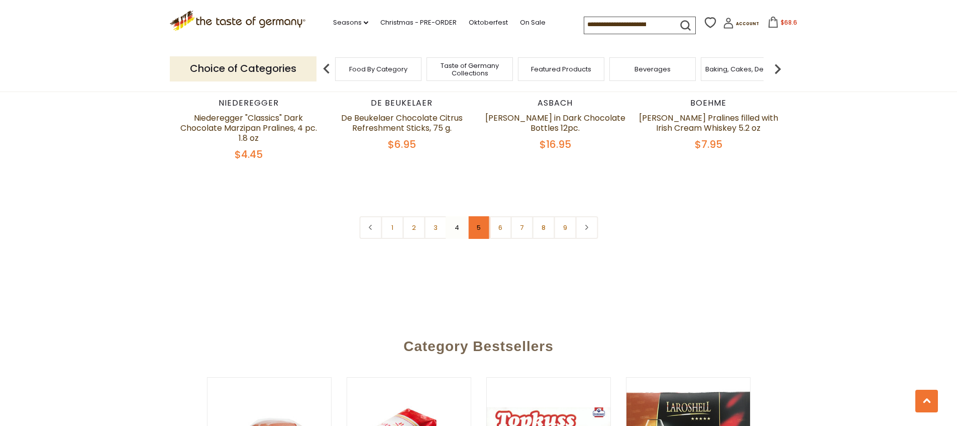
click at [481, 239] on link "5" at bounding box center [478, 227] width 23 height 23
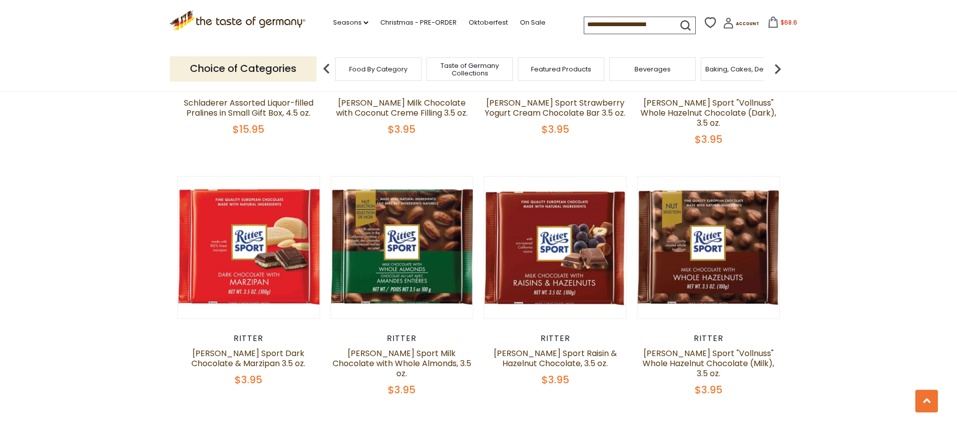
scroll to position [2435, 0]
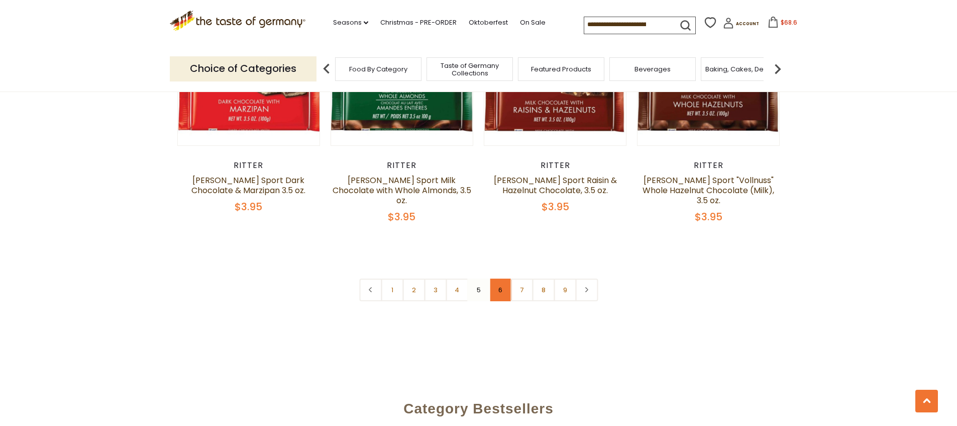
click at [495, 301] on link "6" at bounding box center [500, 289] width 23 height 23
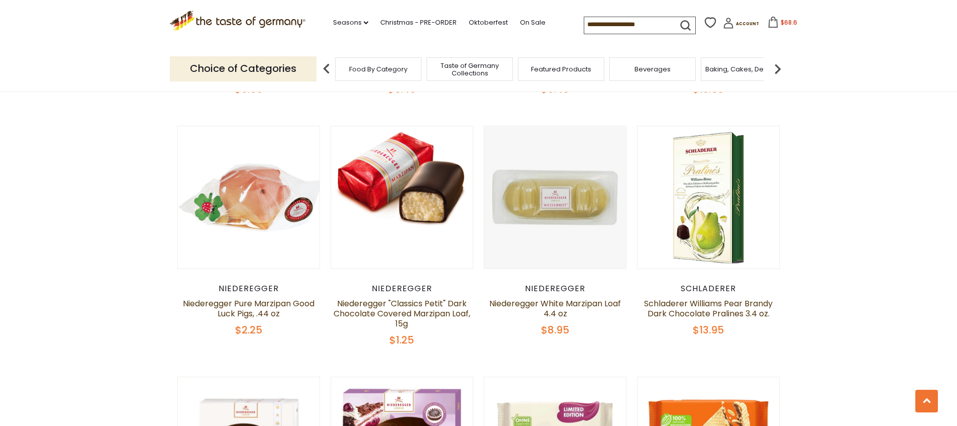
scroll to position [1042, 0]
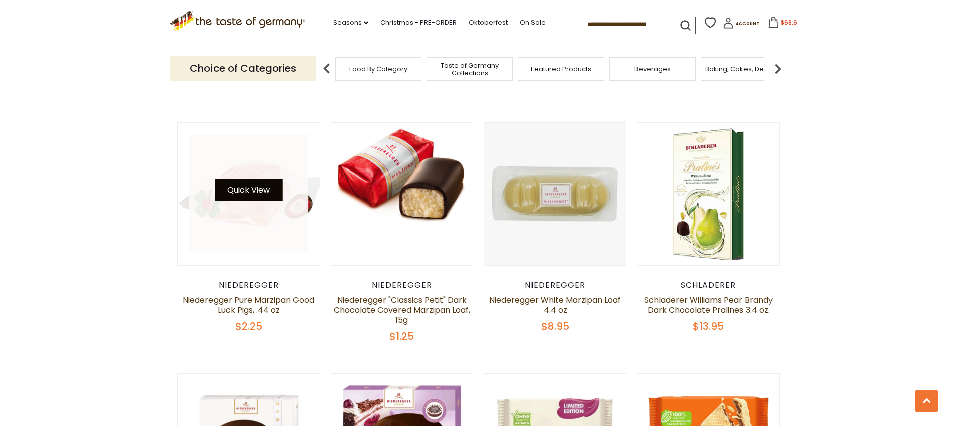
click at [249, 201] on button "Quick View" at bounding box center [249, 189] width 68 height 23
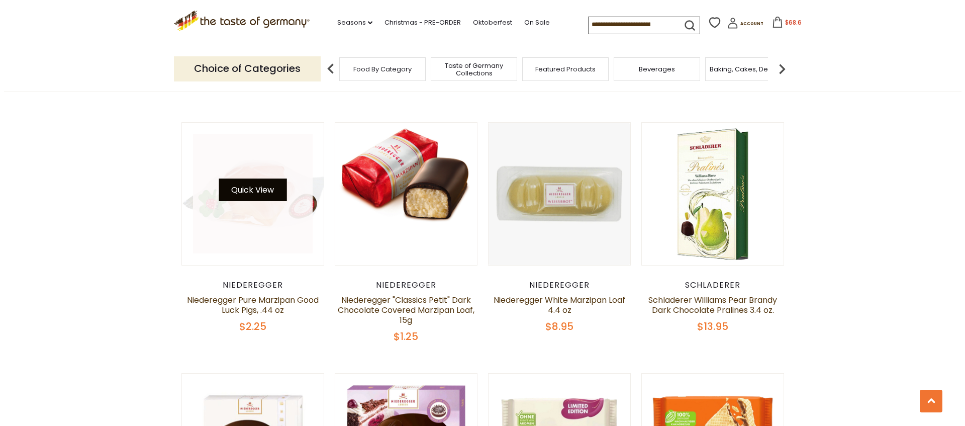
scroll to position [1044, 0]
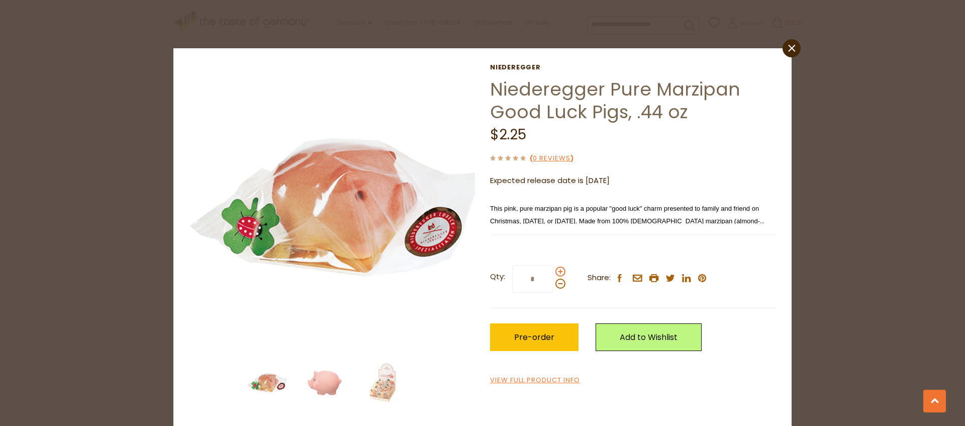
click at [556, 276] on span at bounding box center [560, 271] width 10 height 10
click at [553, 287] on input "*" at bounding box center [532, 279] width 41 height 28
click at [558, 276] on span at bounding box center [560, 271] width 10 height 10
click at [553, 289] on input "*" at bounding box center [532, 279] width 41 height 28
type input "*"
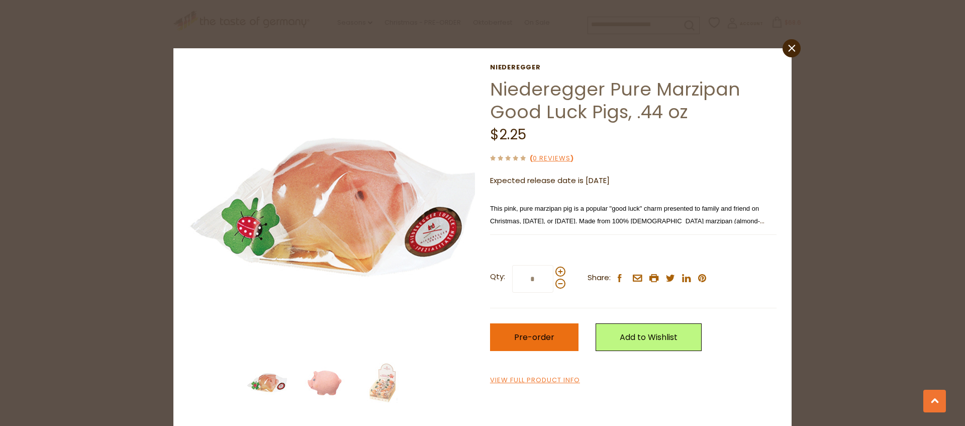
click at [549, 351] on button "Pre-order" at bounding box center [534, 337] width 88 height 28
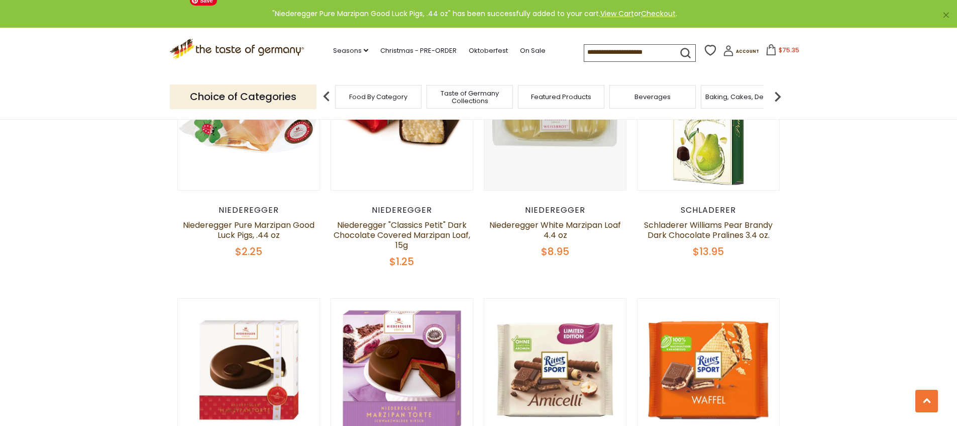
scroll to position [1086, 0]
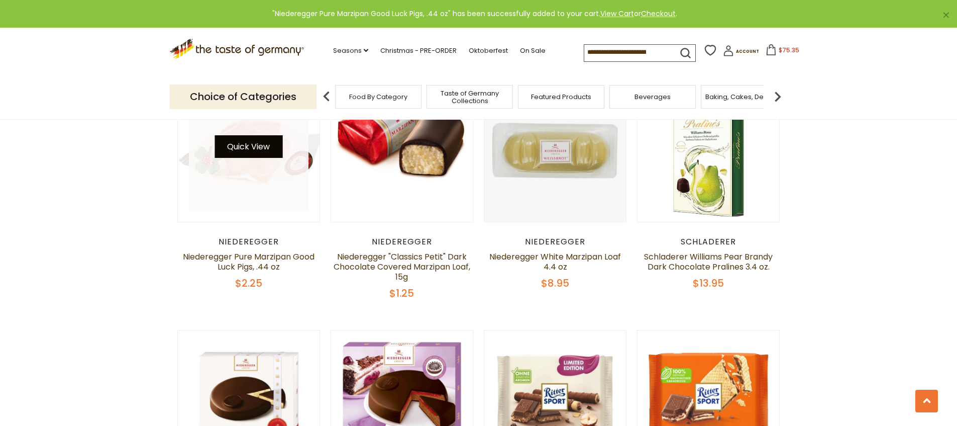
click at [269, 158] on button "Quick View" at bounding box center [249, 146] width 68 height 23
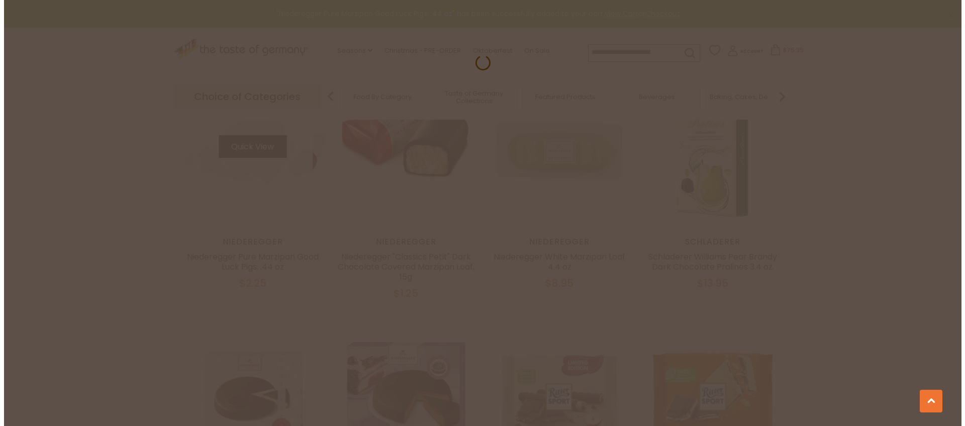
scroll to position [1088, 0]
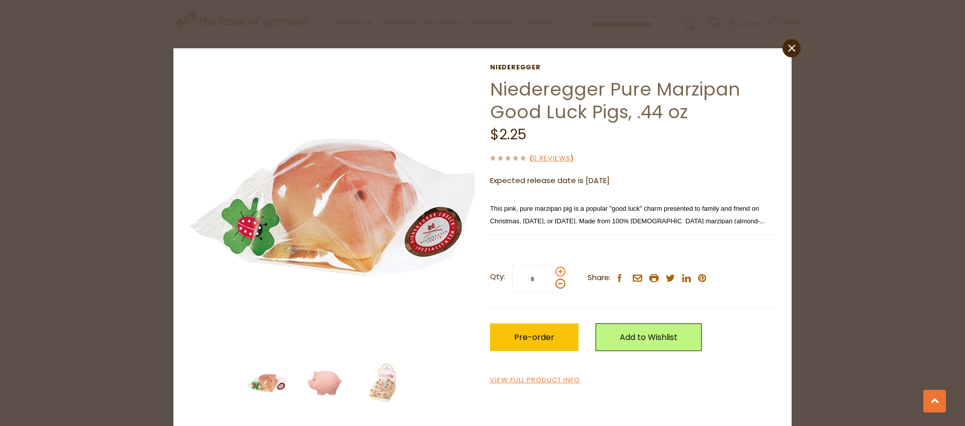
click at [558, 276] on span at bounding box center [560, 271] width 10 height 10
click at [553, 287] on input "*" at bounding box center [532, 279] width 41 height 28
type input "*"
click at [539, 343] on span "Pre-order" at bounding box center [534, 337] width 40 height 12
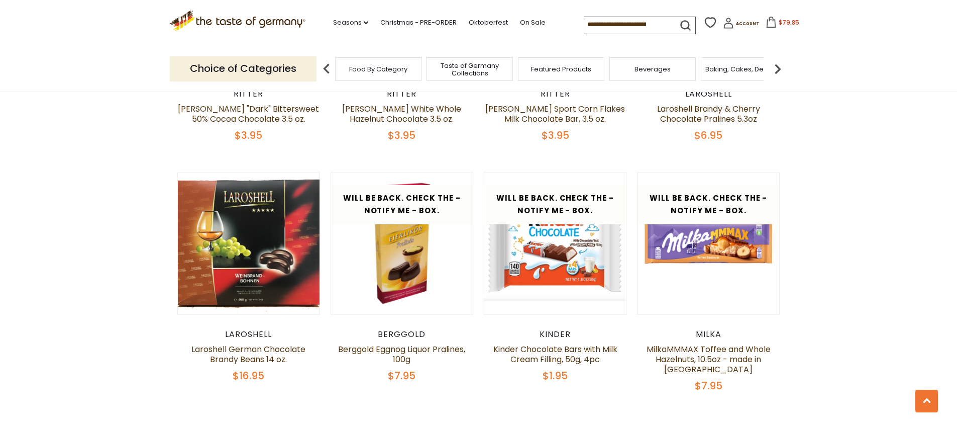
scroll to position [2228, 0]
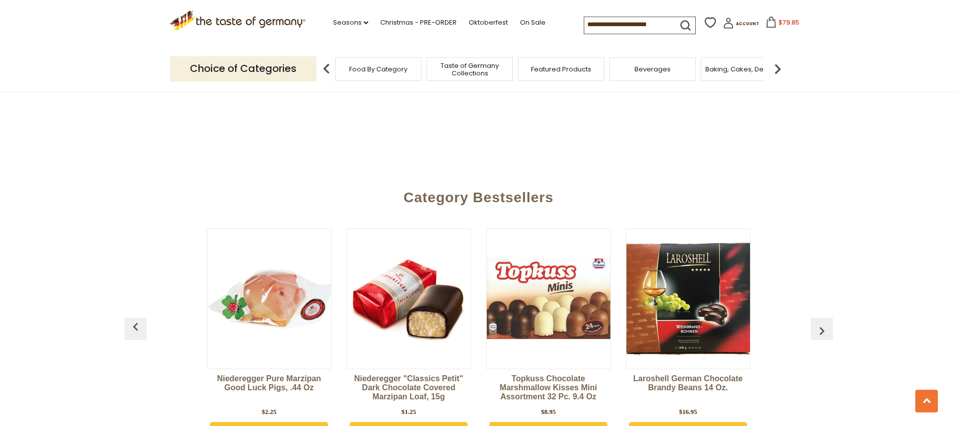
click at [393, 90] on link "1" at bounding box center [392, 78] width 23 height 23
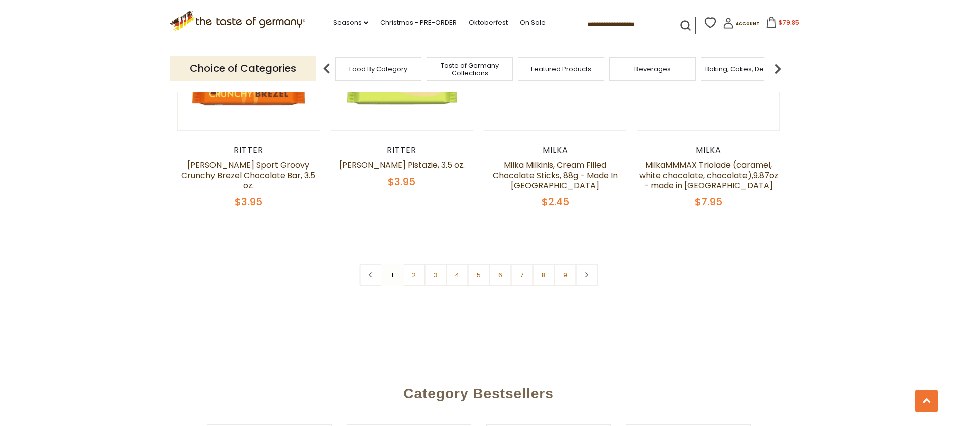
scroll to position [2532, 0]
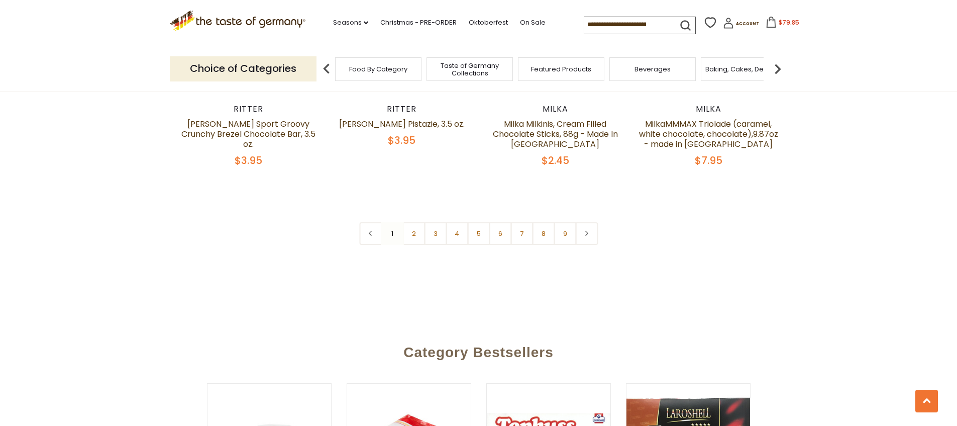
click at [415, 245] on link "2" at bounding box center [414, 233] width 23 height 23
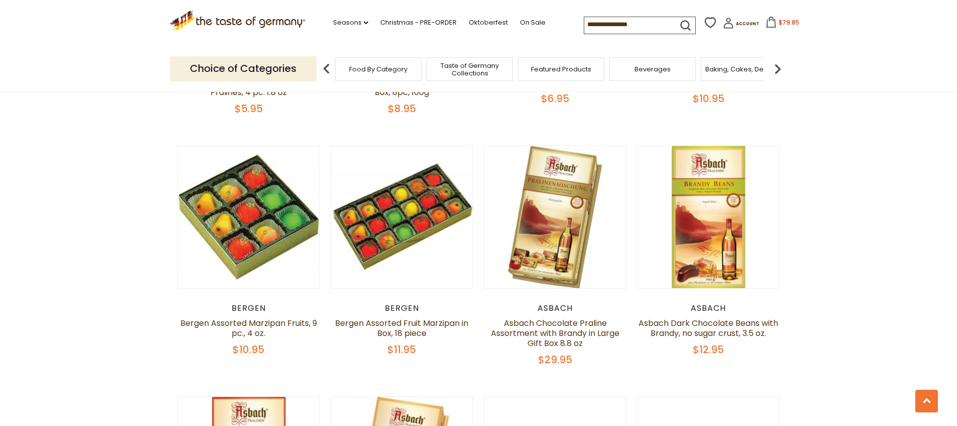
scroll to position [1301, 0]
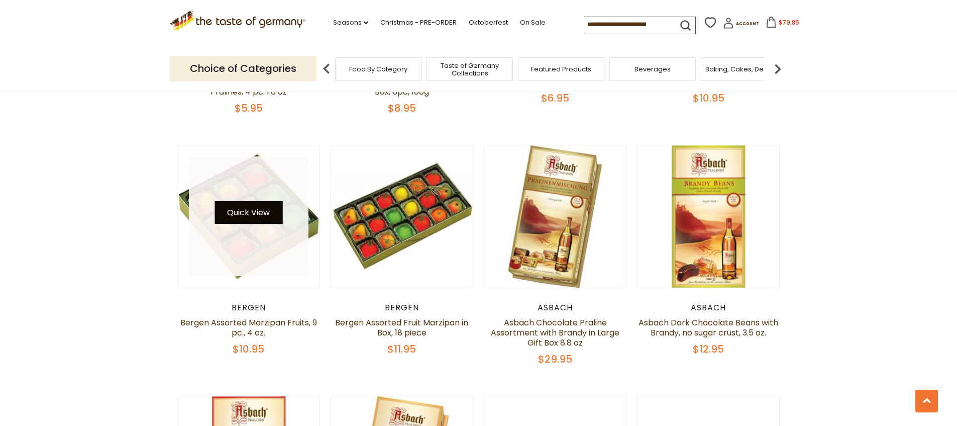
click at [241, 224] on button "Quick View" at bounding box center [249, 212] width 68 height 23
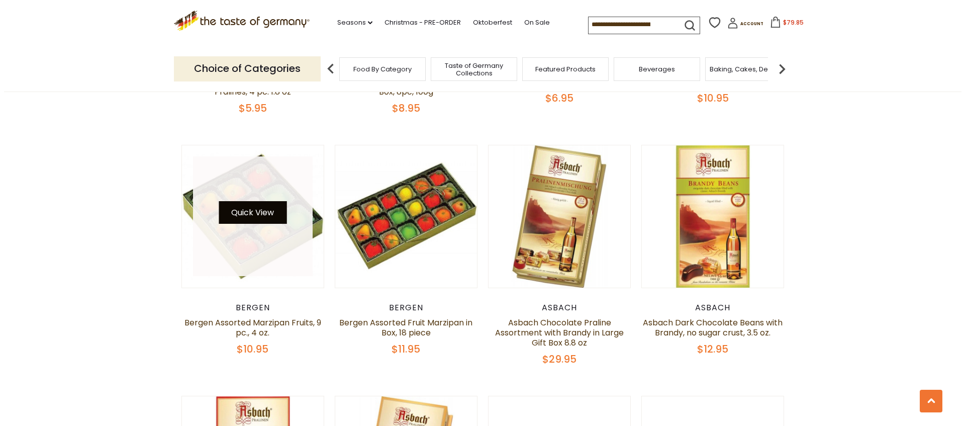
scroll to position [1303, 0]
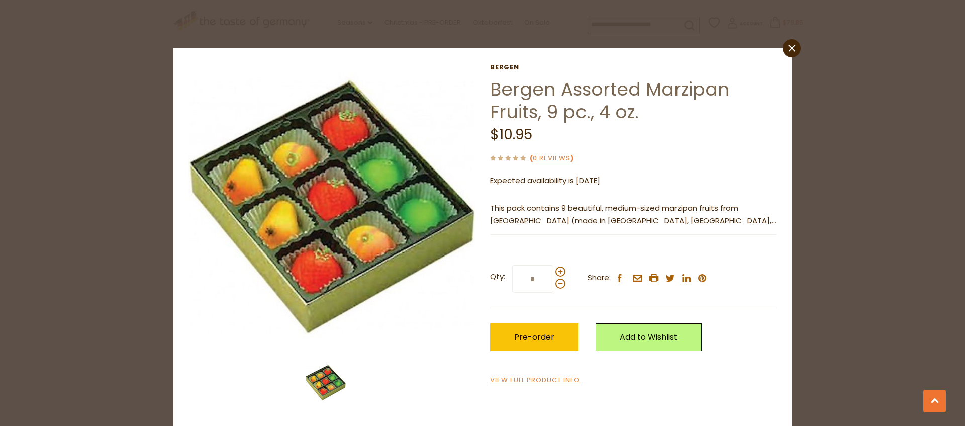
click at [137, 263] on div "close Bergen Bergen Assorted Marzipan Fruits, 9 pc., 4 oz. $10.95 ( 0 Reviews )…" at bounding box center [482, 213] width 965 height 426
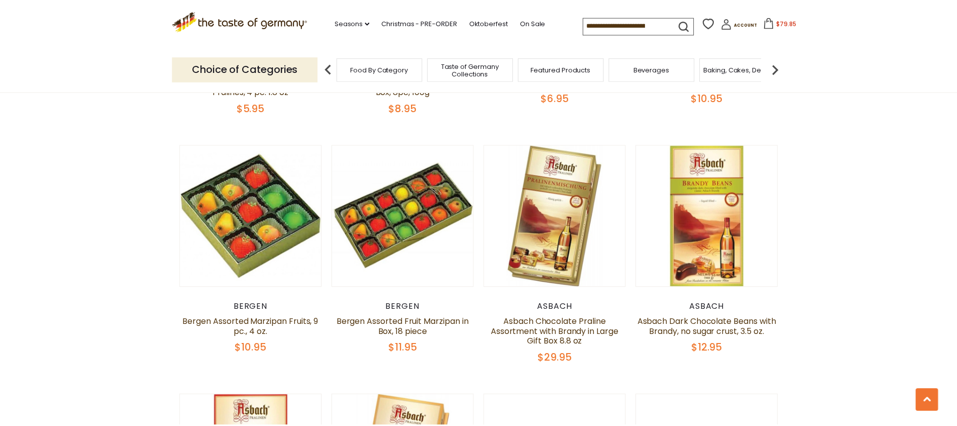
scroll to position [1301, 0]
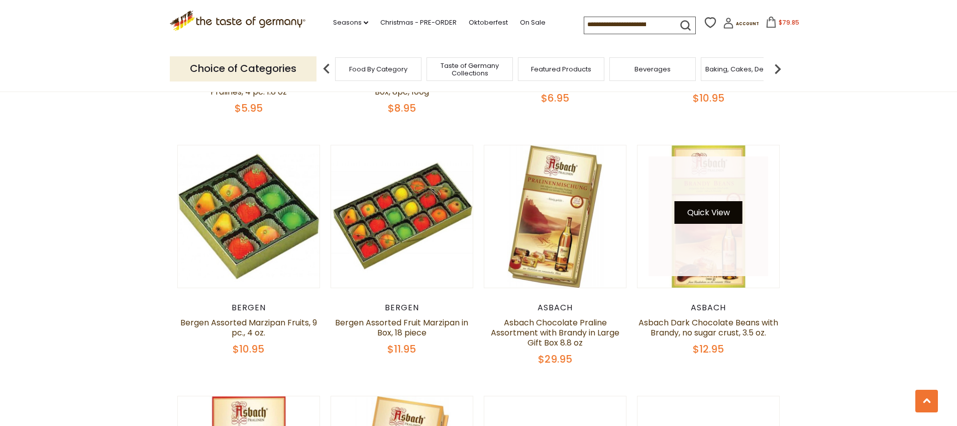
click at [716, 224] on button "Quick View" at bounding box center [709, 212] width 68 height 23
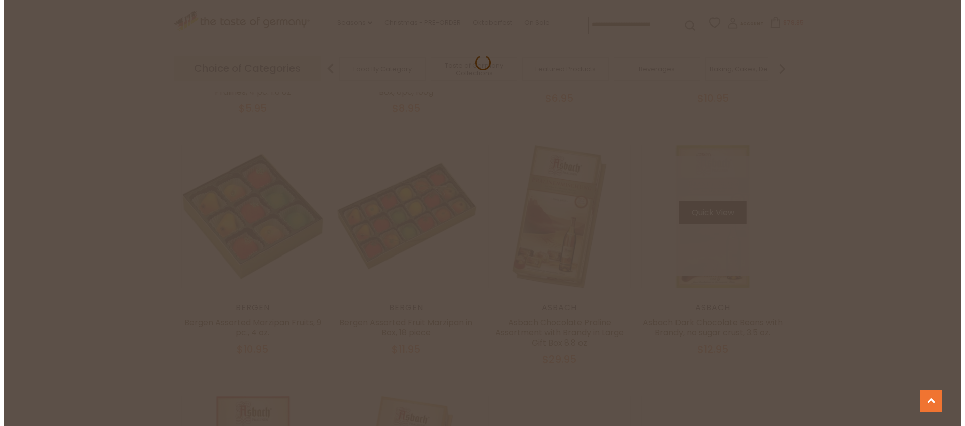
scroll to position [1303, 0]
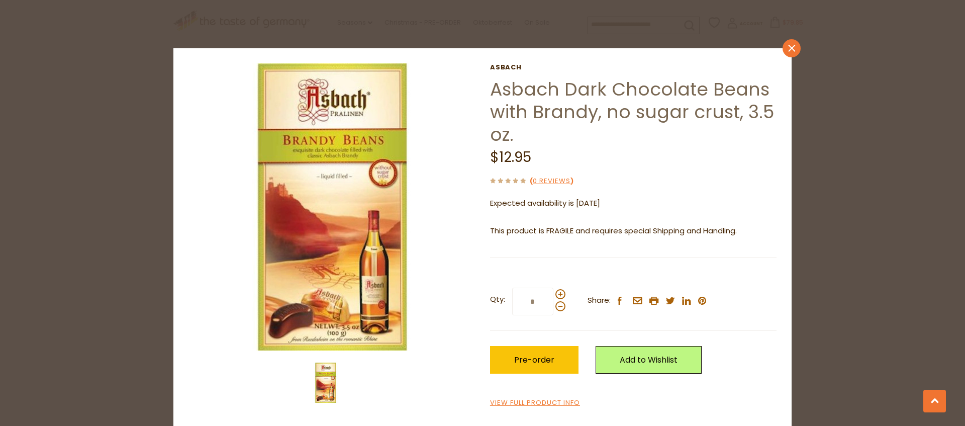
click at [787, 54] on link "close" at bounding box center [792, 48] width 18 height 18
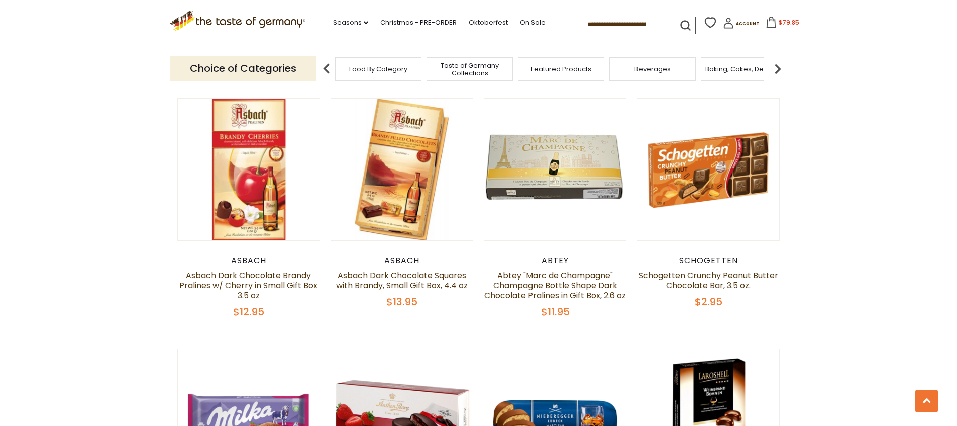
scroll to position [1608, 0]
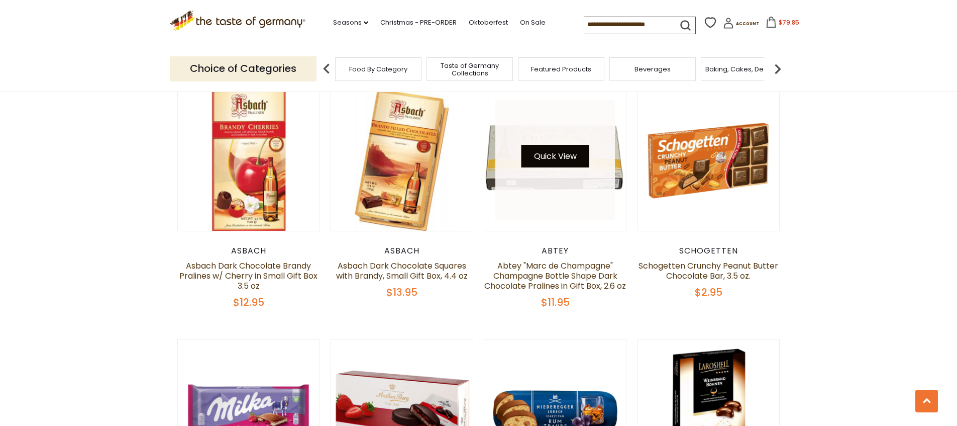
click at [552, 167] on button "Quick View" at bounding box center [556, 156] width 68 height 23
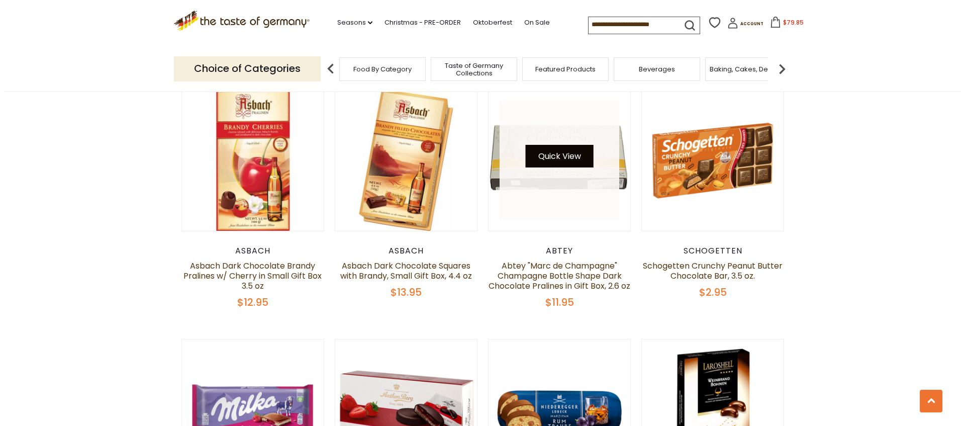
scroll to position [1610, 0]
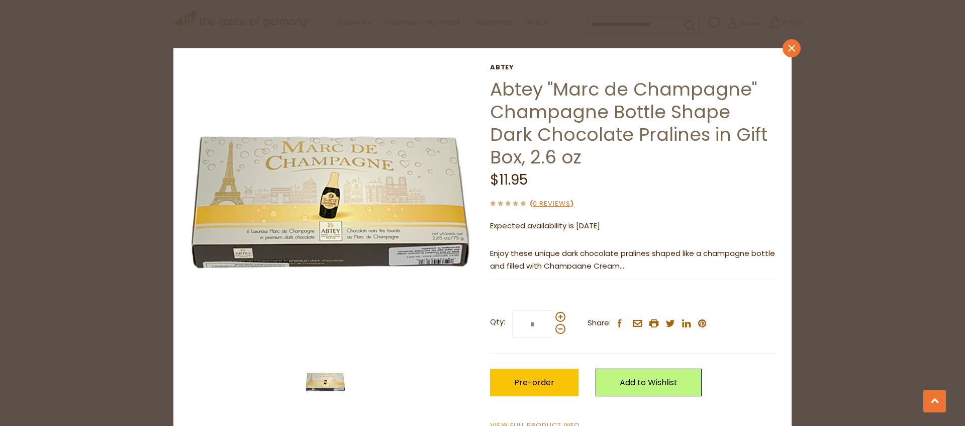
click at [788, 50] on icon "close" at bounding box center [792, 49] width 8 height 8
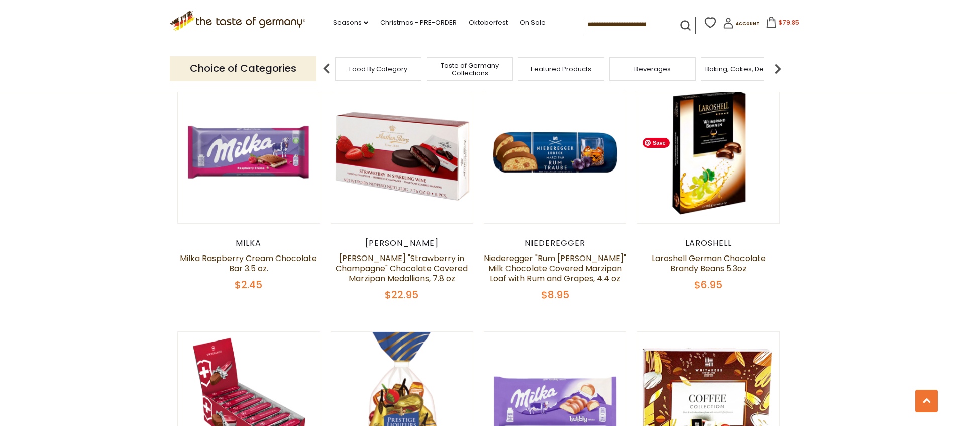
scroll to position [1871, 0]
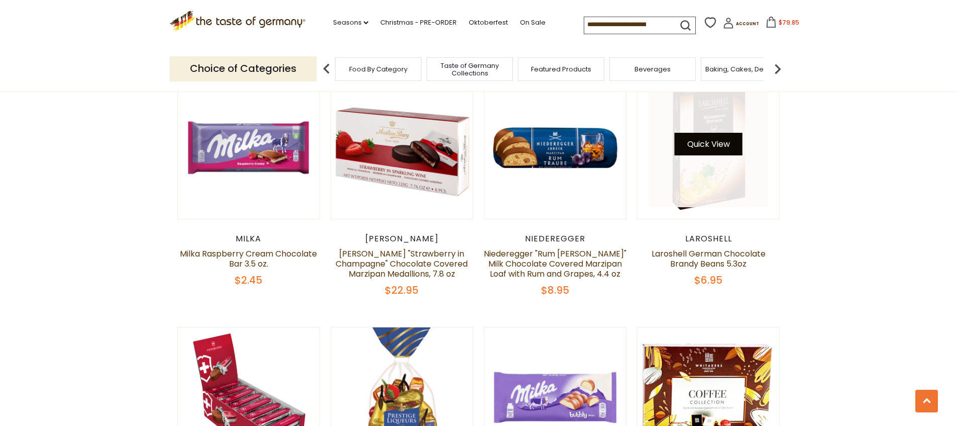
click at [716, 155] on button "Quick View" at bounding box center [709, 144] width 68 height 23
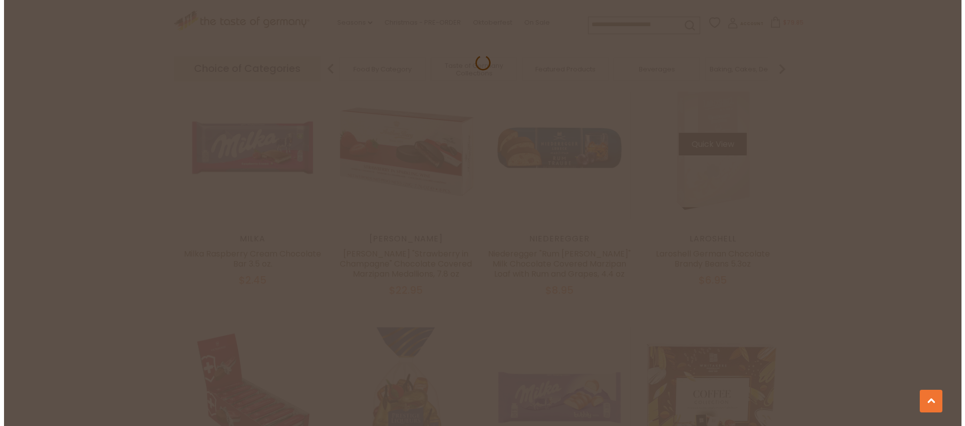
scroll to position [1872, 0]
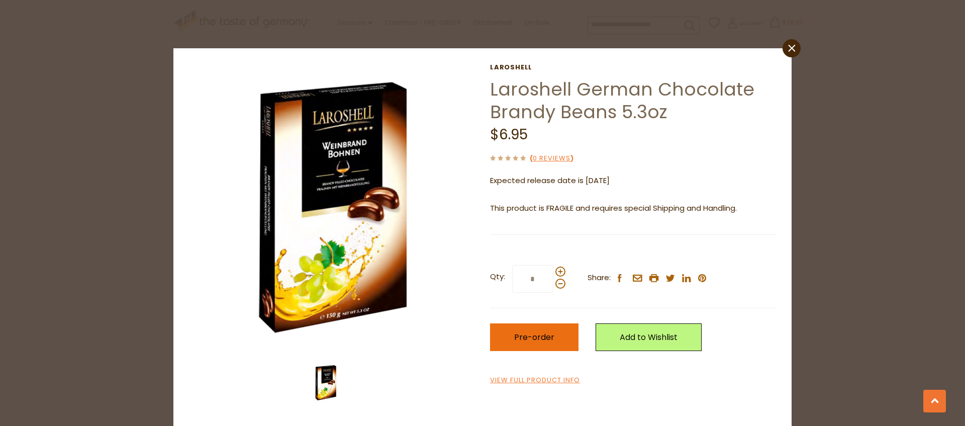
click at [558, 351] on button "Pre-order" at bounding box center [534, 337] width 88 height 28
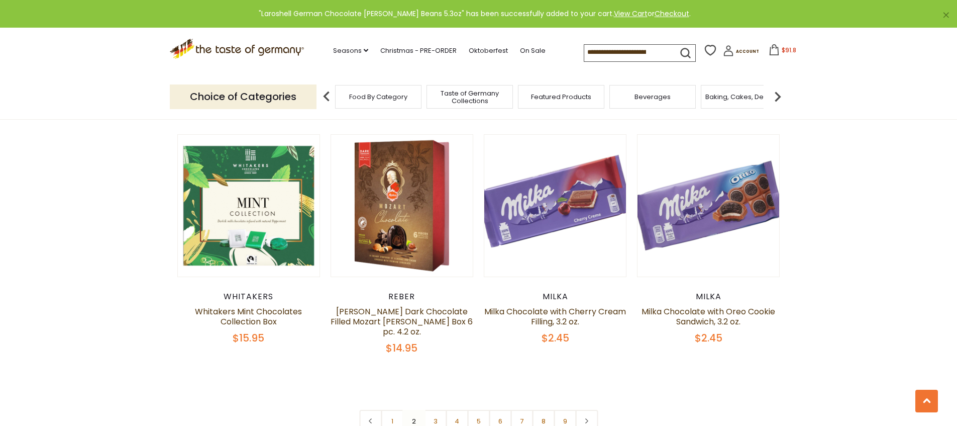
scroll to position [2456, 0]
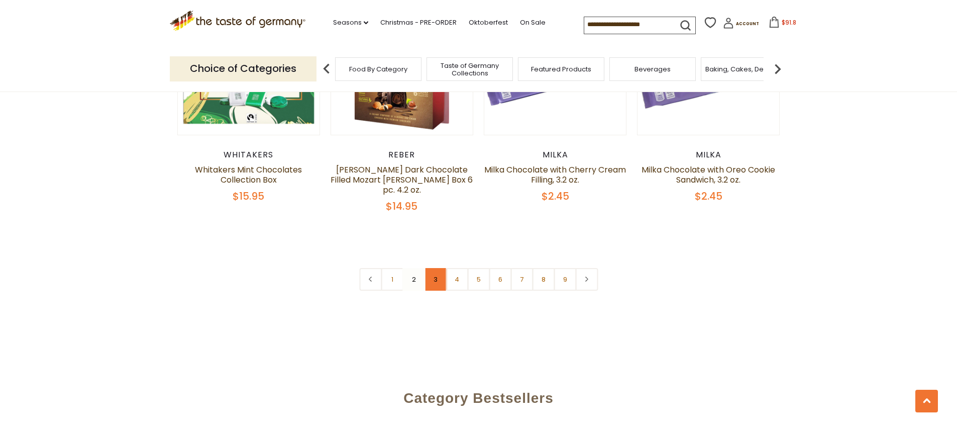
click at [435, 291] on link "3" at bounding box center [435, 279] width 23 height 23
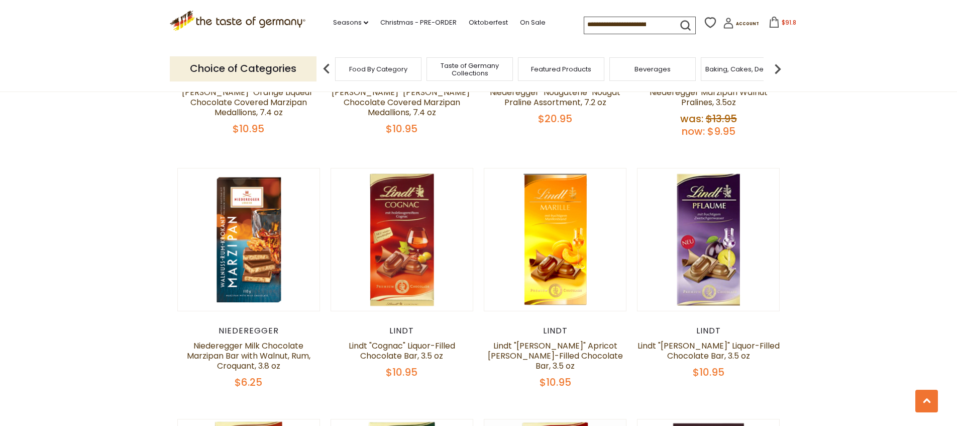
scroll to position [783, 0]
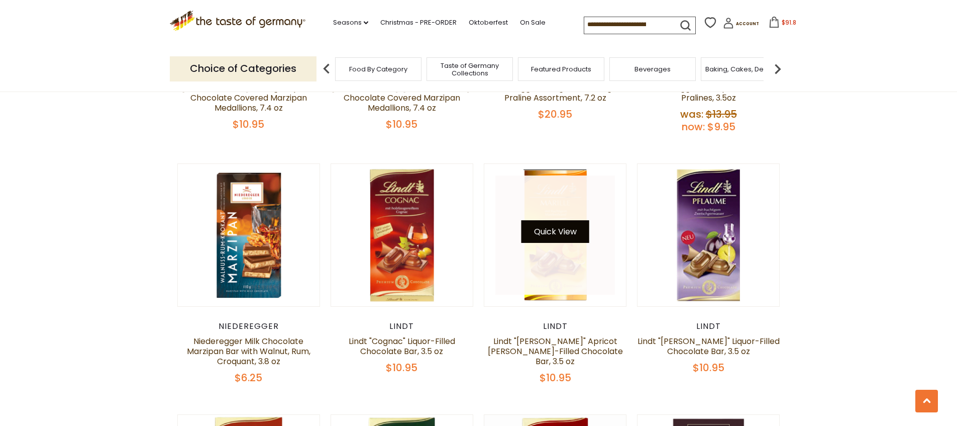
click at [561, 243] on button "Quick View" at bounding box center [556, 231] width 68 height 23
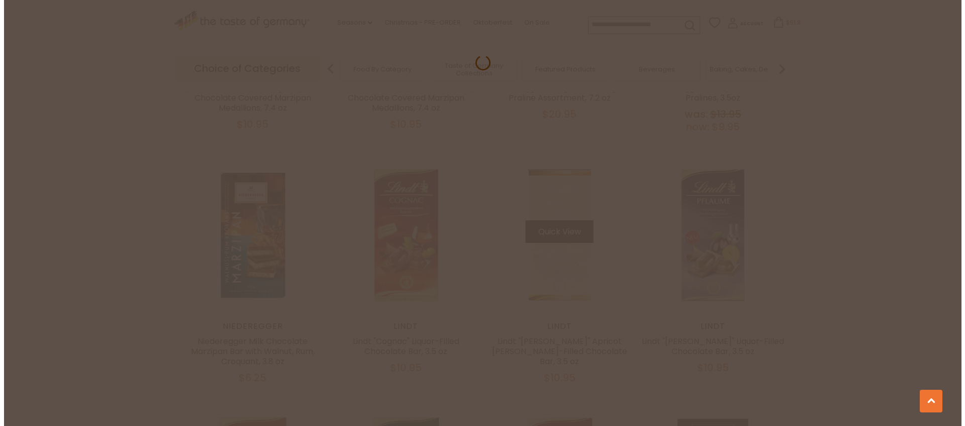
scroll to position [785, 0]
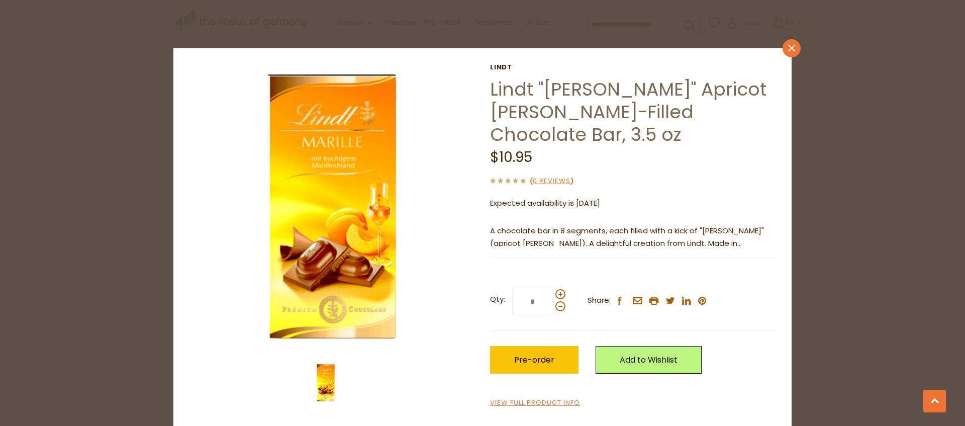
click at [788, 49] on icon "close" at bounding box center [792, 49] width 8 height 8
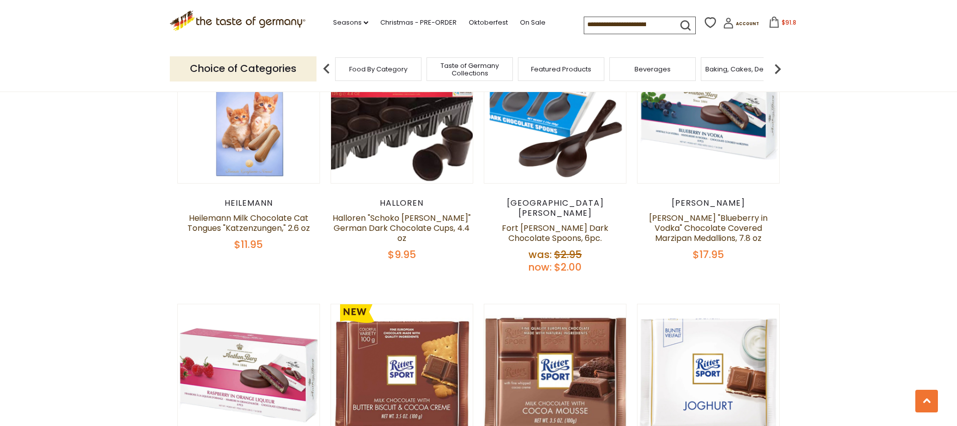
scroll to position [1397, 0]
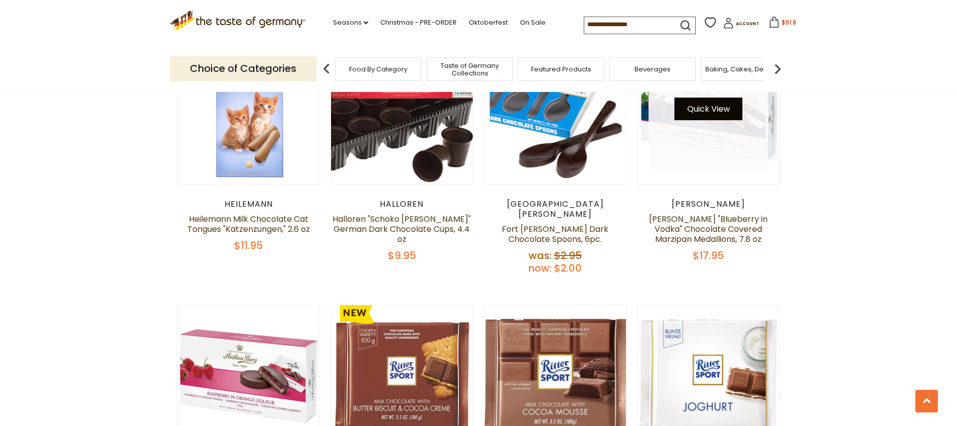
click at [706, 120] on button "Quick View" at bounding box center [709, 109] width 68 height 23
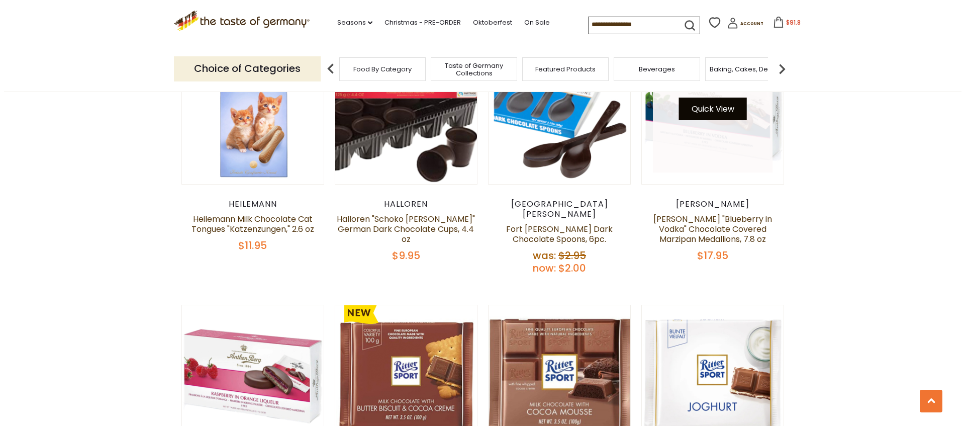
scroll to position [1399, 0]
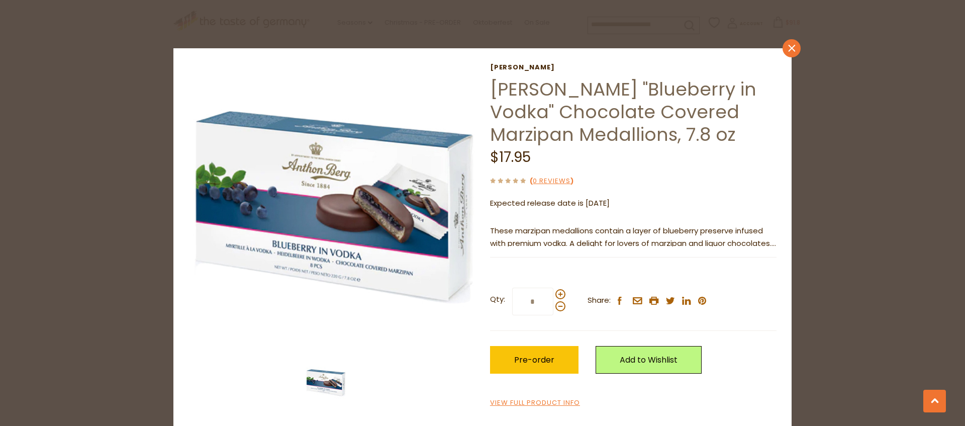
click at [788, 51] on icon "close" at bounding box center [792, 49] width 8 height 8
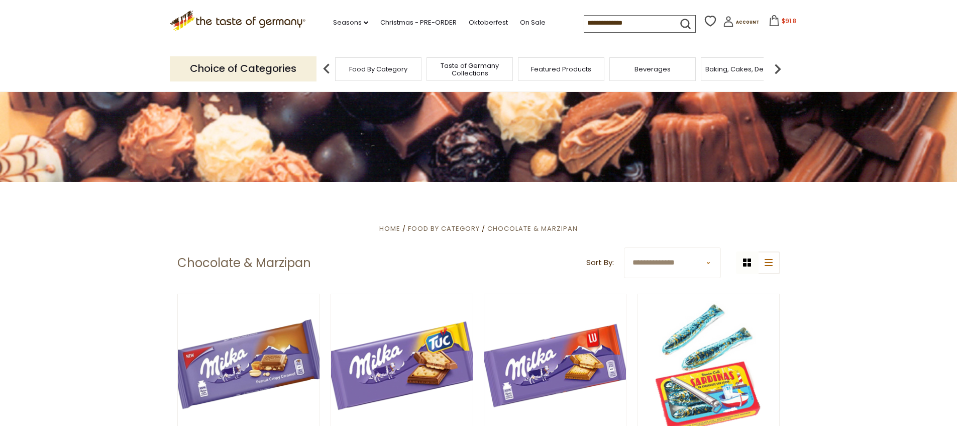
scroll to position [0, 0]
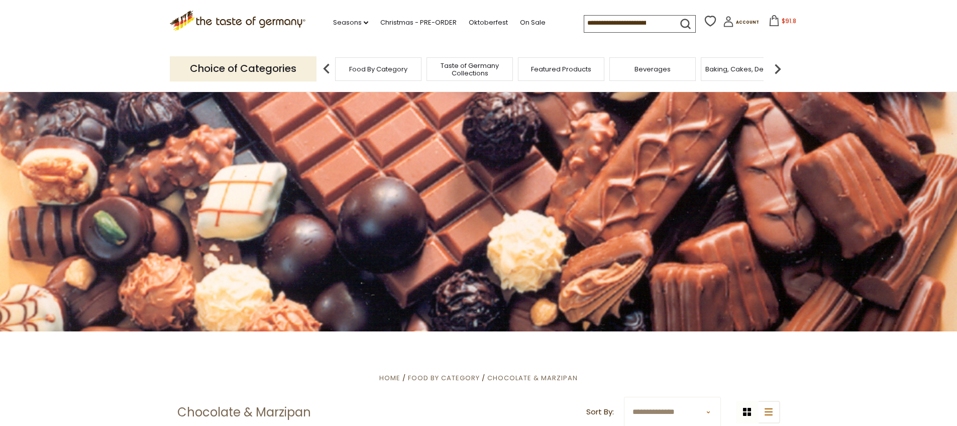
click at [778, 69] on img at bounding box center [778, 69] width 20 height 20
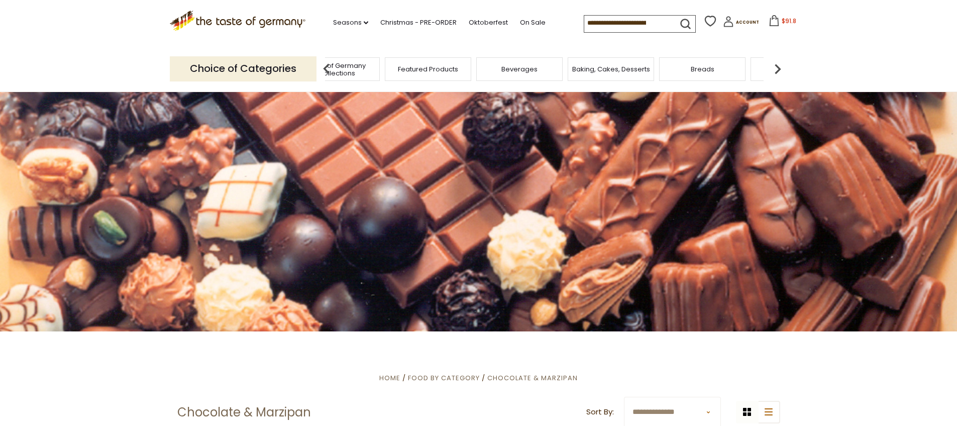
click at [778, 70] on img at bounding box center [778, 69] width 20 height 20
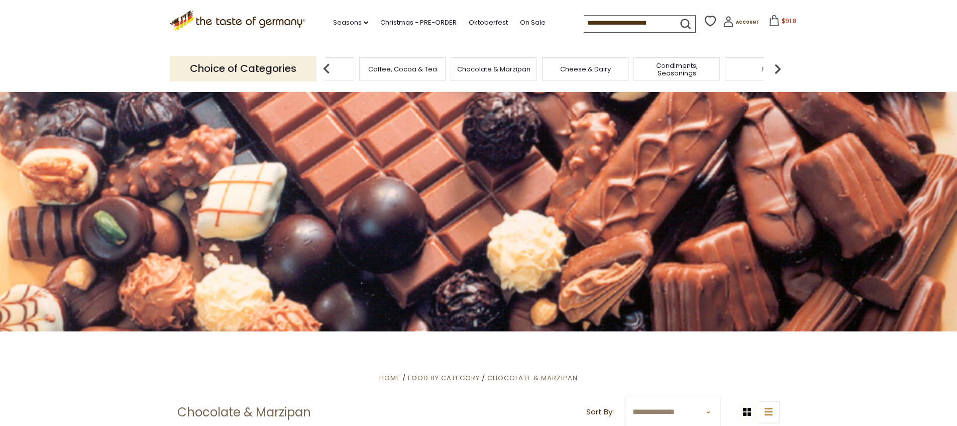
click at [778, 70] on img at bounding box center [778, 69] width 20 height 20
click at [463, 69] on span "Jams and Honey" at bounding box center [460, 69] width 55 height 8
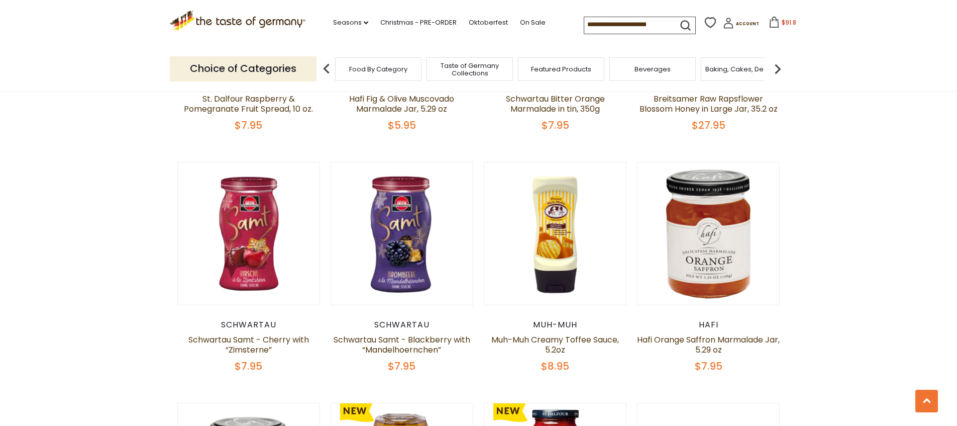
scroll to position [1009, 0]
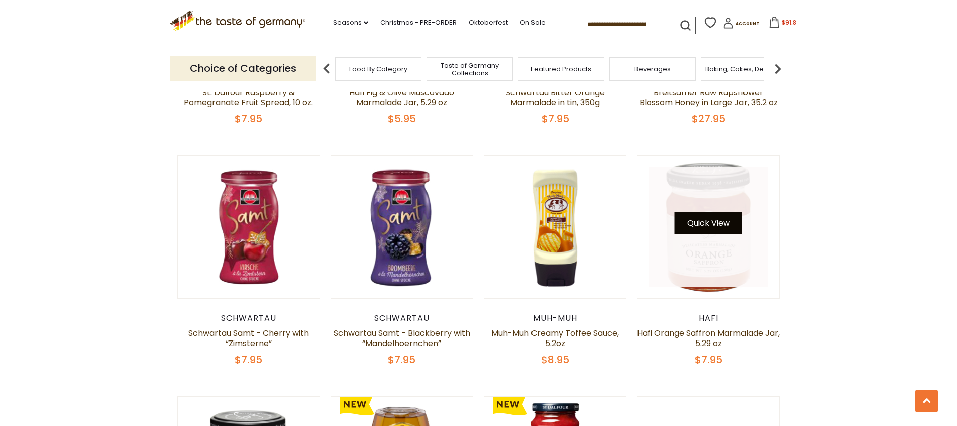
click at [705, 234] on button "Quick View" at bounding box center [709, 223] width 68 height 23
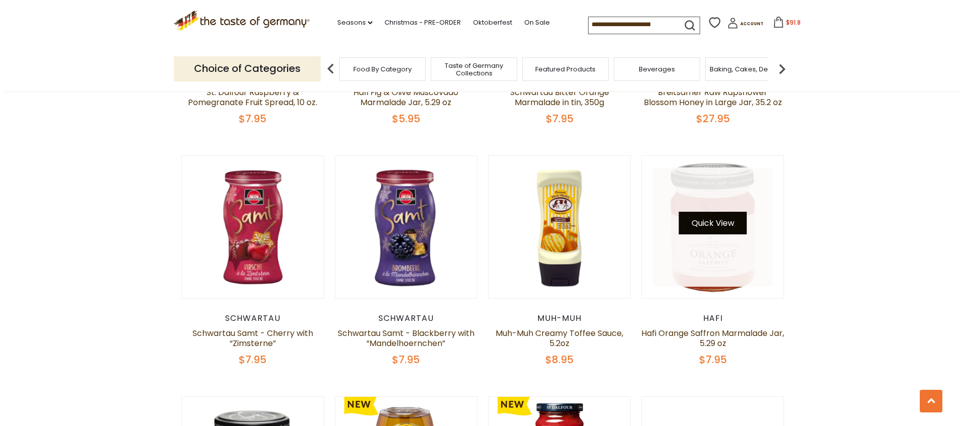
scroll to position [1011, 0]
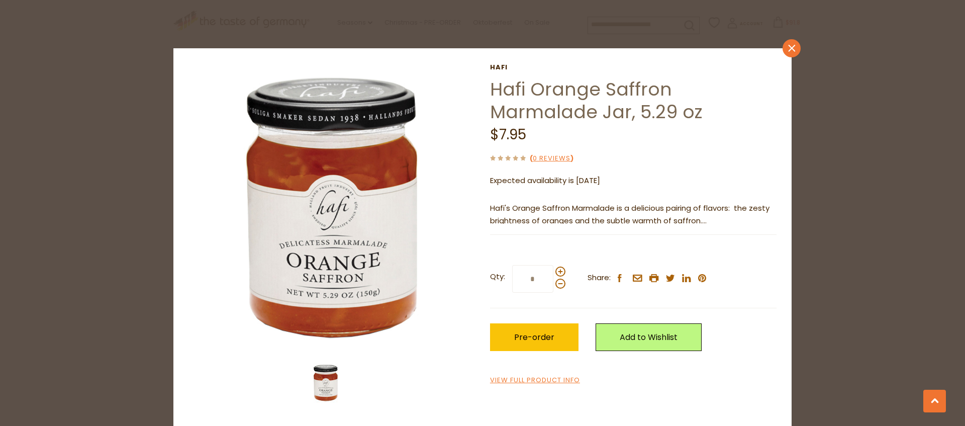
click at [788, 50] on icon "close" at bounding box center [792, 49] width 8 height 8
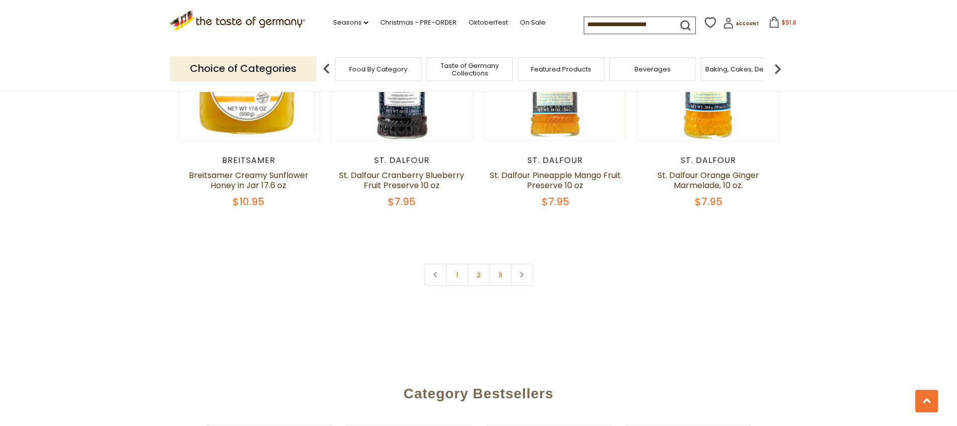
scroll to position [2436, 0]
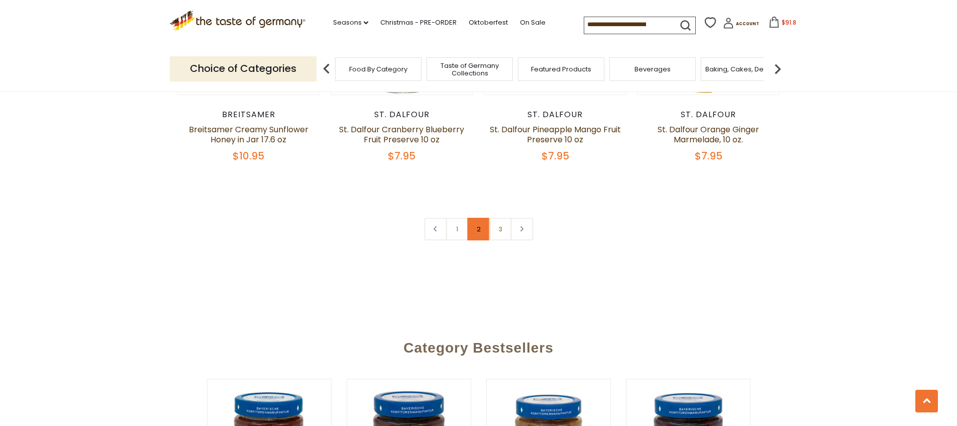
click at [484, 240] on link "2" at bounding box center [478, 229] width 23 height 23
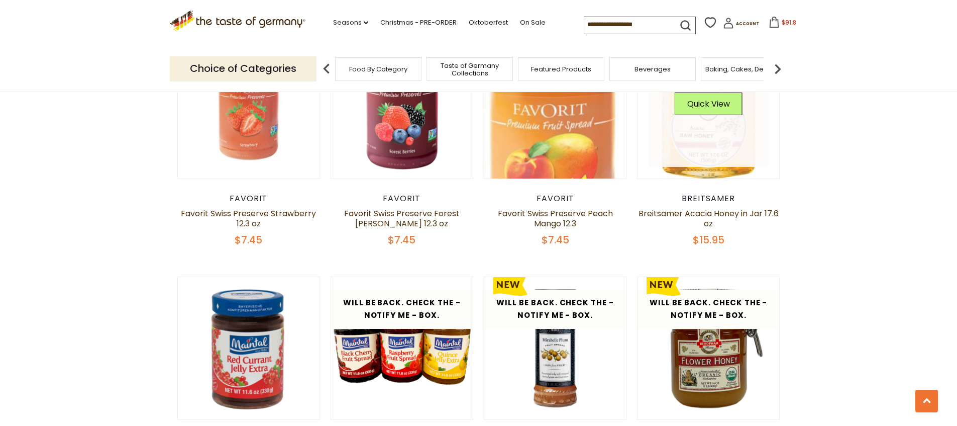
scroll to position [1870, 0]
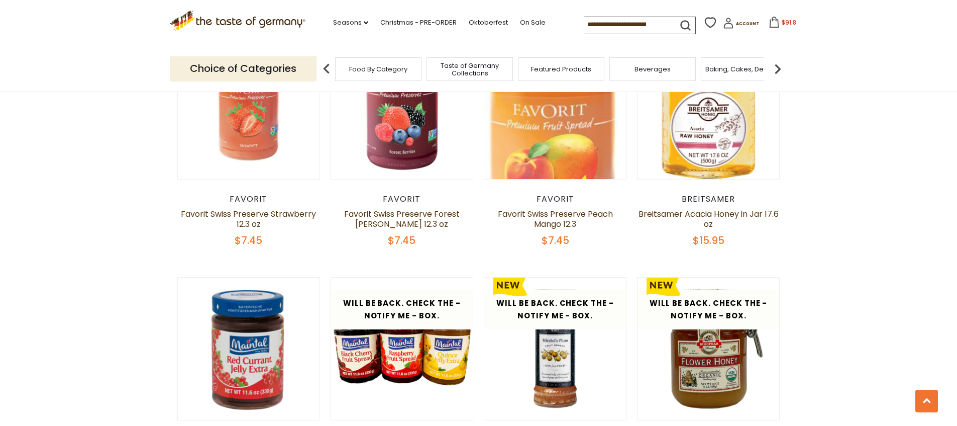
click at [775, 69] on img at bounding box center [778, 69] width 20 height 20
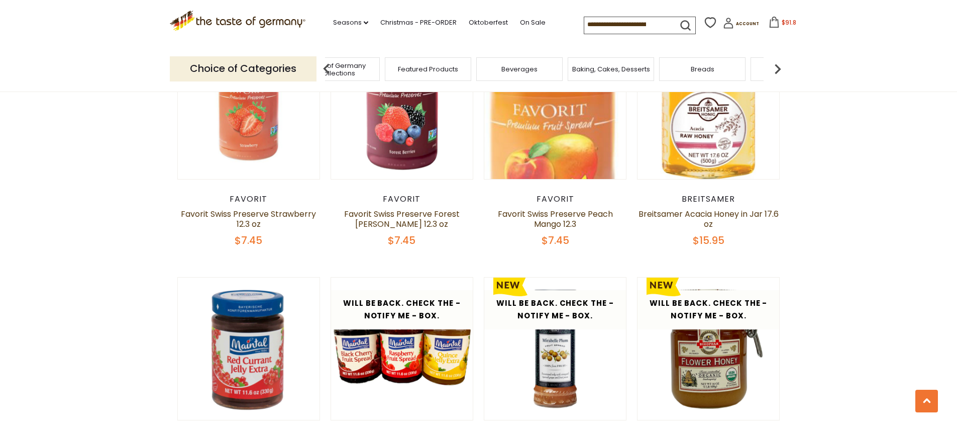
click at [778, 71] on img at bounding box center [778, 69] width 20 height 20
click at [778, 72] on img at bounding box center [778, 69] width 20 height 20
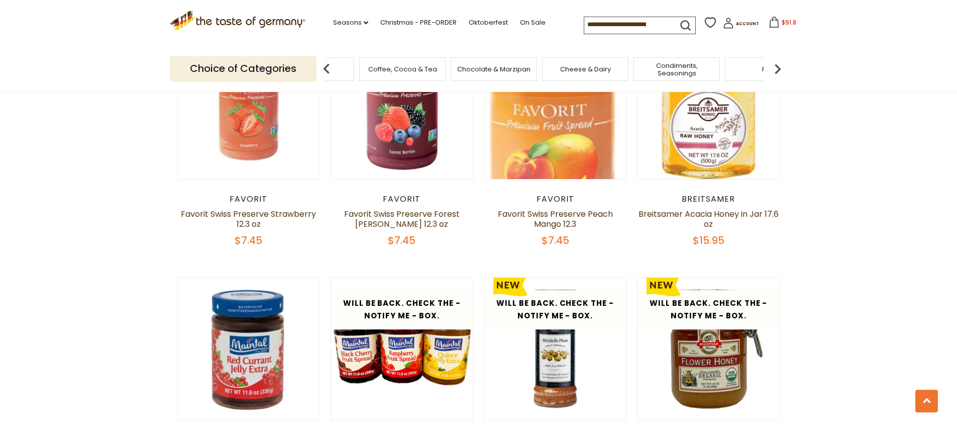
click at [778, 72] on img at bounding box center [778, 69] width 20 height 20
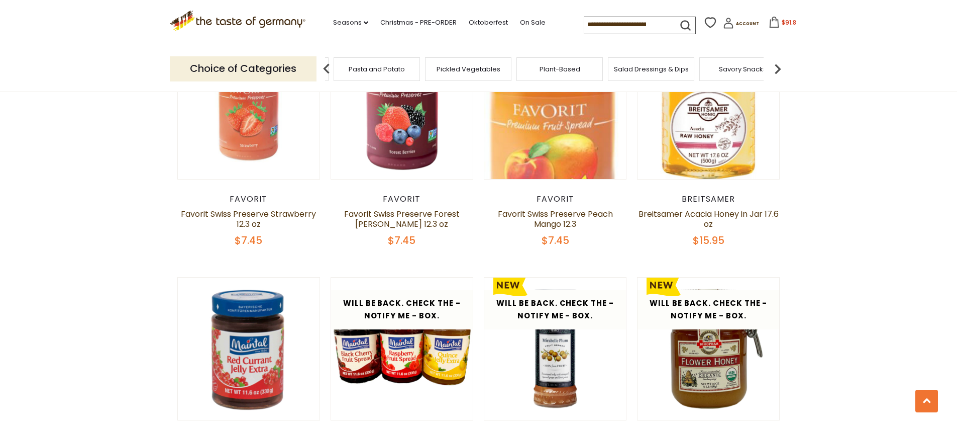
click at [778, 72] on img at bounding box center [778, 69] width 20 height 20
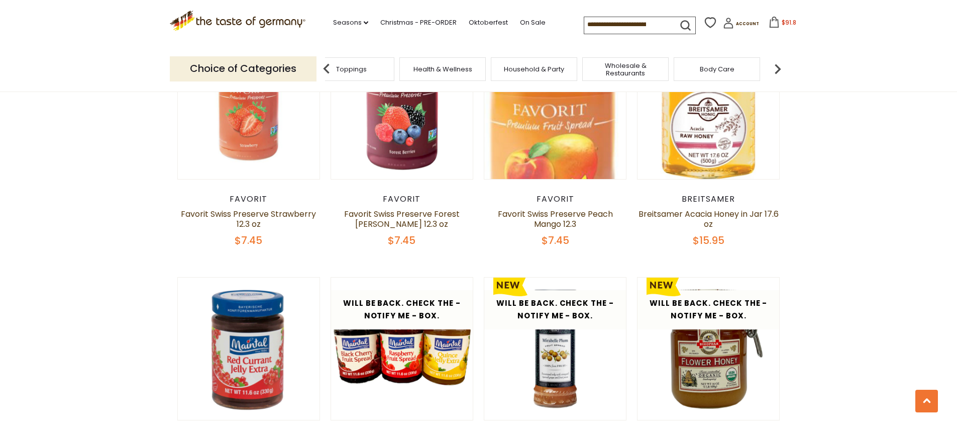
click at [778, 72] on img at bounding box center [778, 69] width 20 height 20
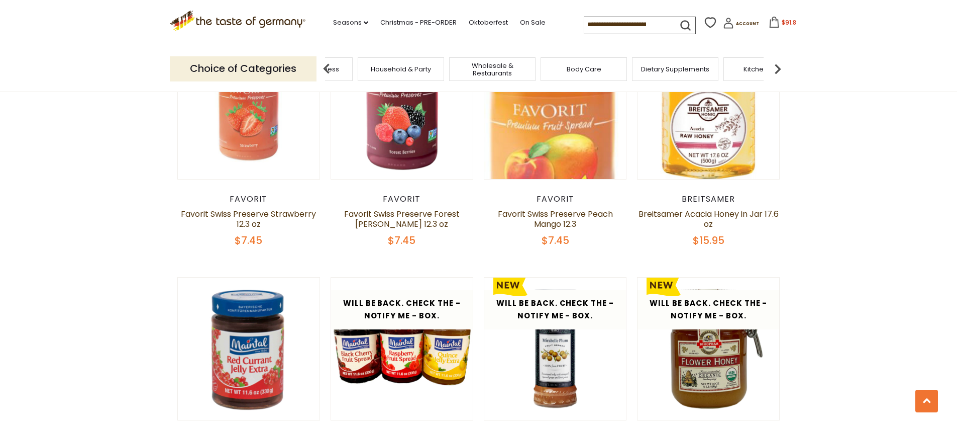
click at [778, 72] on img at bounding box center [778, 69] width 20 height 20
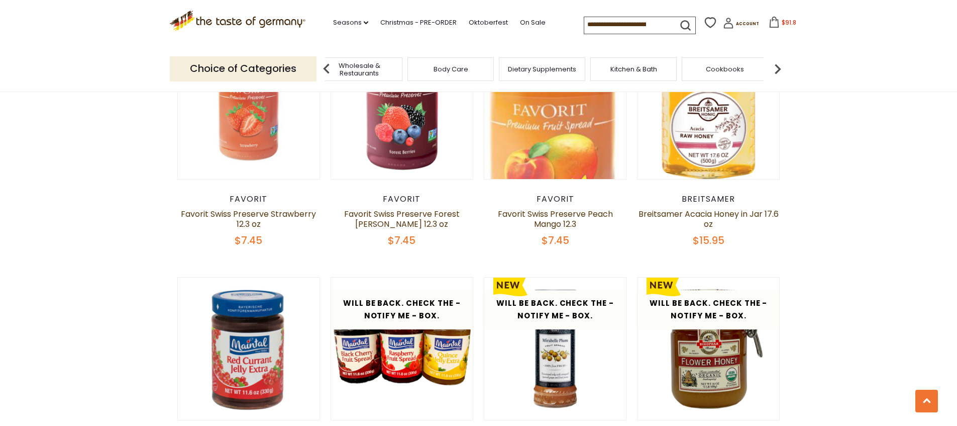
click at [778, 72] on img at bounding box center [778, 69] width 20 height 20
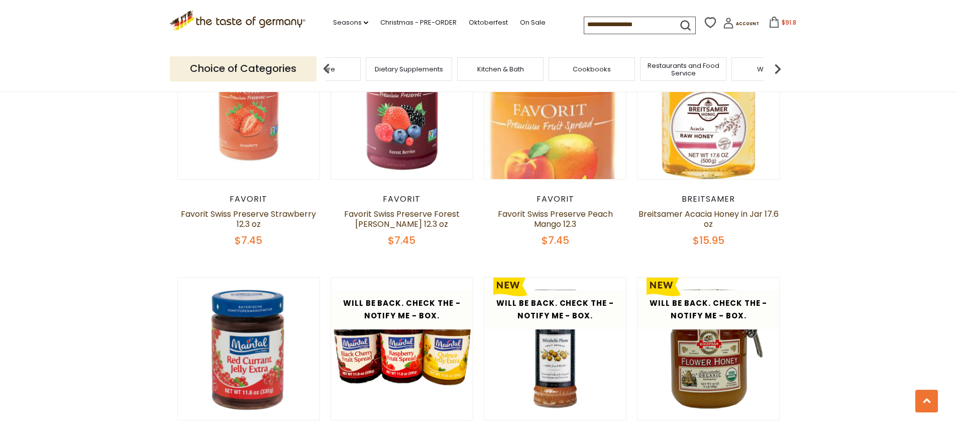
click at [778, 72] on img at bounding box center [778, 69] width 20 height 20
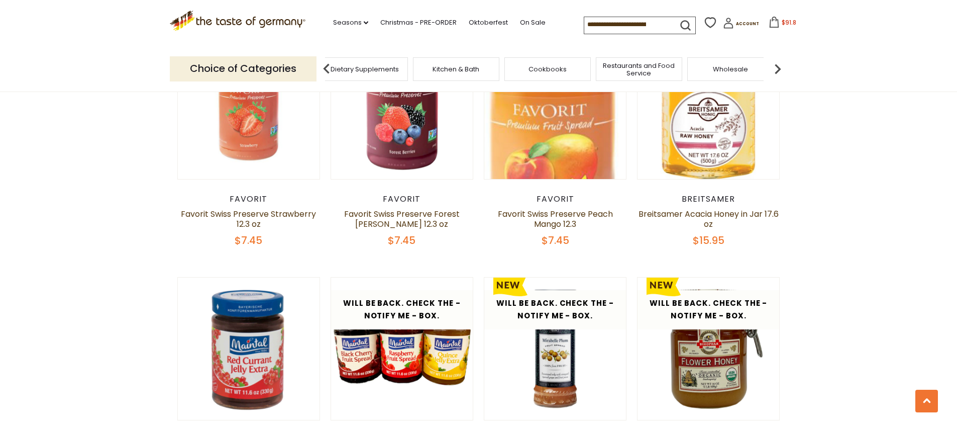
click at [327, 71] on img at bounding box center [327, 69] width 20 height 20
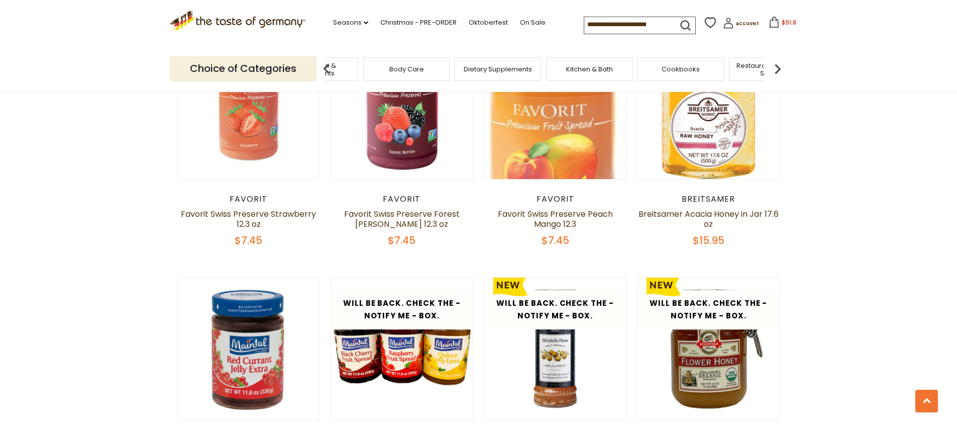
click at [327, 71] on img at bounding box center [327, 69] width 20 height 20
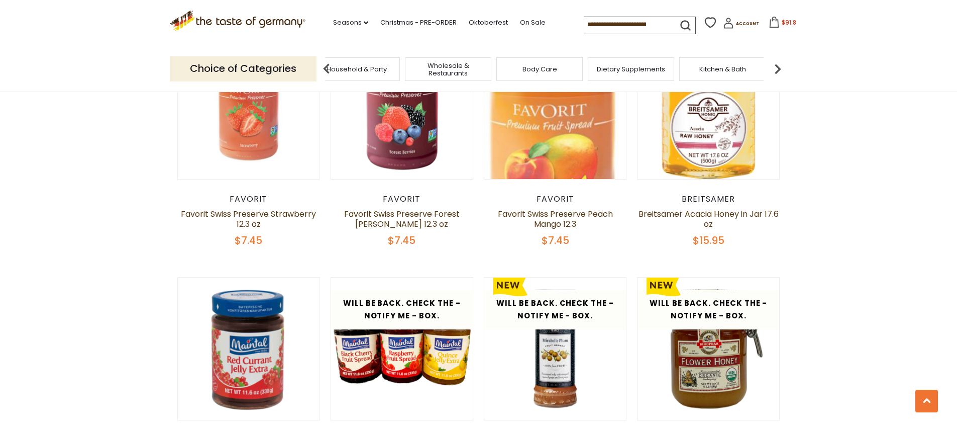
click at [327, 71] on img at bounding box center [327, 69] width 20 height 20
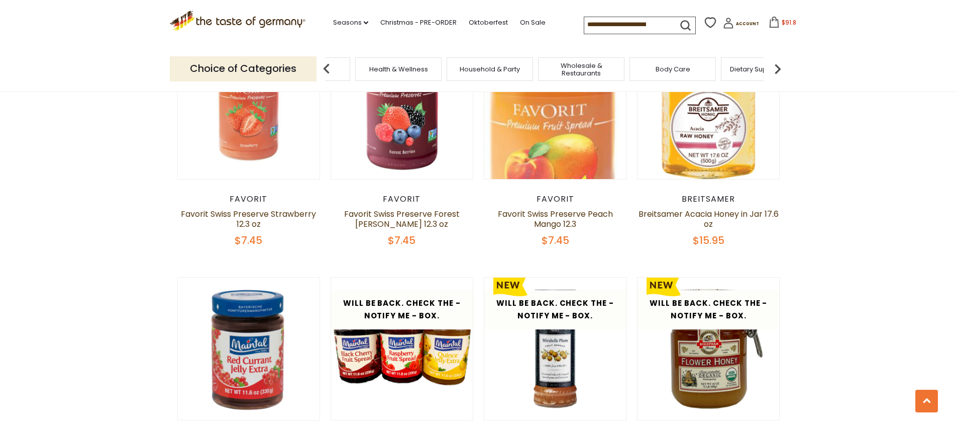
click at [327, 71] on img at bounding box center [327, 69] width 20 height 20
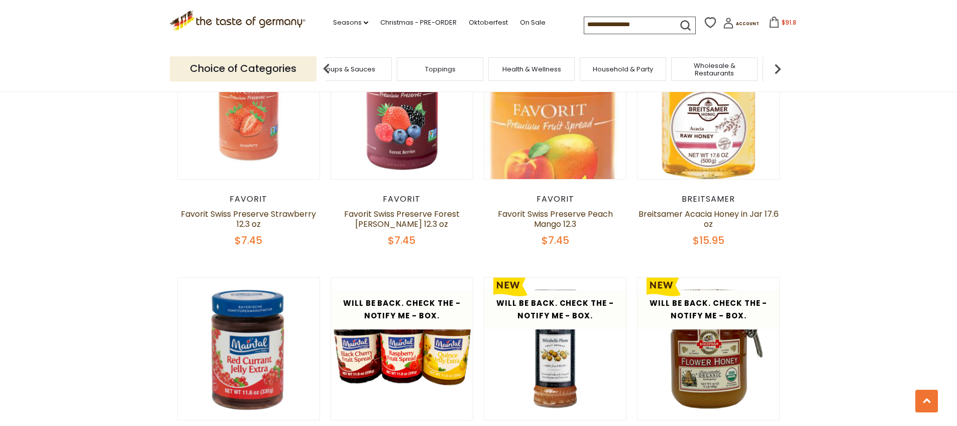
click at [327, 71] on img at bounding box center [327, 69] width 20 height 20
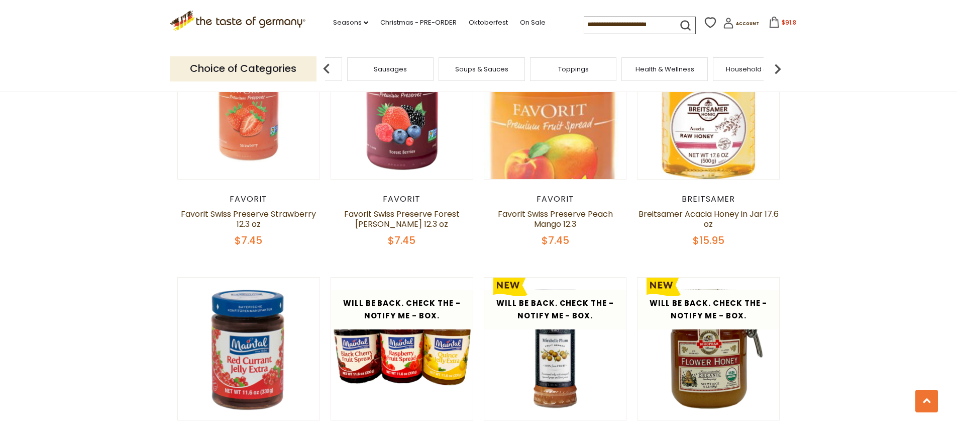
click at [327, 71] on img at bounding box center [327, 69] width 20 height 20
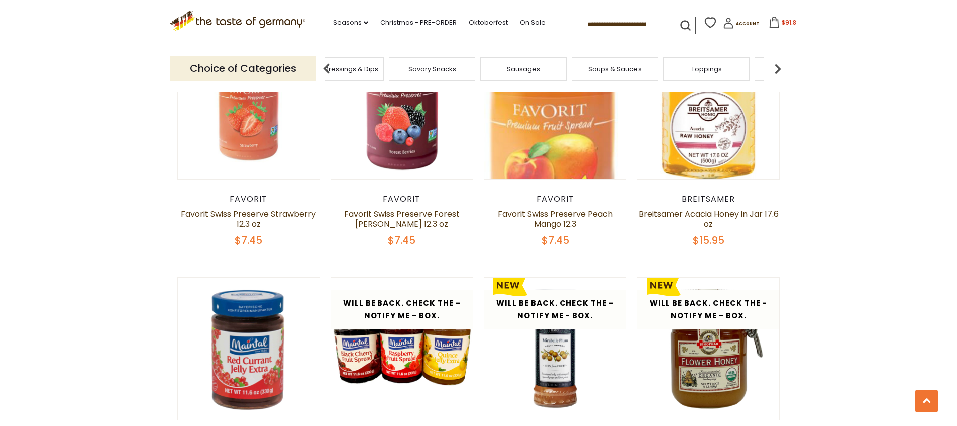
click at [327, 71] on img at bounding box center [327, 69] width 20 height 20
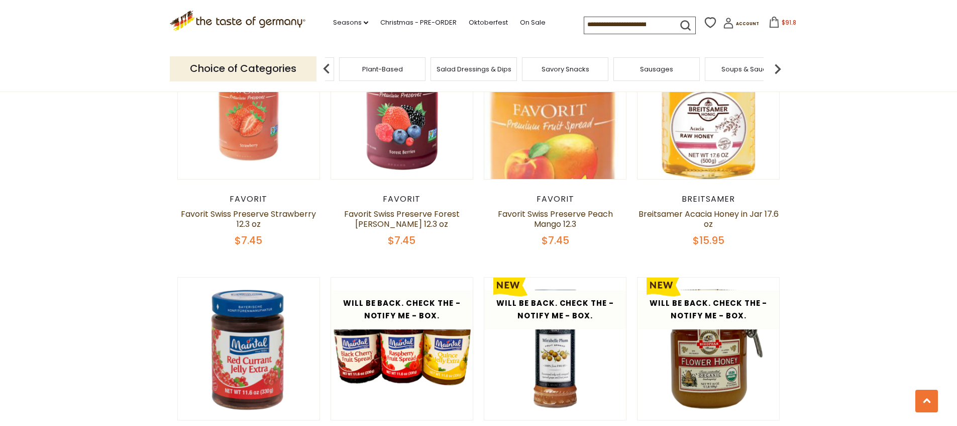
click at [327, 71] on img at bounding box center [327, 69] width 20 height 20
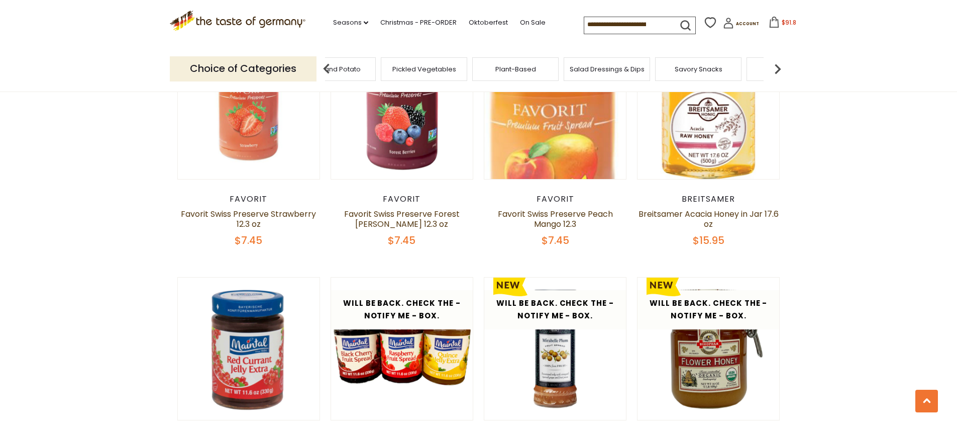
click at [327, 71] on img at bounding box center [327, 69] width 20 height 20
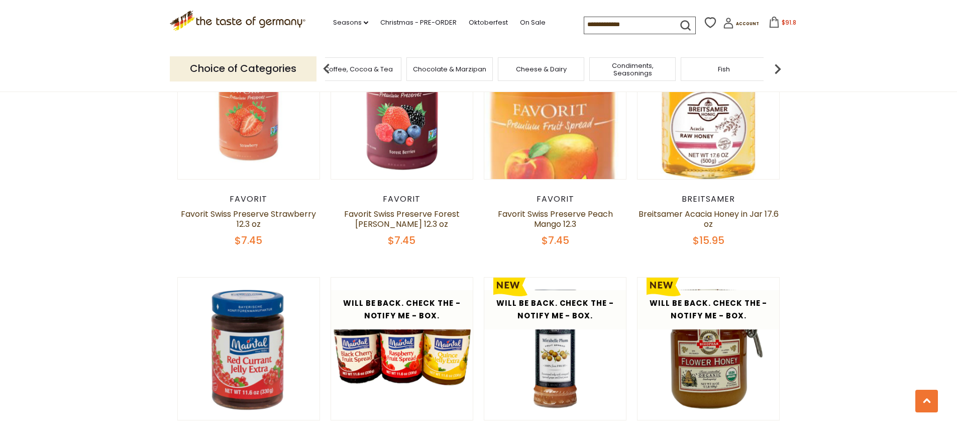
click at [327, 71] on img at bounding box center [327, 69] width 20 height 20
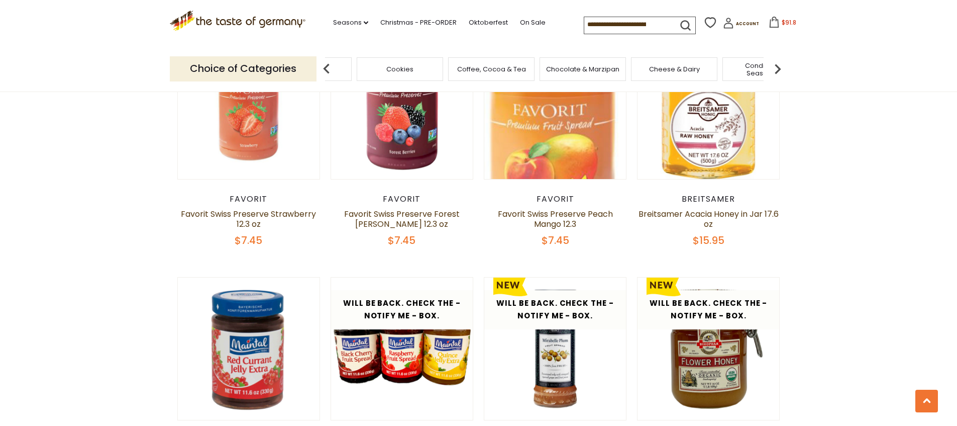
click at [670, 77] on div "Cheese & Dairy" at bounding box center [674, 69] width 86 height 24
click at [672, 69] on span "Cheese & Dairy" at bounding box center [674, 69] width 51 height 8
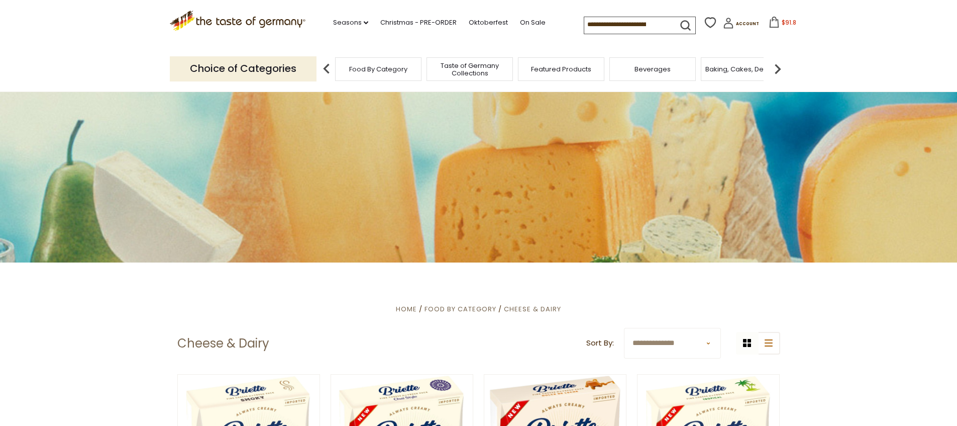
scroll to position [49, 0]
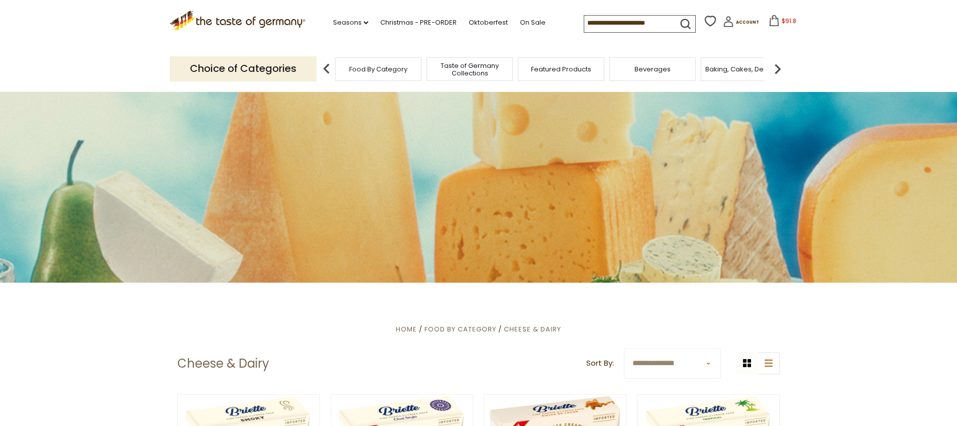
click at [448, 68] on span "Taste of Germany Collections" at bounding box center [470, 69] width 80 height 15
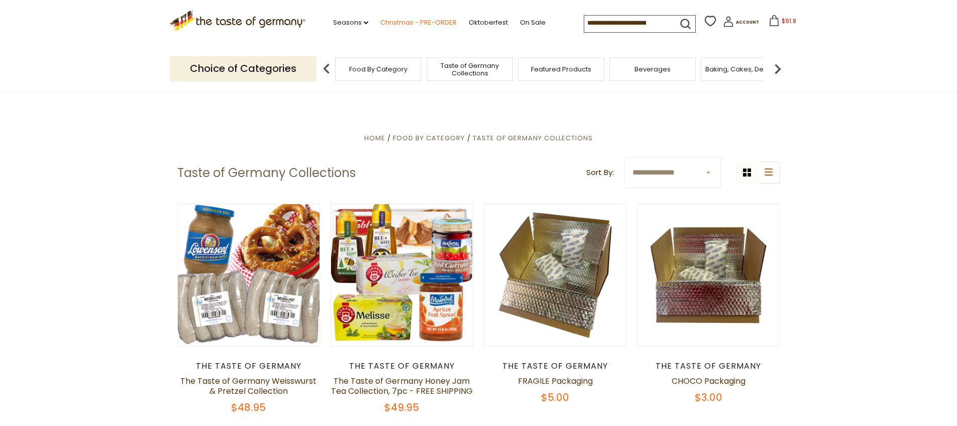
click at [413, 23] on link "Christmas - PRE-ORDER" at bounding box center [418, 22] width 76 height 11
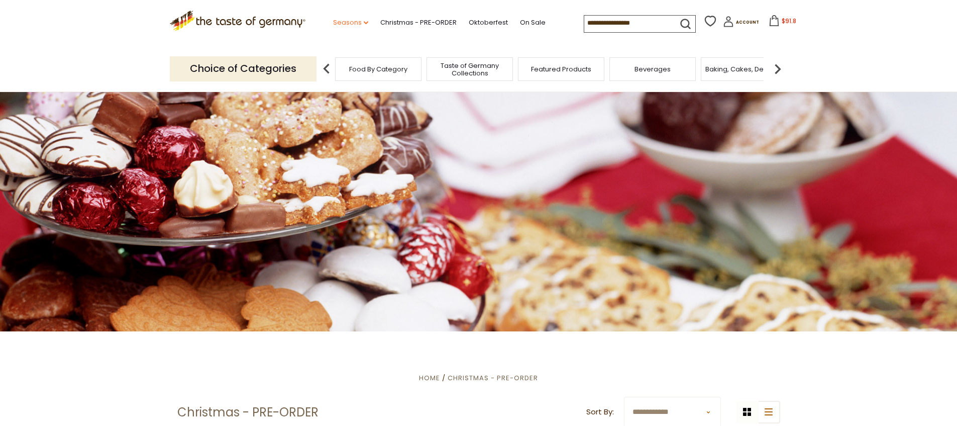
click at [366, 25] on link "Seasons dropdown_arrow" at bounding box center [350, 22] width 35 height 11
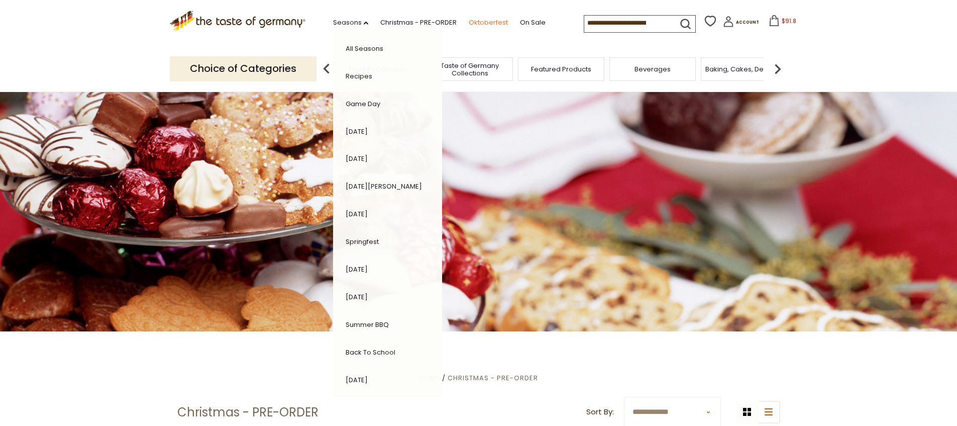
click at [495, 25] on link "Oktoberfest" at bounding box center [488, 22] width 39 height 11
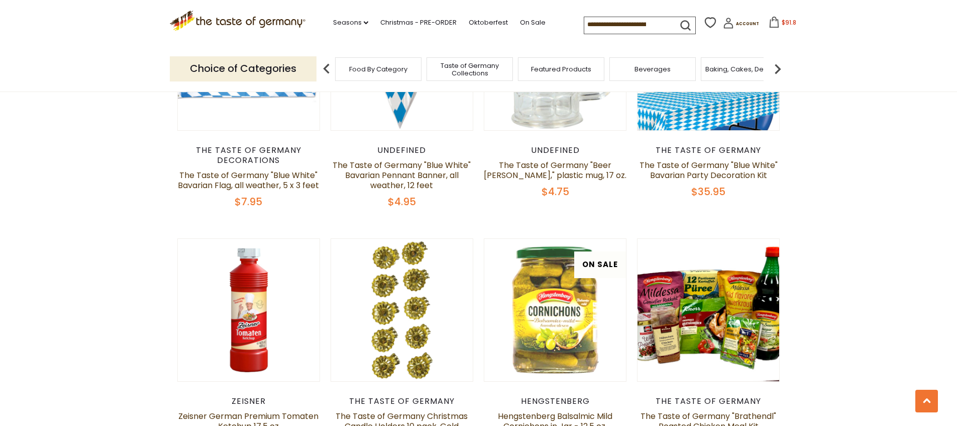
scroll to position [1744, 0]
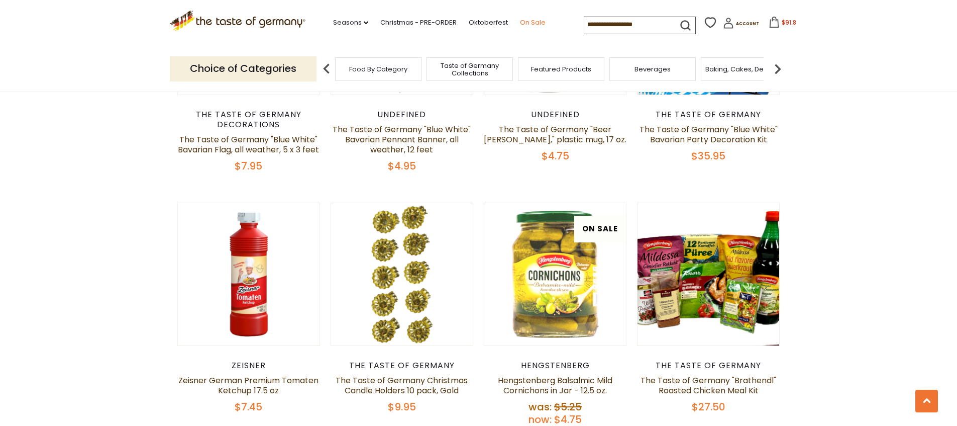
click at [530, 23] on link "On Sale" at bounding box center [533, 22] width 26 height 11
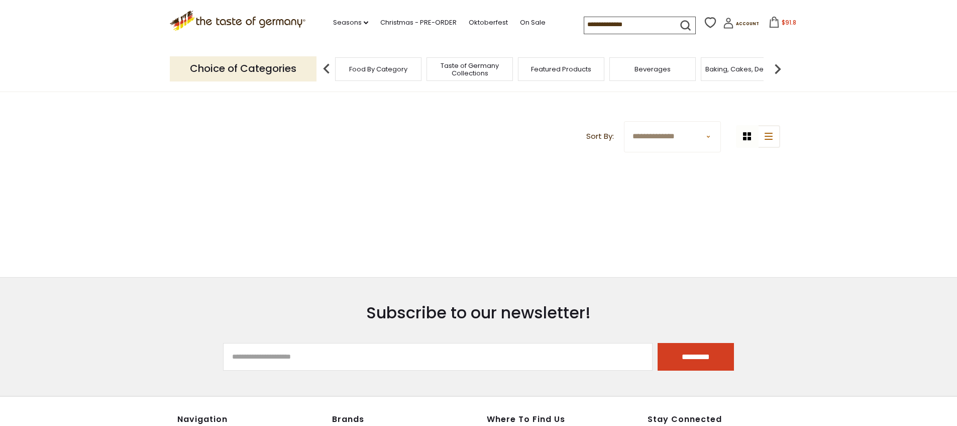
scroll to position [224, 0]
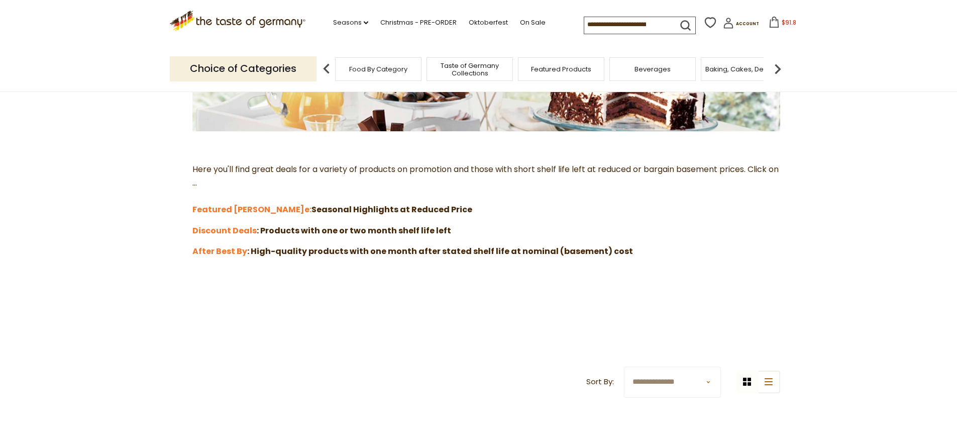
click at [782, 25] on span "$91.8" at bounding box center [789, 22] width 15 height 9
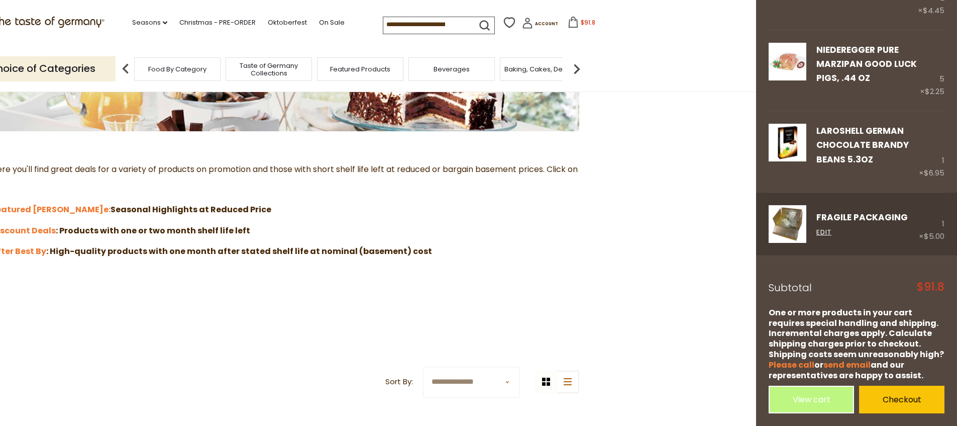
scroll to position [393, 0]
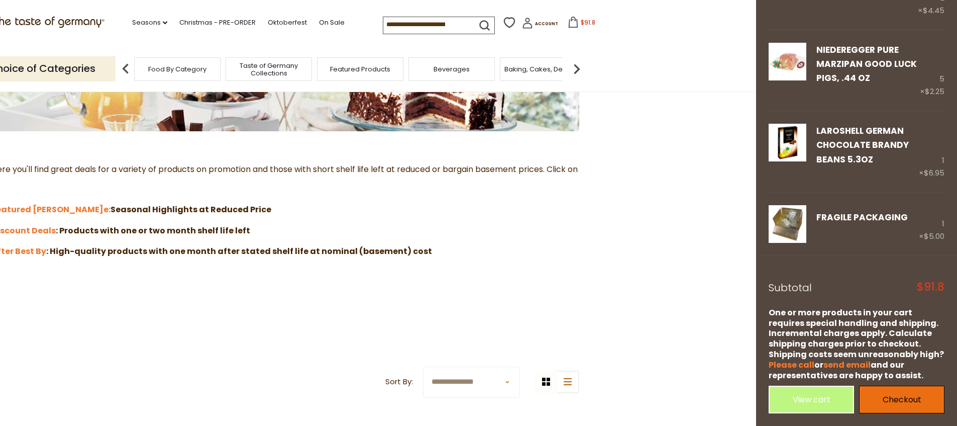
click at [877, 386] on link "Checkout" at bounding box center [901, 399] width 85 height 28
